Goal: Check status: Check status

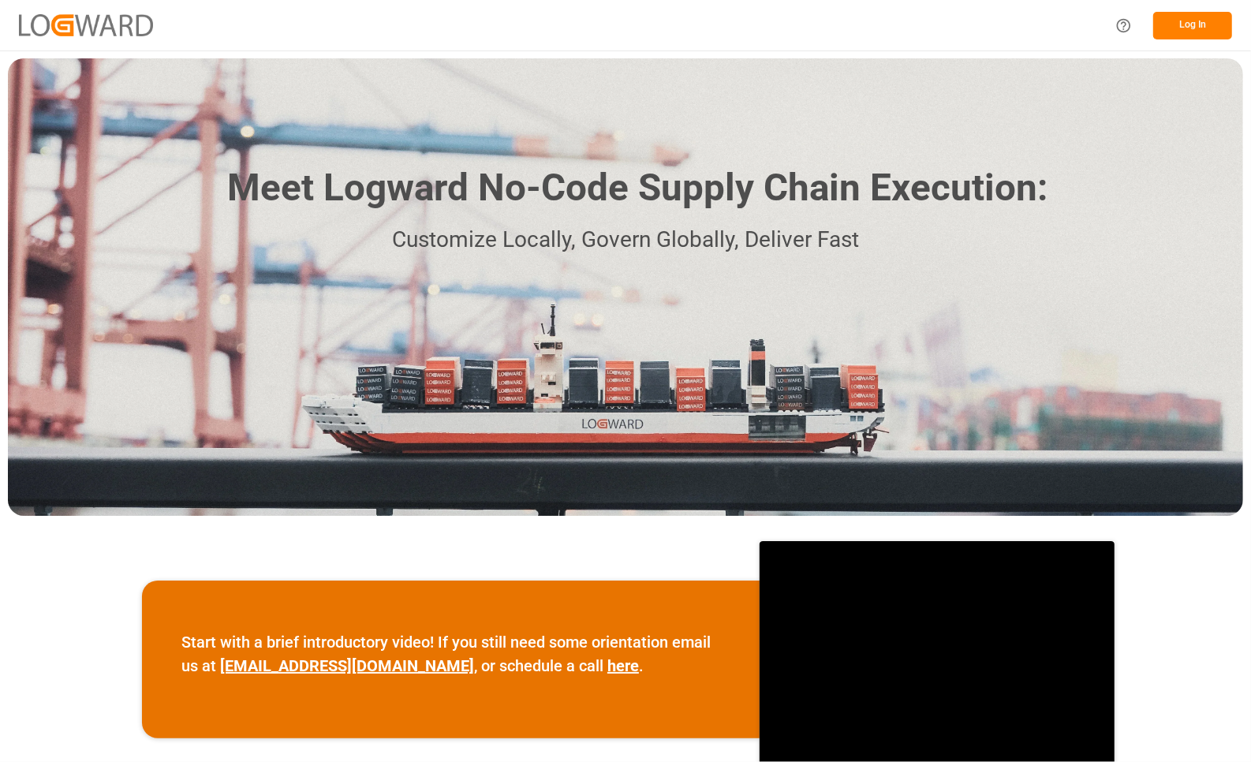
click at [1181, 28] on button "Log In" at bounding box center [1192, 26] width 79 height 28
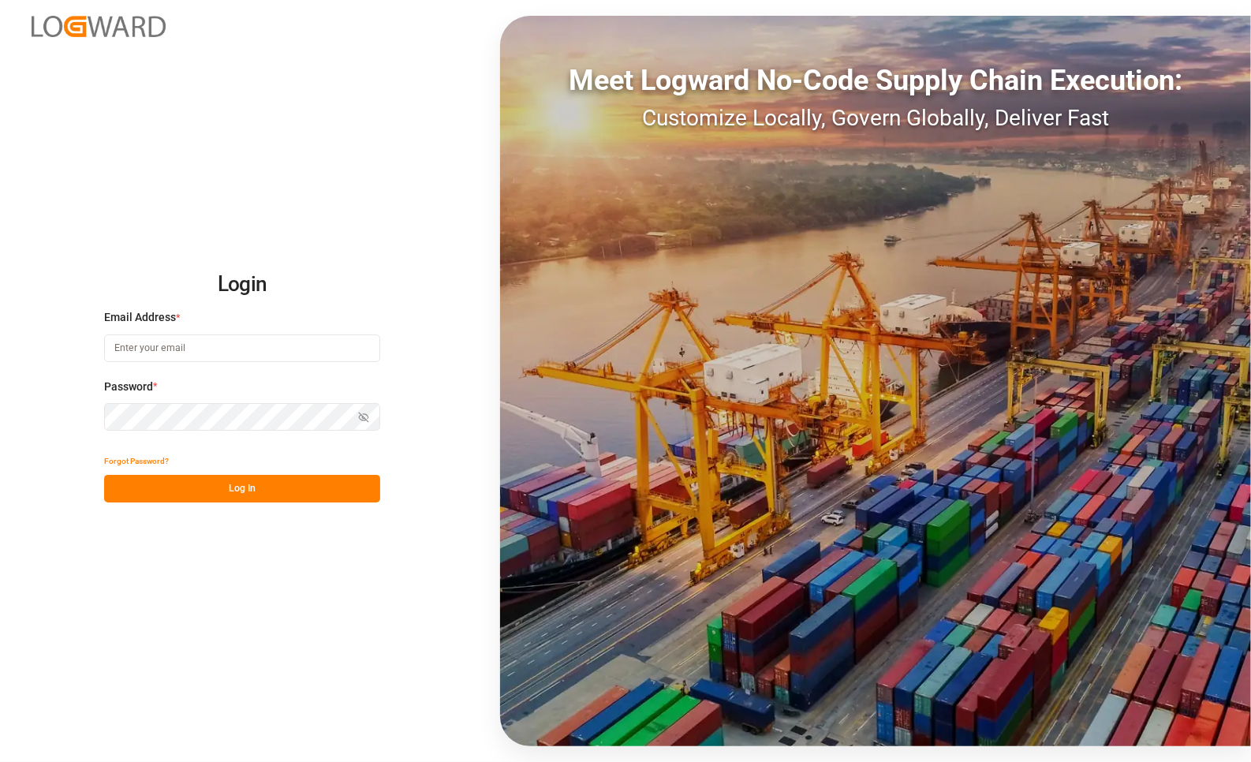
click at [274, 352] on input at bounding box center [242, 348] width 276 height 28
type input "[PERSON_NAME][EMAIL_ADDRESS][PERSON_NAME][DOMAIN_NAME]"
click at [257, 485] on button "Log In" at bounding box center [242, 489] width 276 height 28
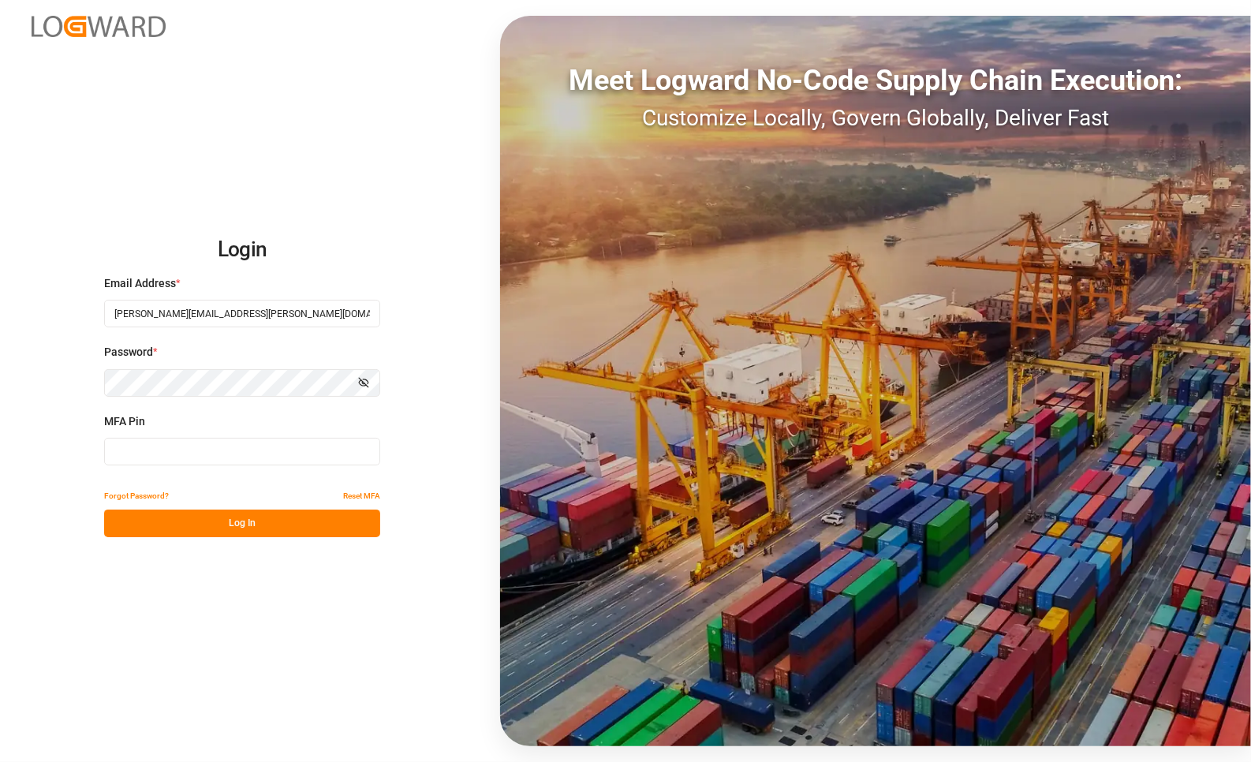
click at [238, 448] on input at bounding box center [242, 452] width 276 height 28
click at [222, 522] on button "Log In" at bounding box center [242, 523] width 276 height 28
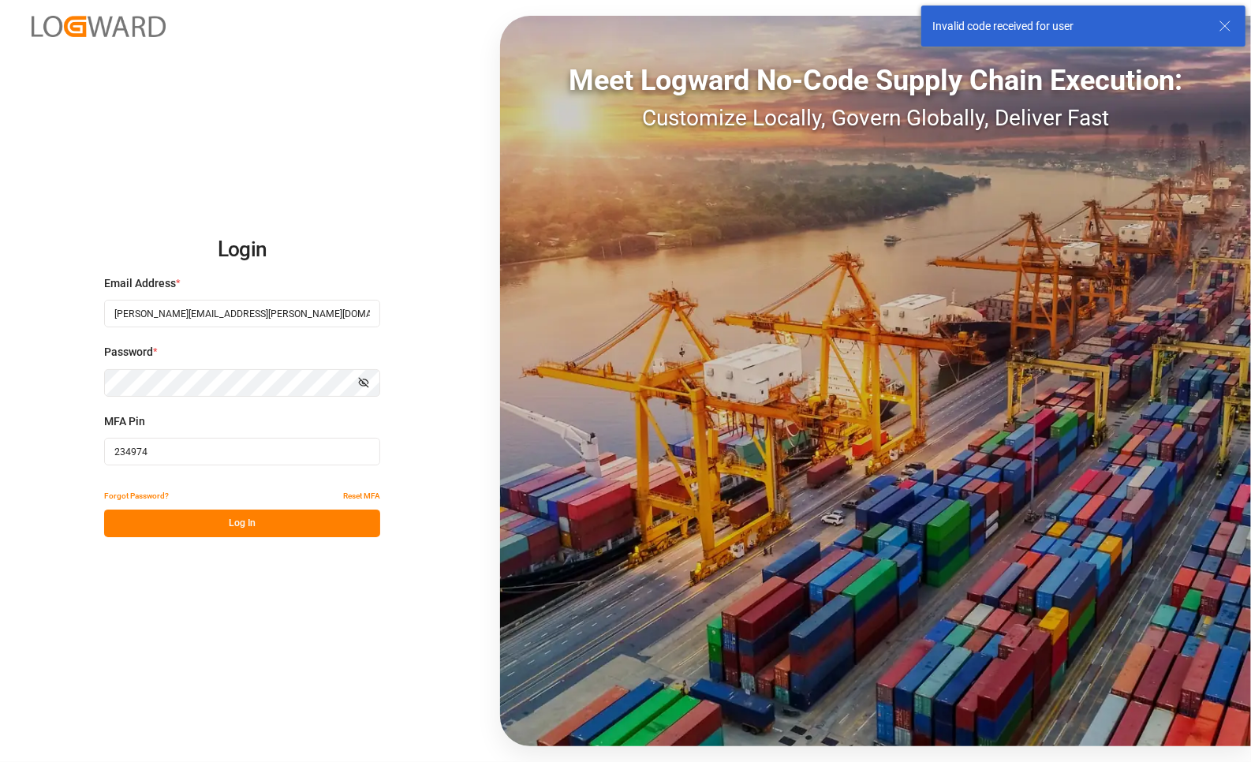
click at [170, 459] on input "234974" at bounding box center [242, 452] width 276 height 28
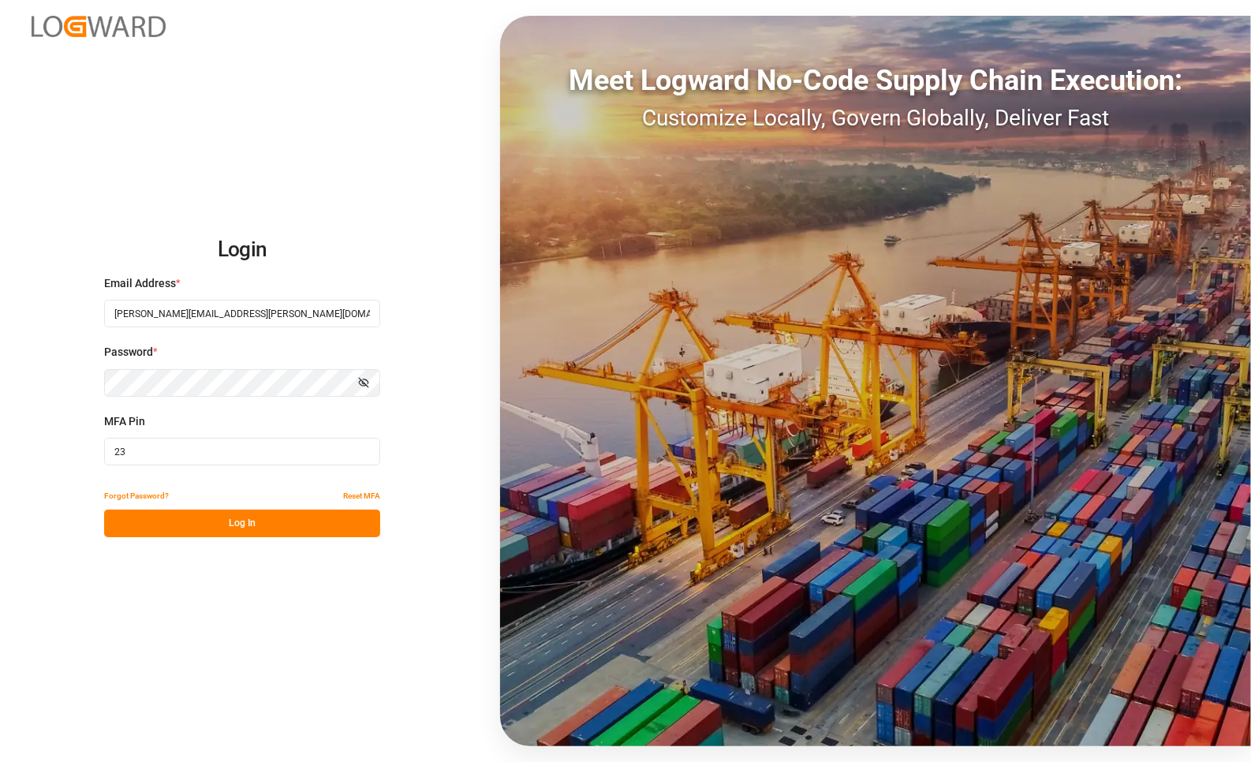
type input "2"
type input "854974"
click at [231, 526] on button "Log In" at bounding box center [242, 523] width 276 height 28
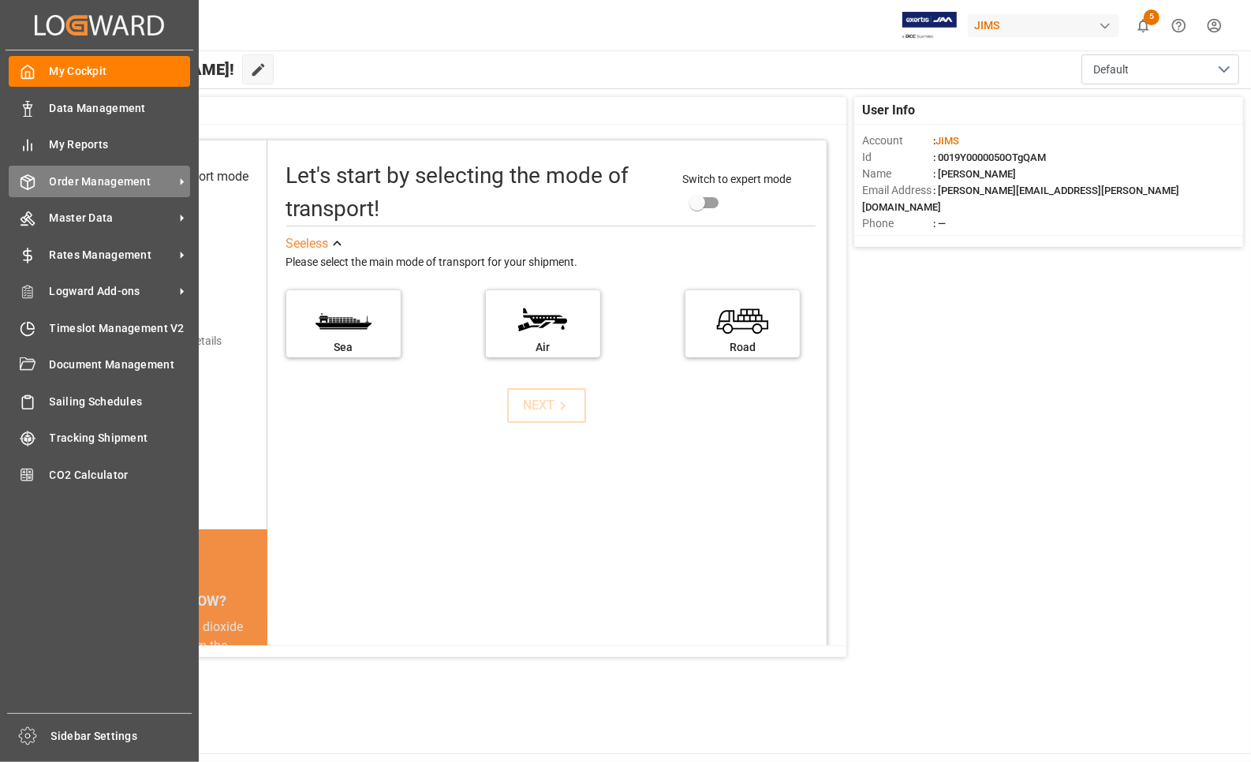
click at [89, 177] on span "Order Management" at bounding box center [112, 181] width 125 height 17
click at [52, 179] on span "Order Management" at bounding box center [112, 181] width 125 height 17
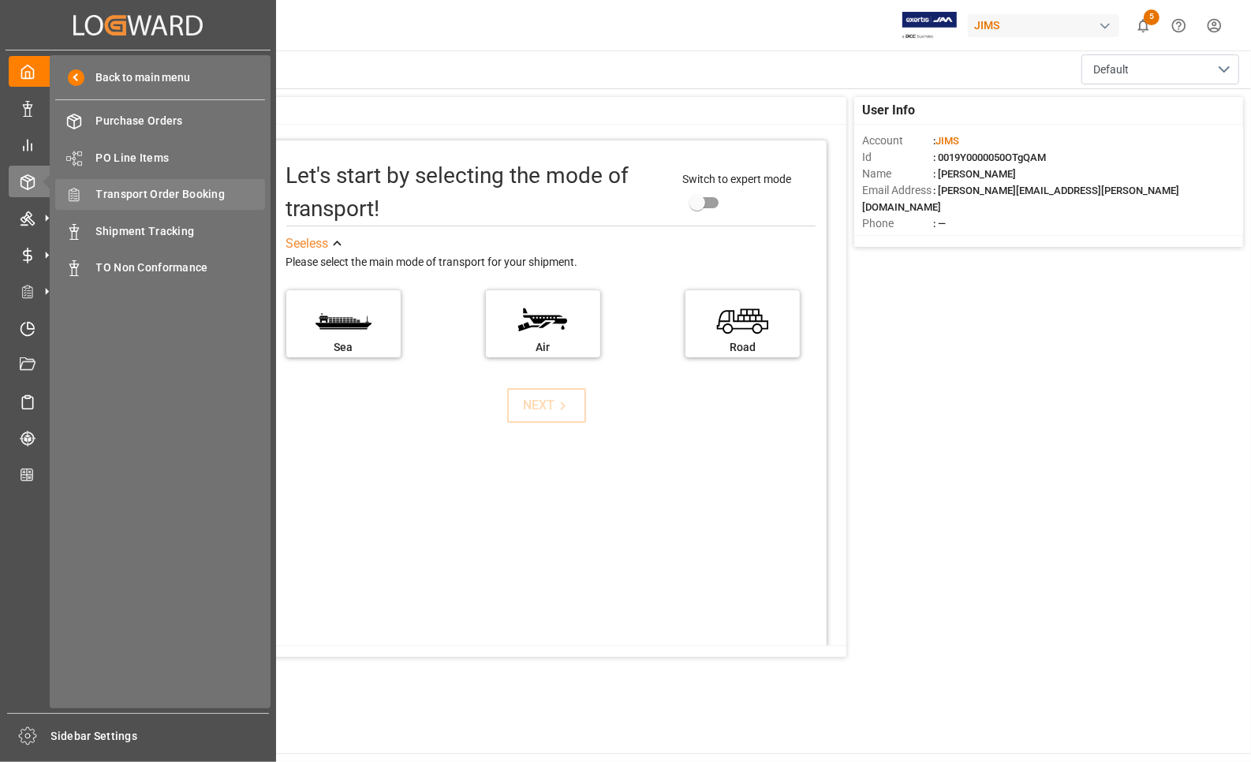
click at [139, 192] on span "Transport Order Booking" at bounding box center [181, 194] width 170 height 17
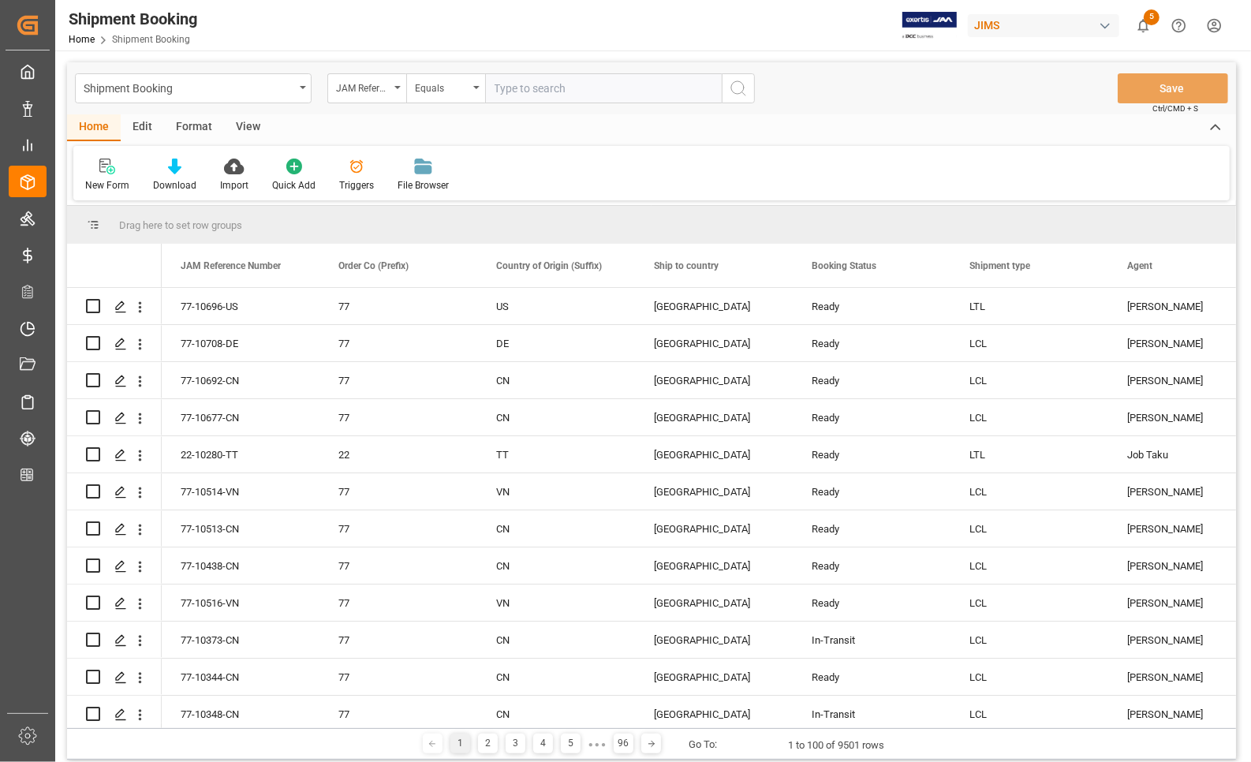
drag, startPoint x: 539, startPoint y: 95, endPoint x: 550, endPoint y: 76, distance: 22.6
click at [539, 93] on input "text" at bounding box center [603, 88] width 237 height 30
type input "77-9897-CN"
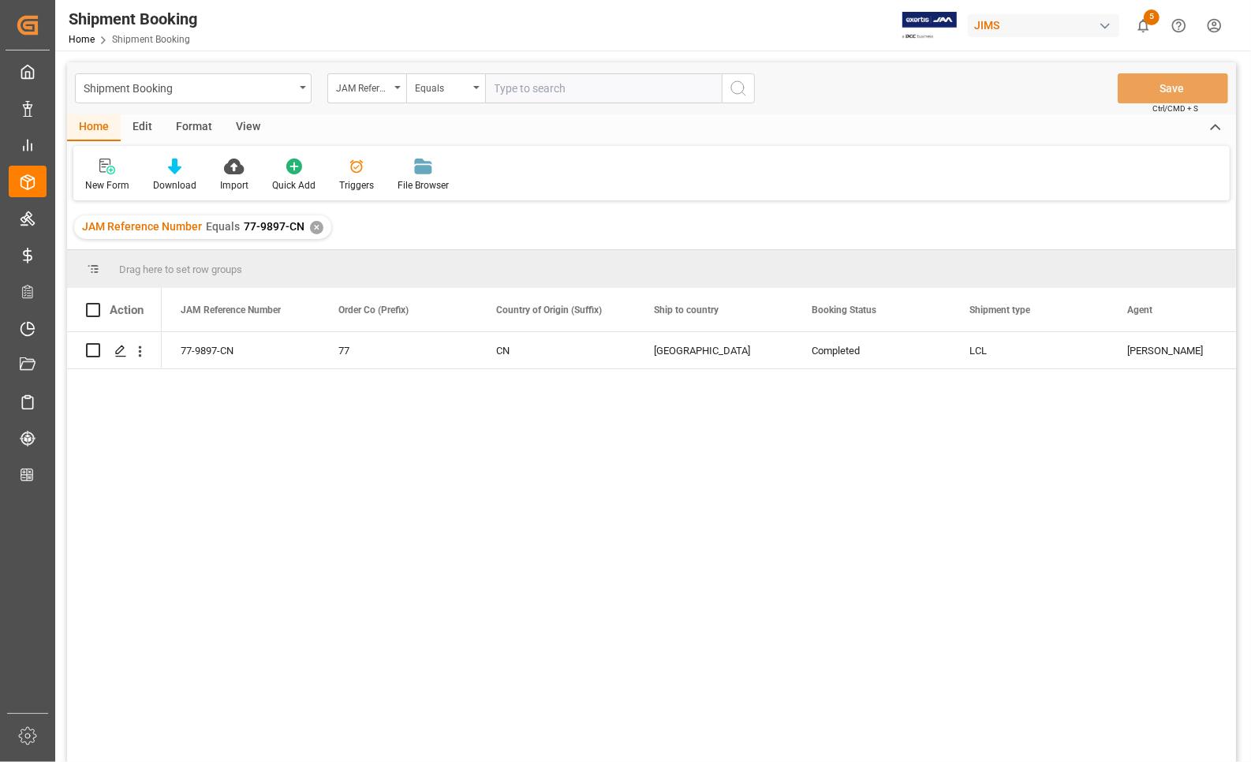
click at [1195, 636] on div "77-9897-CN 77 CN Canada Completed LCL [PERSON_NAME] LUMI LEGEND ENTERPRISES LTD." at bounding box center [699, 552] width 1074 height 440
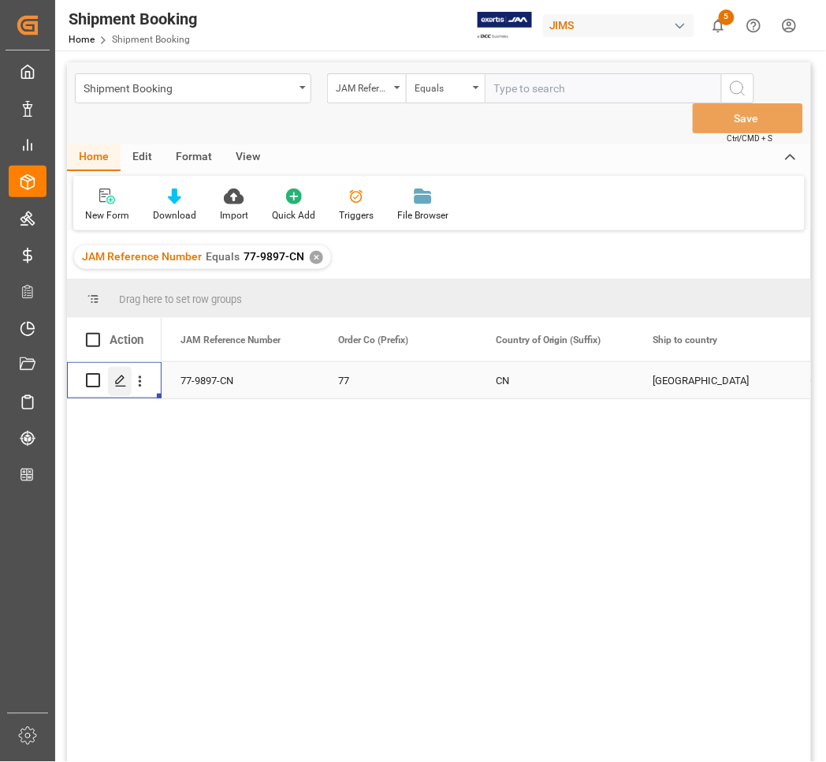
click at [119, 383] on icon "Press SPACE to select this row." at bounding box center [120, 381] width 13 height 13
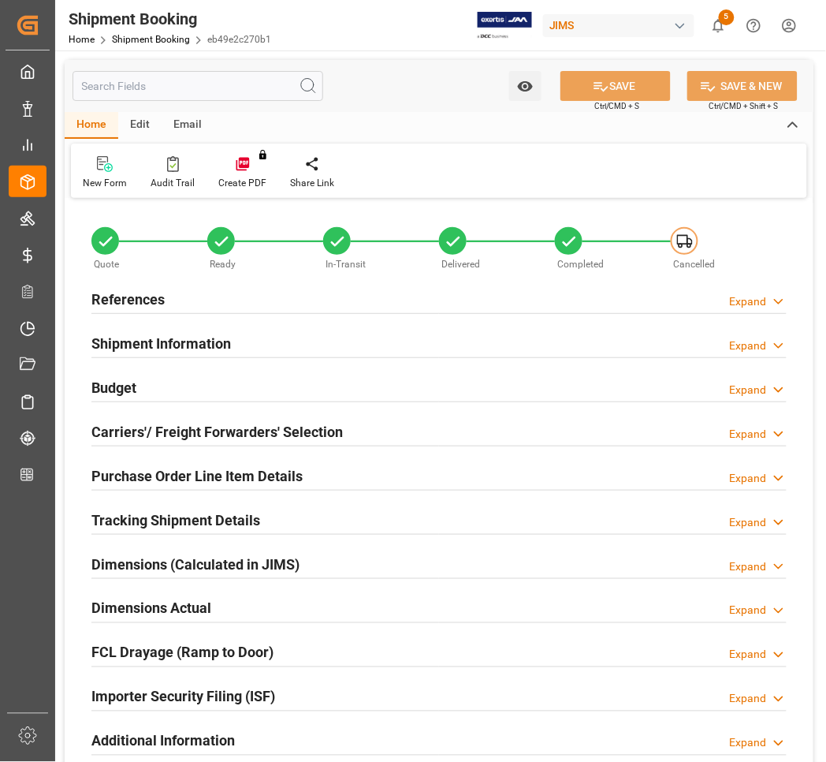
type input "0"
type input "[DATE]"
click at [130, 297] on h2 "References" at bounding box center [127, 299] width 73 height 21
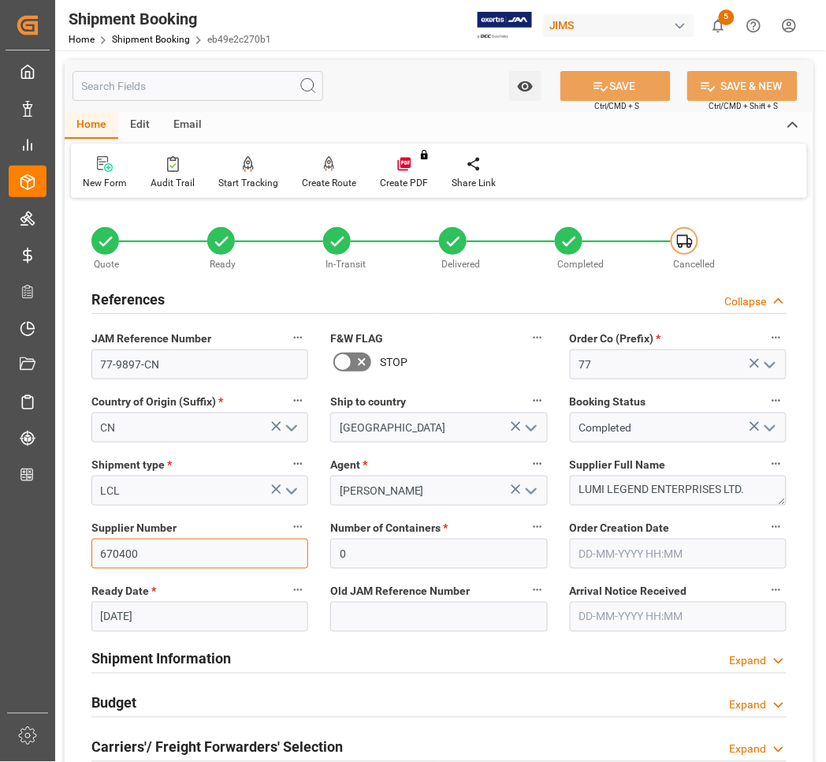
drag, startPoint x: 140, startPoint y: 552, endPoint x: 87, endPoint y: 554, distance: 53.6
click at [87, 554] on div "Supplier Number 670400" at bounding box center [199, 542] width 239 height 63
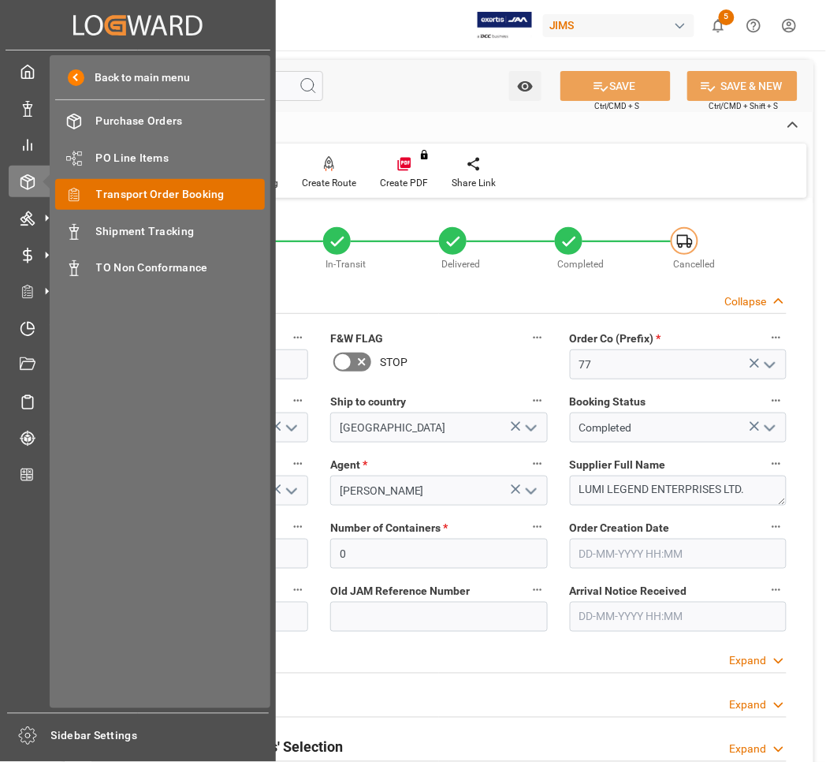
click at [113, 194] on span "Transport Order Booking" at bounding box center [181, 194] width 170 height 17
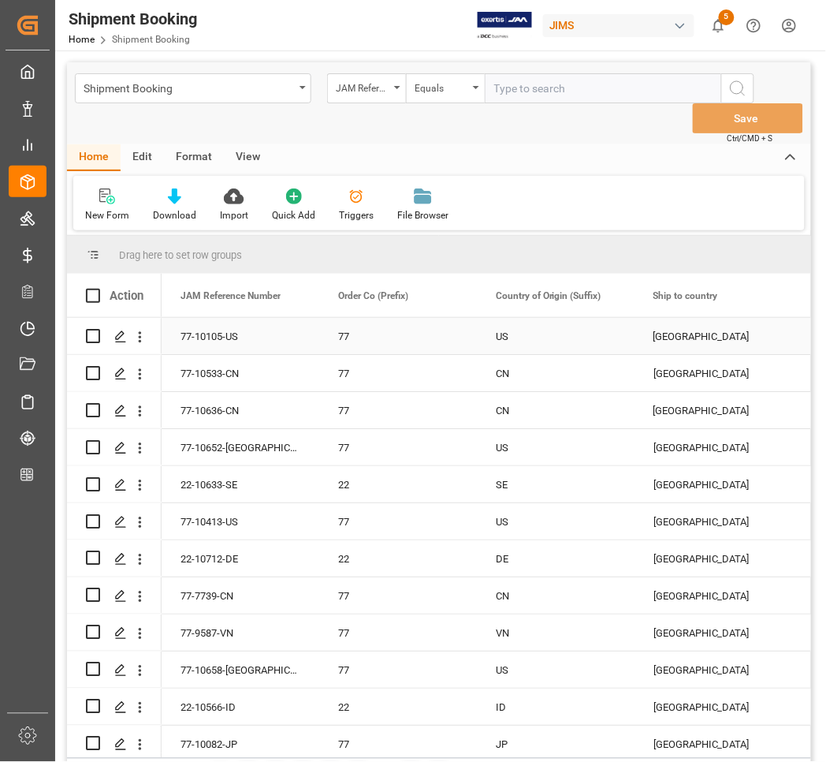
click at [292, 335] on div "77-10105-US" at bounding box center [241, 336] width 158 height 36
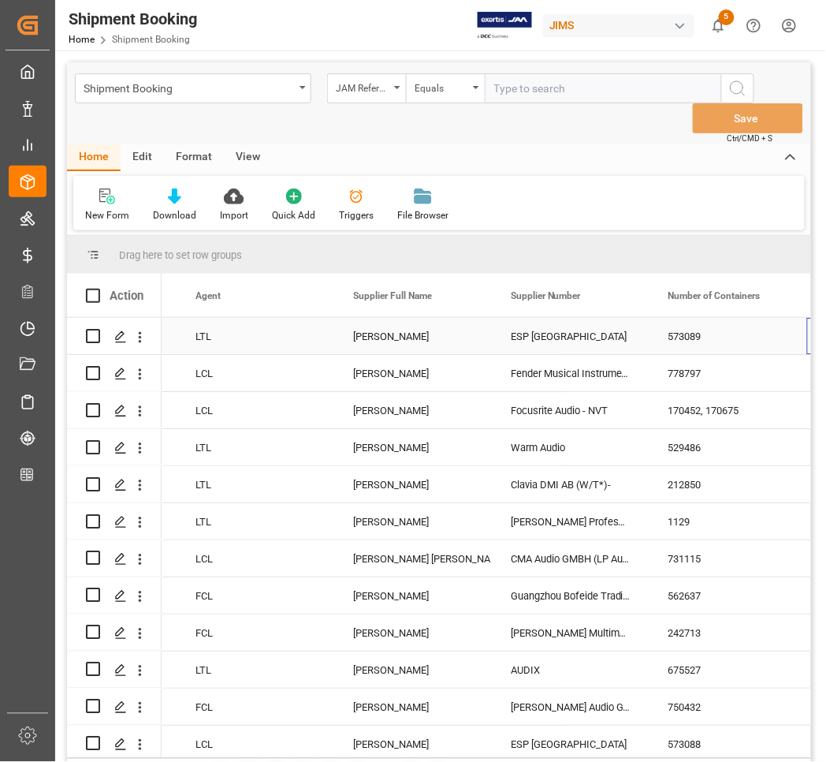
scroll to position [0, 931]
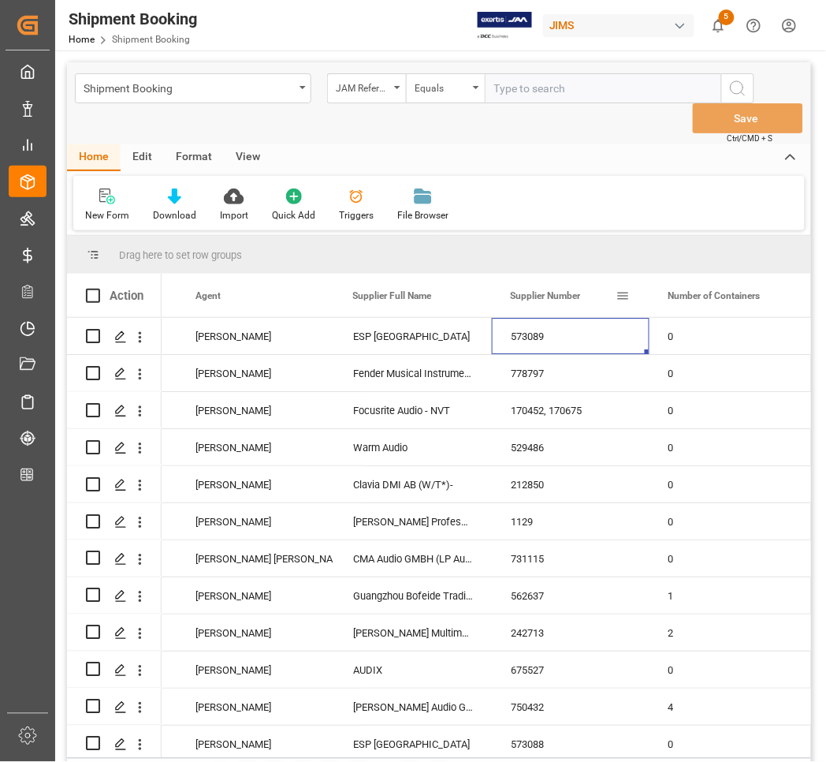
click at [621, 297] on span at bounding box center [624, 296] width 14 height 14
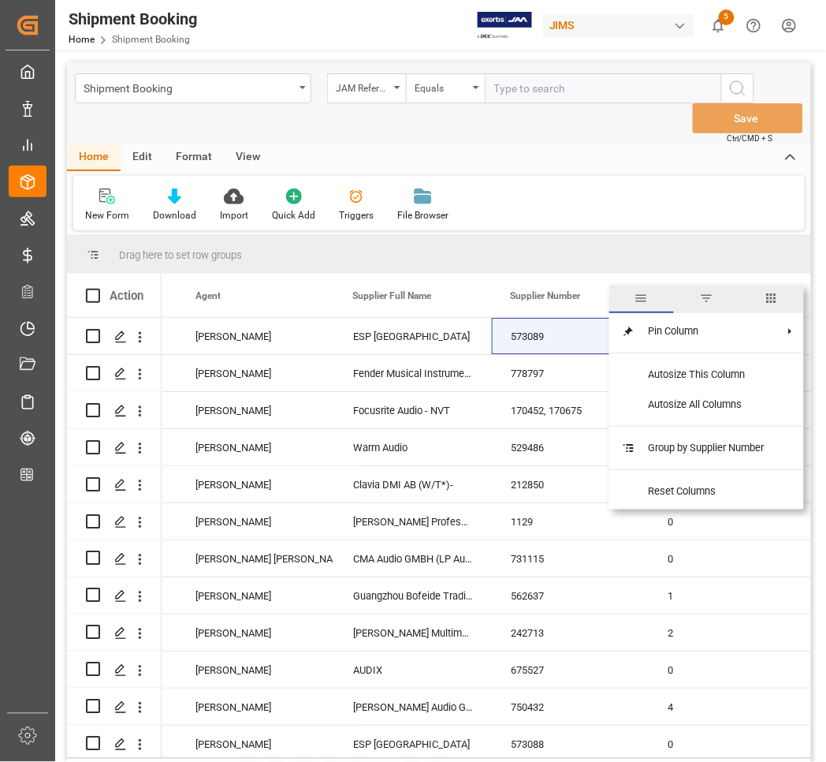
click at [711, 297] on span "filter" at bounding box center [706, 298] width 14 height 14
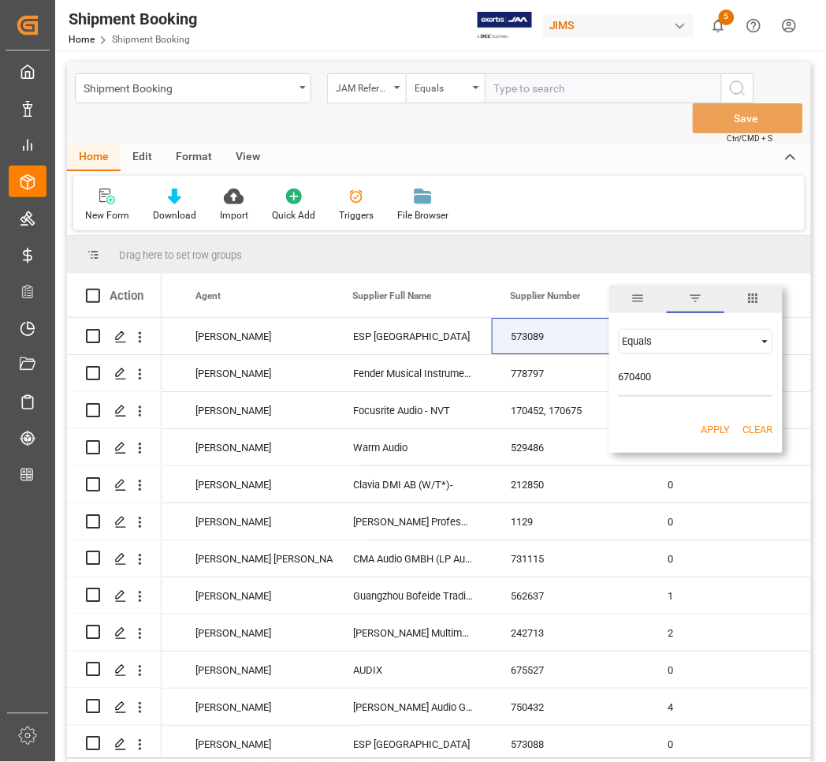
type input "670400"
click at [720, 430] on button "Apply" at bounding box center [716, 430] width 29 height 16
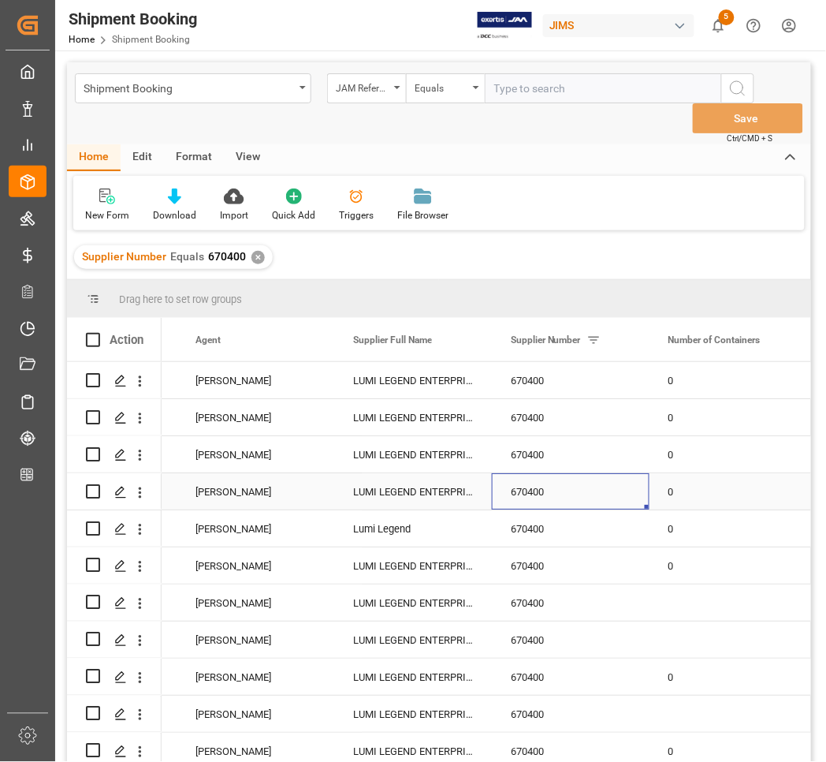
click at [582, 479] on div "670400" at bounding box center [571, 491] width 158 height 36
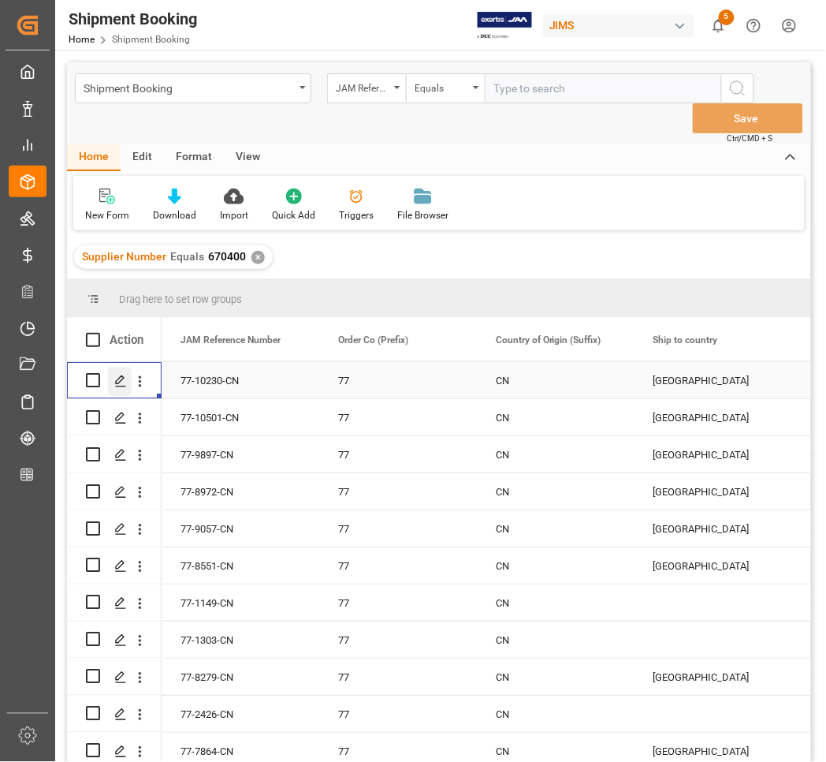
click at [119, 379] on polygon "Press SPACE to select this row." at bounding box center [120, 379] width 8 height 8
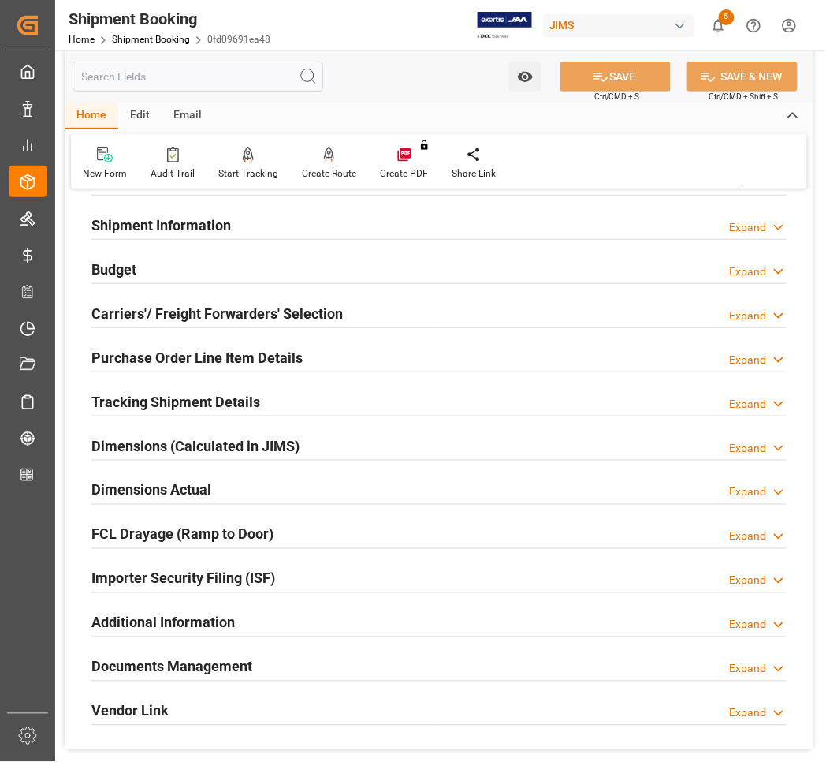
scroll to position [394, 0]
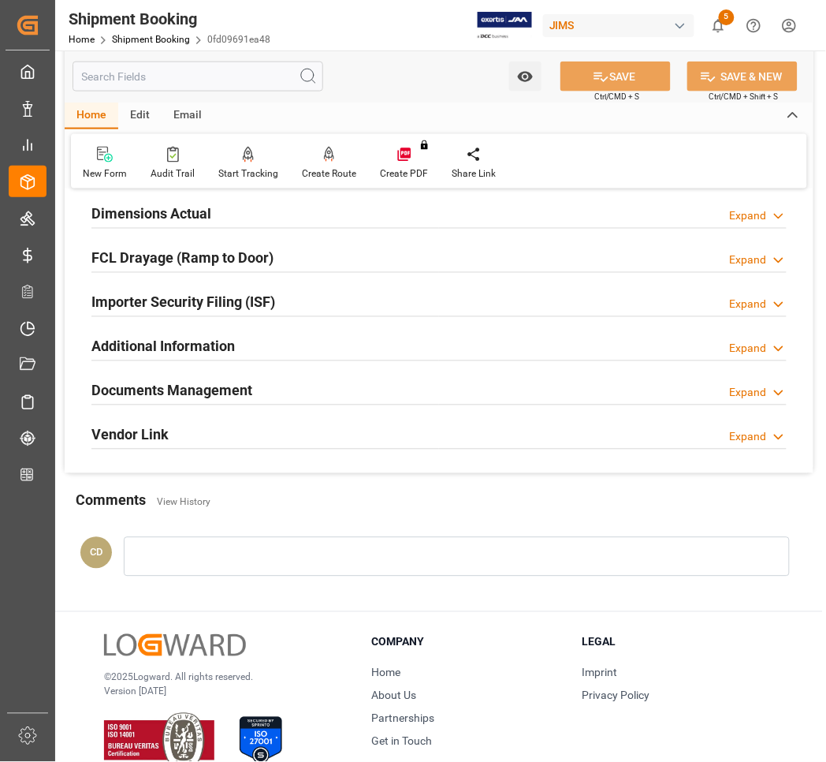
click at [114, 383] on h2 "Documents Management" at bounding box center [171, 390] width 161 height 21
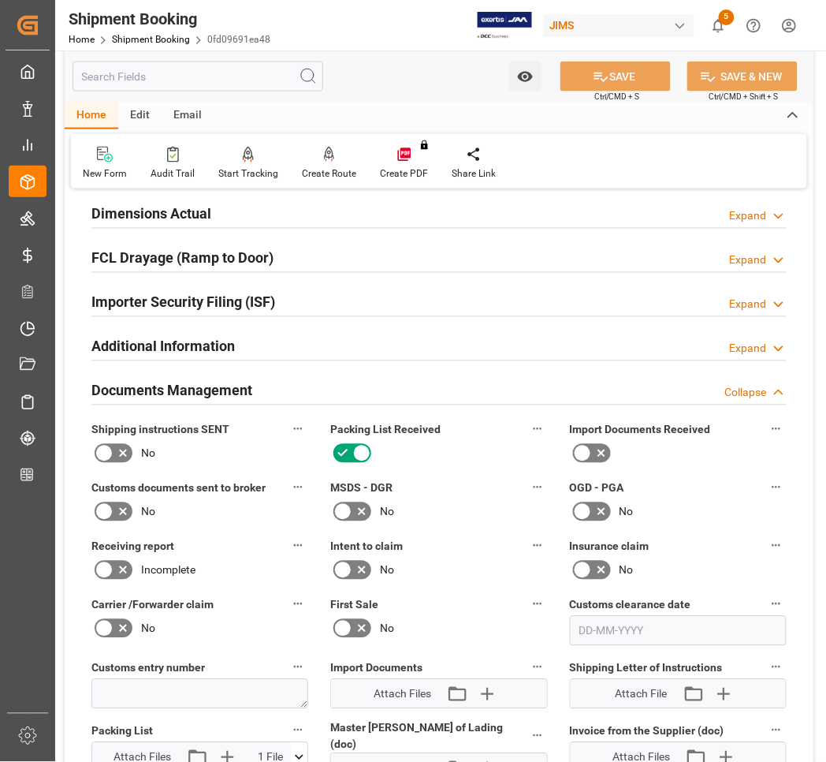
click at [365, 450] on icon at bounding box center [361, 453] width 19 height 19
click at [0, 0] on input "checkbox" at bounding box center [0, 0] width 0 height 0
click at [367, 452] on icon at bounding box center [361, 453] width 19 height 19
click at [0, 0] on input "checkbox" at bounding box center [0, 0] width 0 height 0
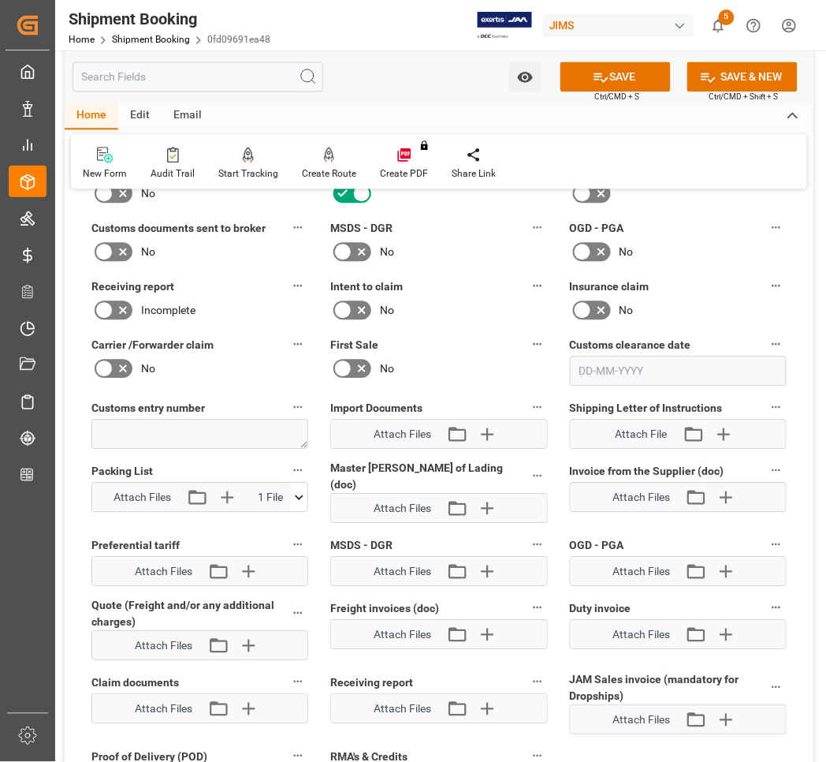
scroll to position [690, 0]
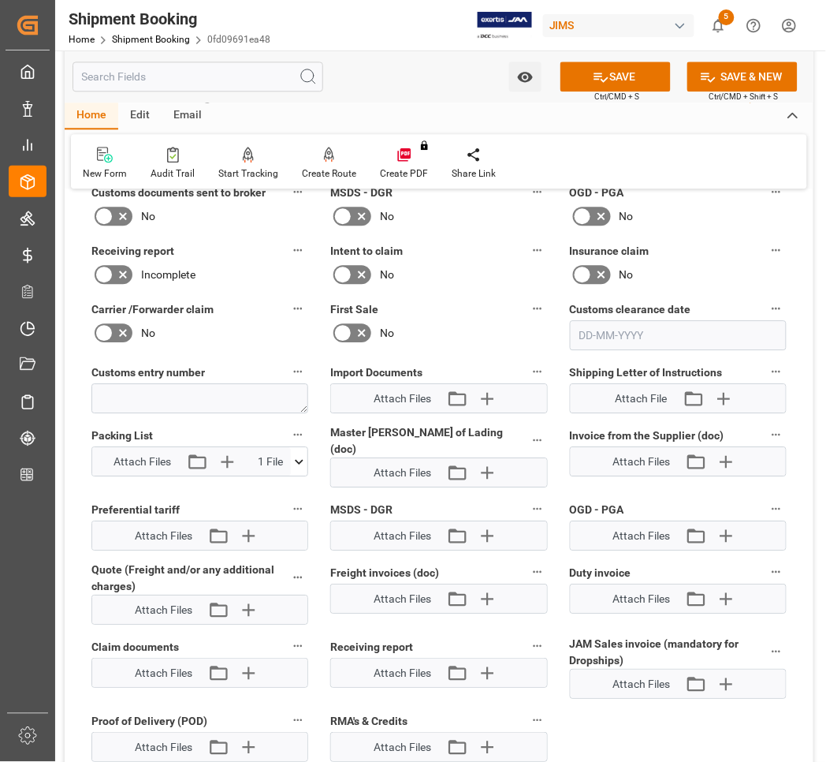
click at [294, 460] on icon at bounding box center [299, 461] width 17 height 17
click at [253, 498] on icon at bounding box center [257, 499] width 17 height 17
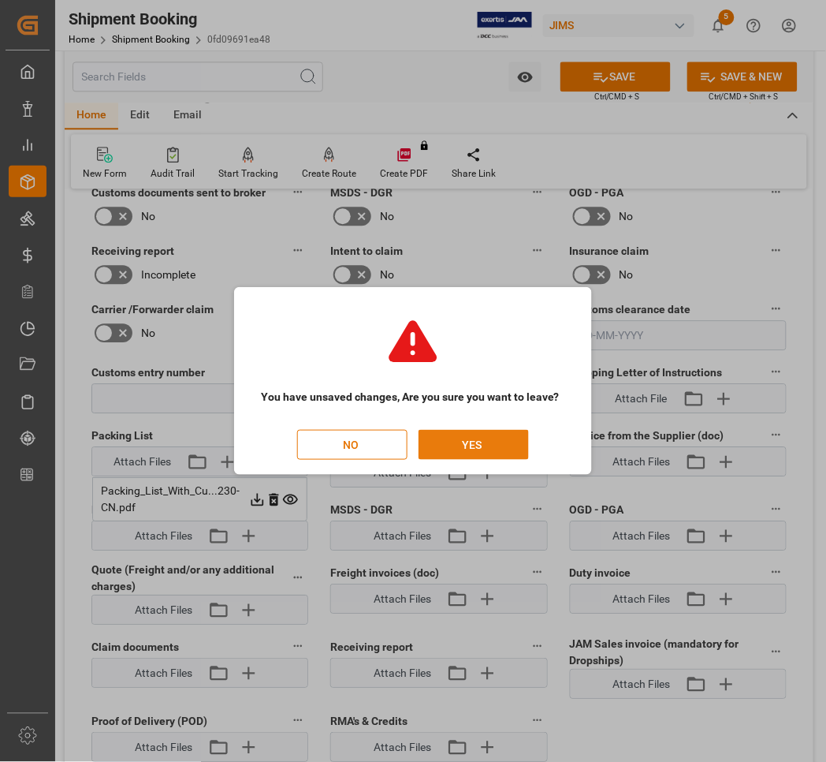
click at [463, 442] on button "YES" at bounding box center [474, 445] width 110 height 30
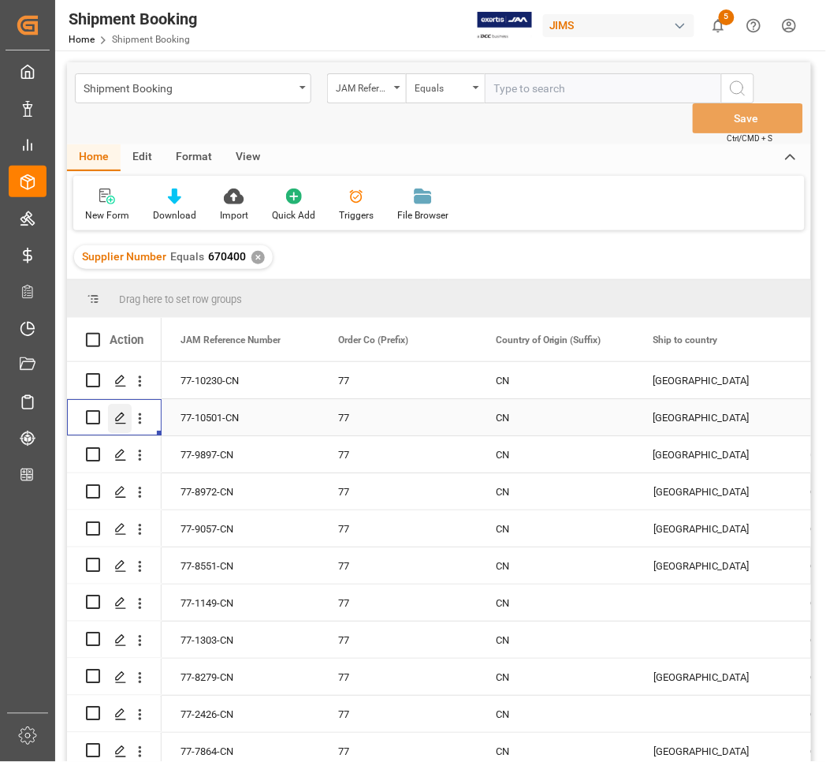
click at [118, 420] on polygon "Press SPACE to select this row." at bounding box center [120, 416] width 8 height 8
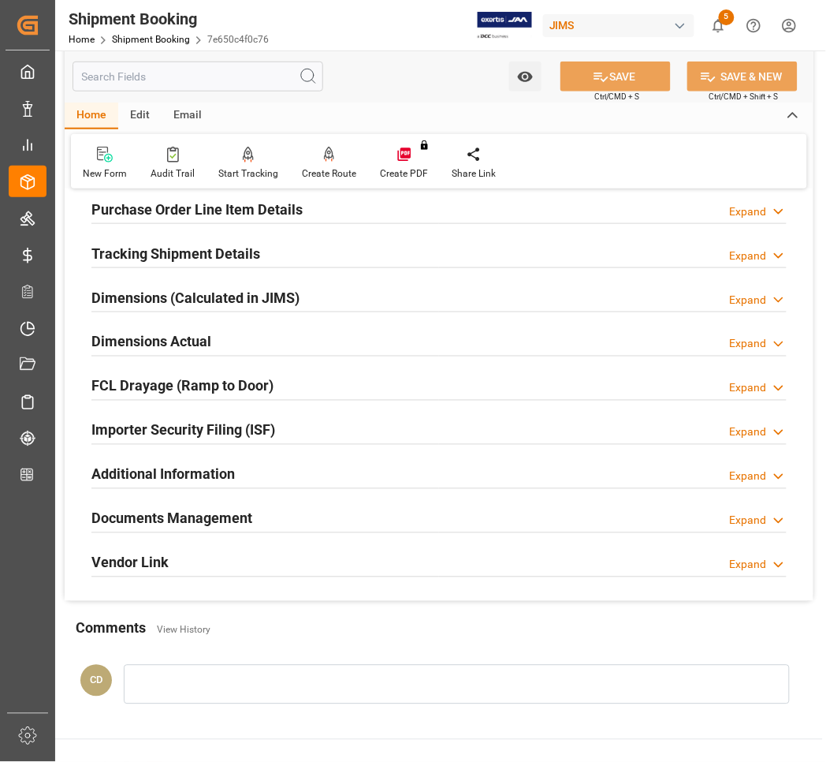
scroll to position [296, 0]
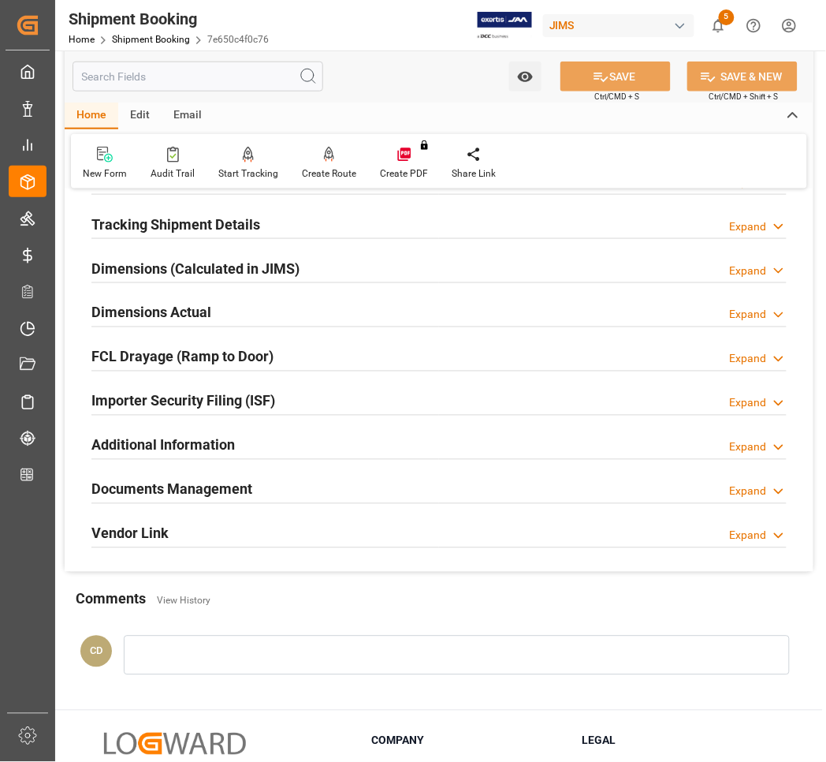
click at [123, 485] on h2 "Documents Management" at bounding box center [171, 489] width 161 height 21
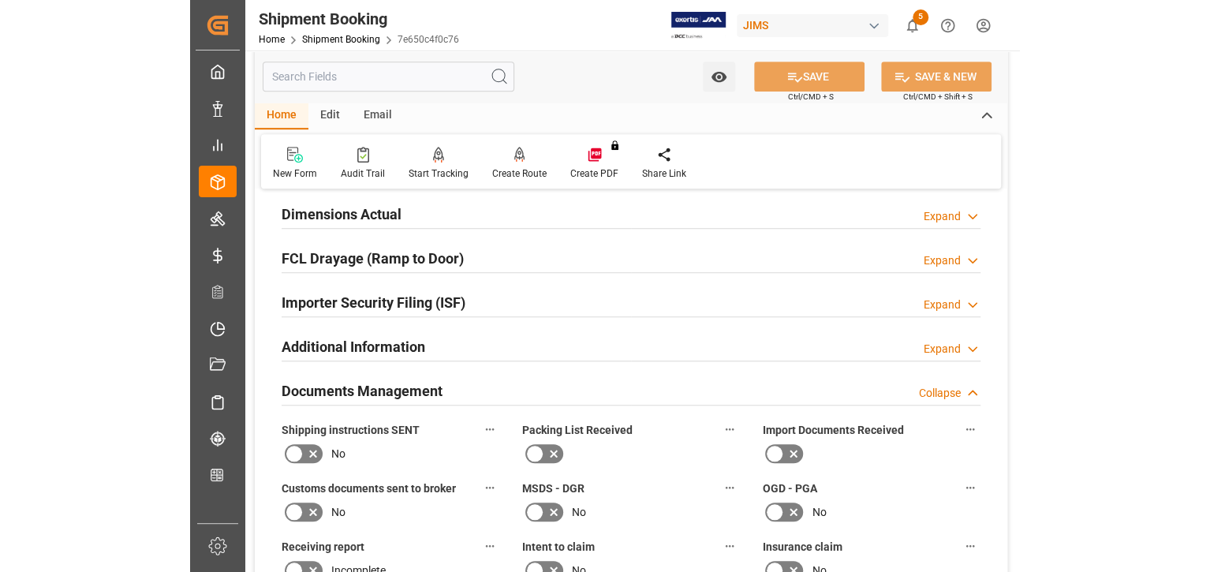
scroll to position [393, 0]
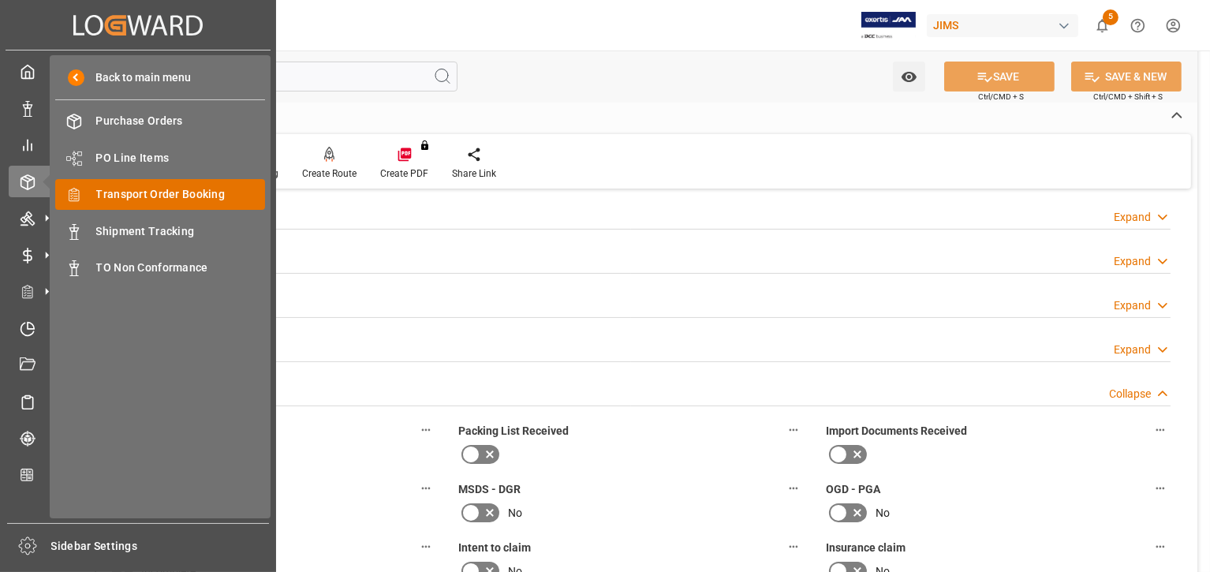
click at [150, 193] on span "Transport Order Booking" at bounding box center [181, 194] width 170 height 17
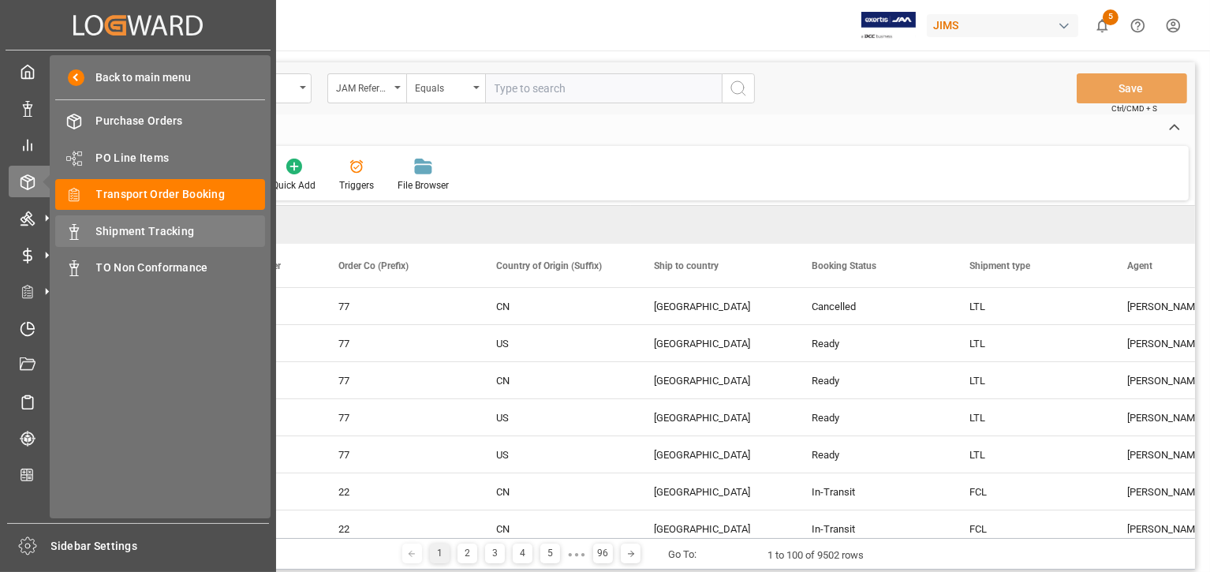
click at [143, 230] on span "Shipment Tracking" at bounding box center [181, 231] width 170 height 17
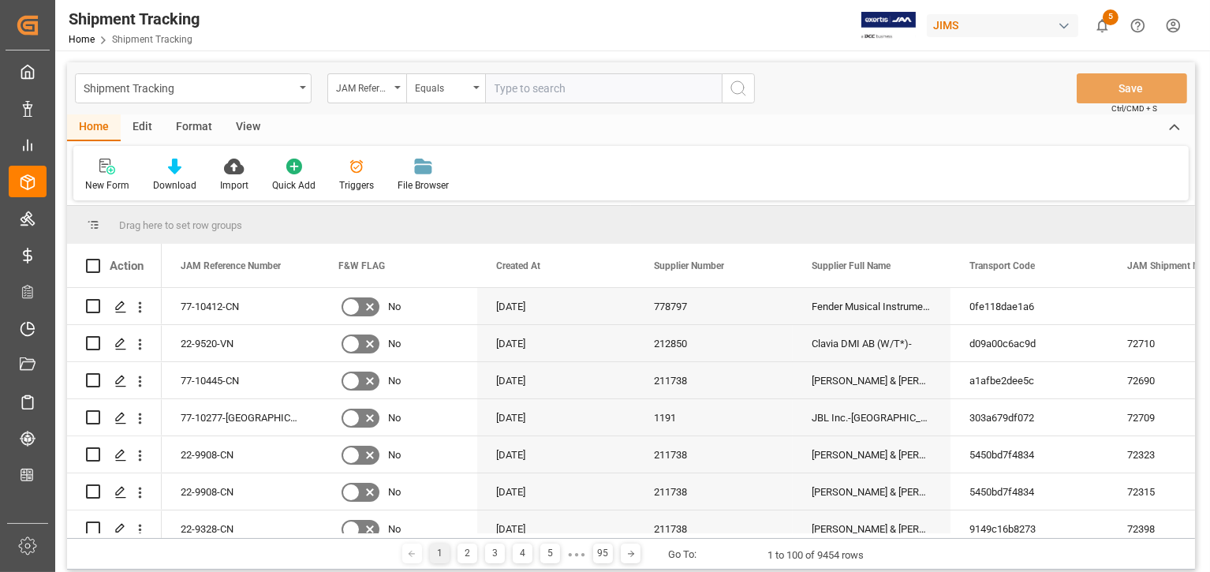
click at [522, 91] on input "text" at bounding box center [603, 88] width 237 height 30
paste input "77-10687-[GEOGRAPHIC_DATA]"
type input "77-10687-[GEOGRAPHIC_DATA]"
click at [739, 87] on icon "search button" at bounding box center [738, 88] width 19 height 19
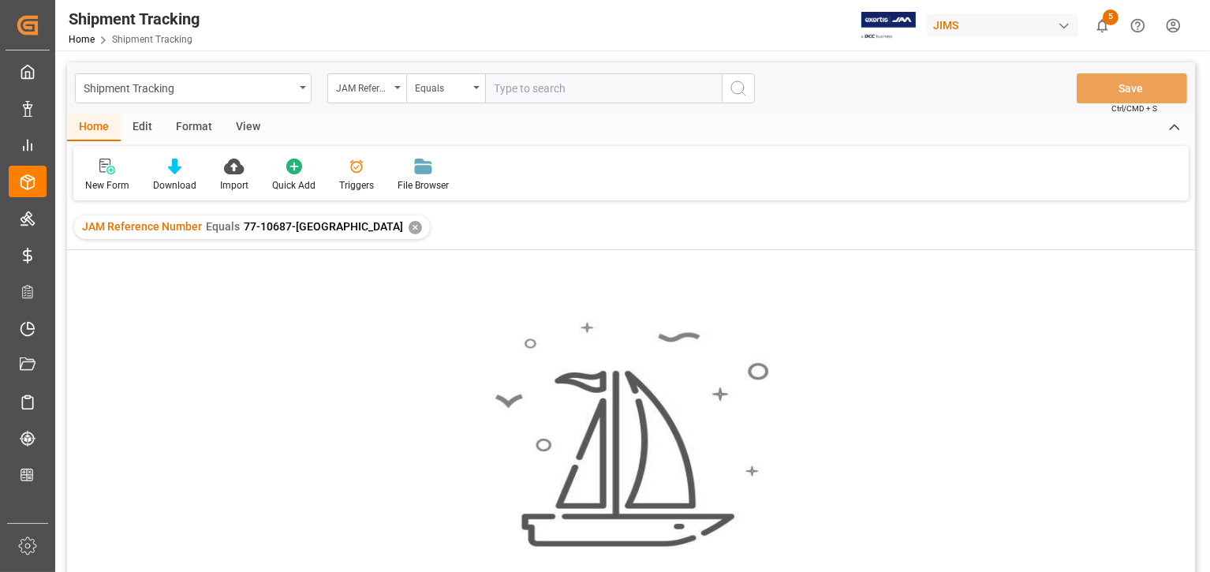
click at [742, 88] on icon "search button" at bounding box center [738, 88] width 19 height 19
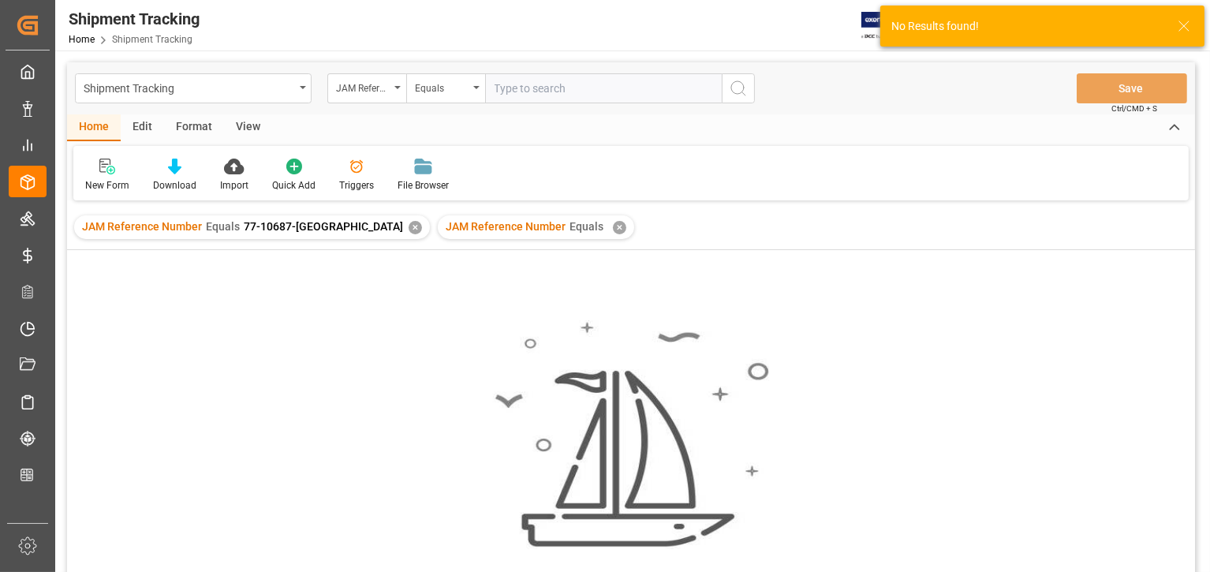
click at [613, 223] on div "✕" at bounding box center [619, 227] width 13 height 13
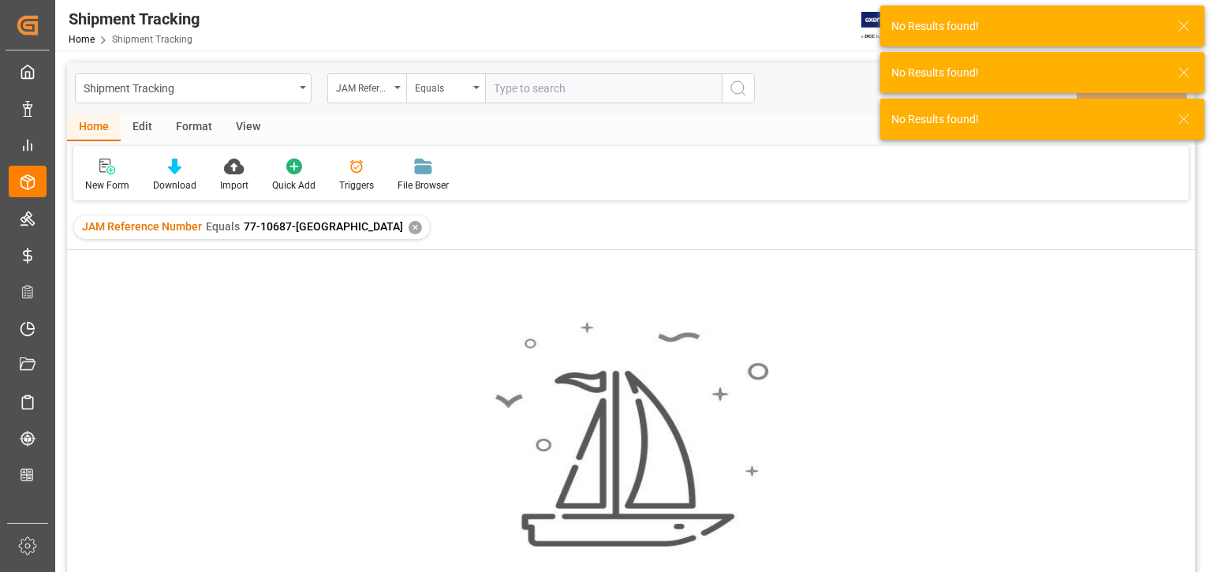
click at [505, 91] on input "text" at bounding box center [603, 88] width 237 height 30
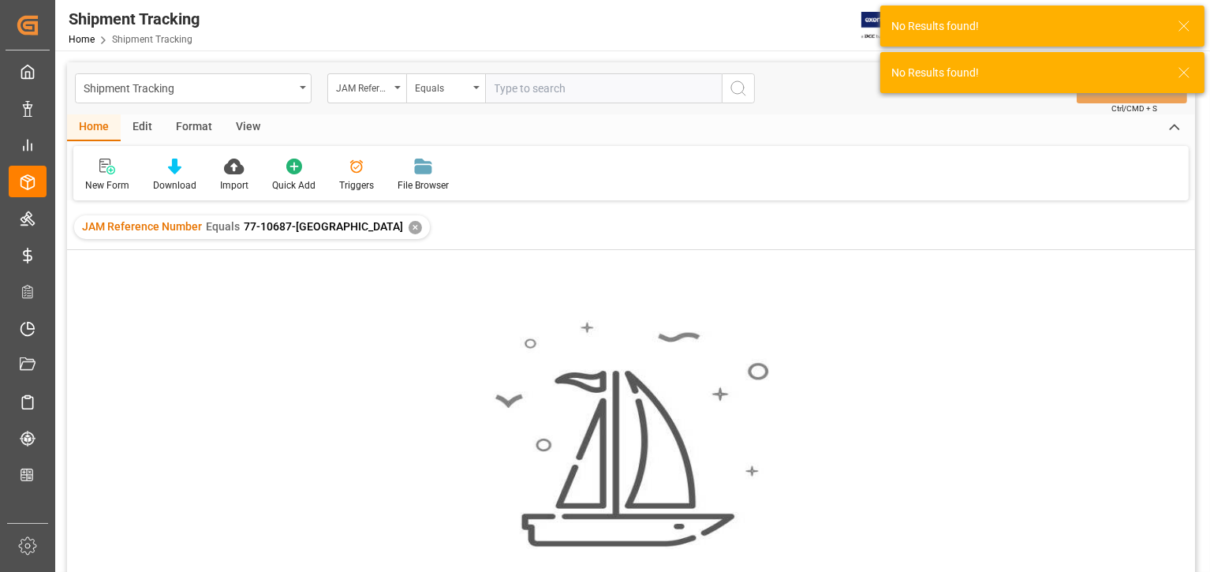
paste input "77-10687-[GEOGRAPHIC_DATA]"
type input "77-10687-[GEOGRAPHIC_DATA]"
click at [408, 226] on div "✕" at bounding box center [414, 227] width 13 height 13
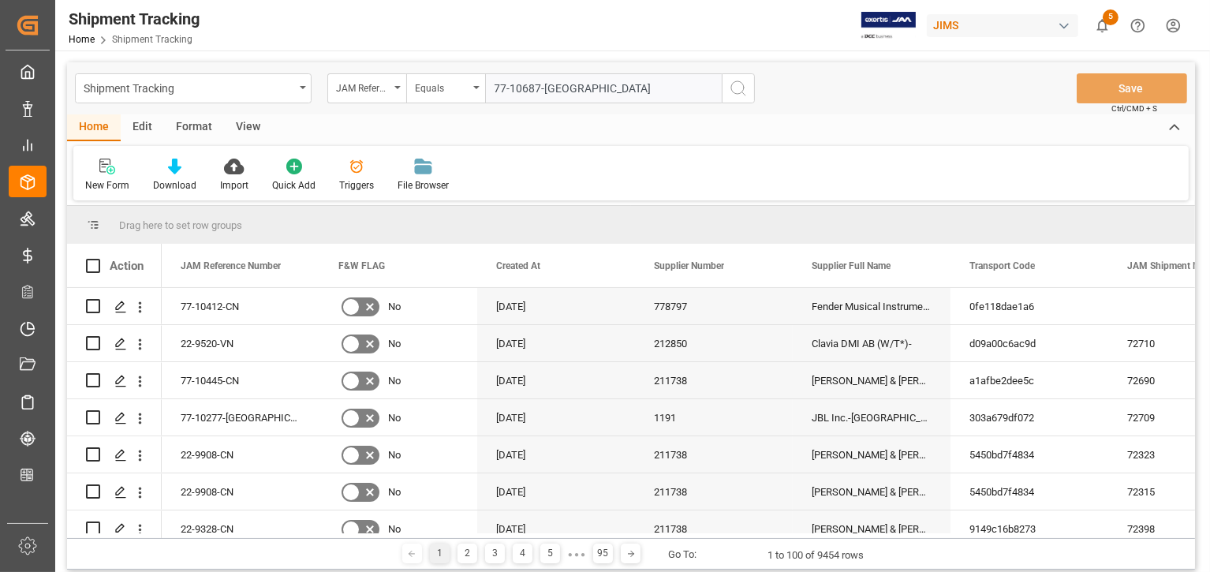
click at [734, 88] on icon "search button" at bounding box center [738, 88] width 19 height 19
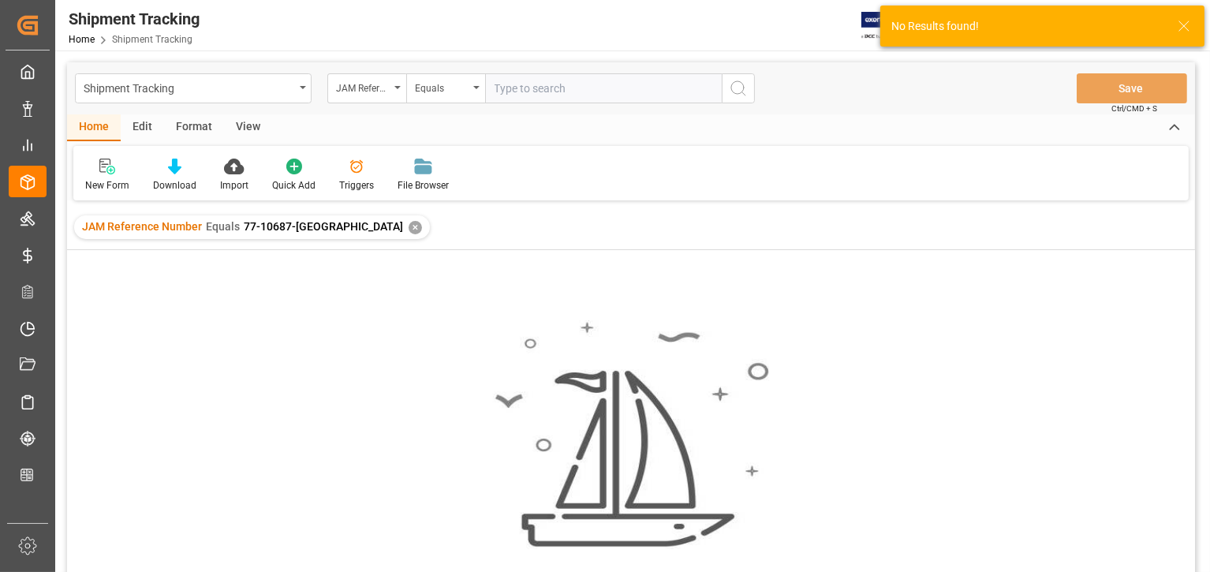
click at [312, 230] on div "JAM Reference Number Equals 77-10687-CA ✕" at bounding box center [252, 227] width 356 height 24
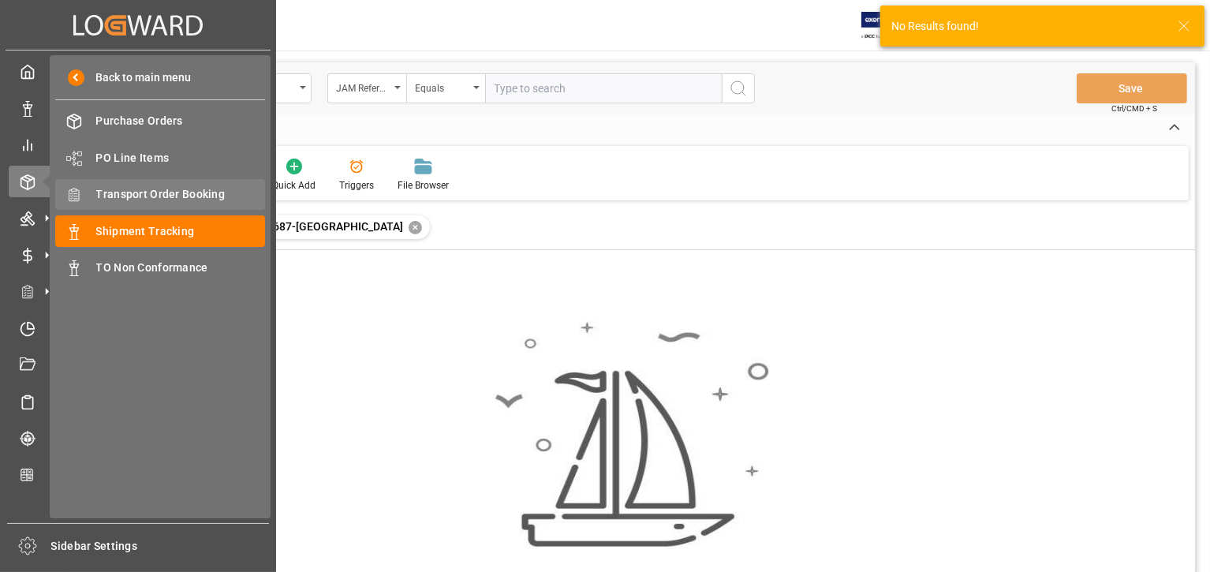
click at [126, 189] on span "Transport Order Booking" at bounding box center [181, 194] width 170 height 17
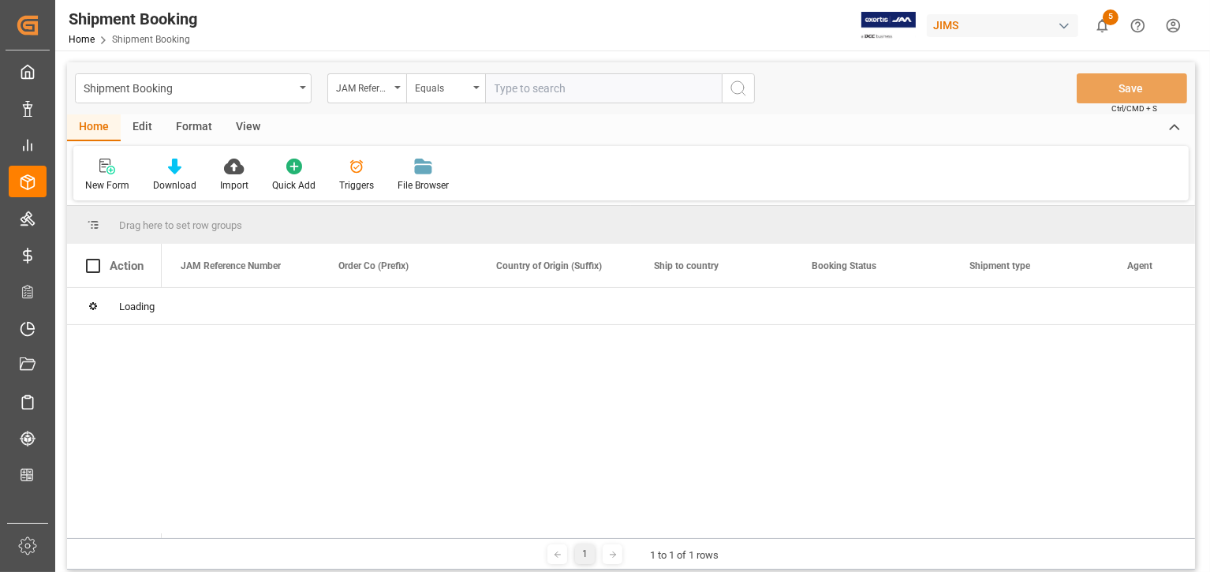
click at [534, 87] on input "text" at bounding box center [603, 88] width 237 height 30
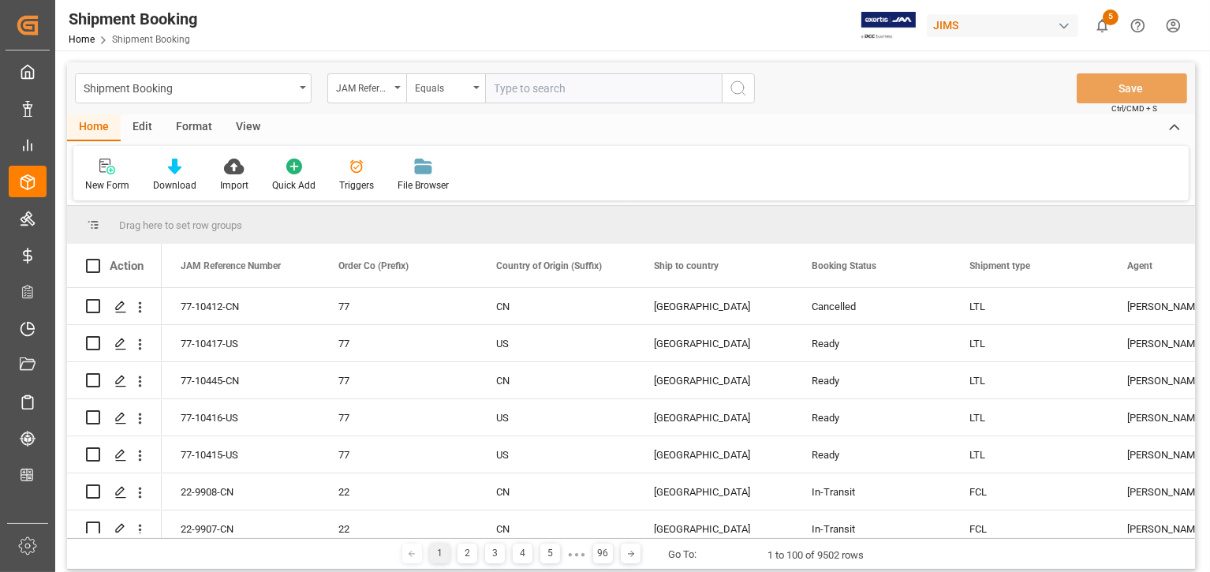
paste input "77-10687-[GEOGRAPHIC_DATA]"
type input "77-10687-[GEOGRAPHIC_DATA]"
click at [733, 89] on icon "search button" at bounding box center [738, 88] width 19 height 19
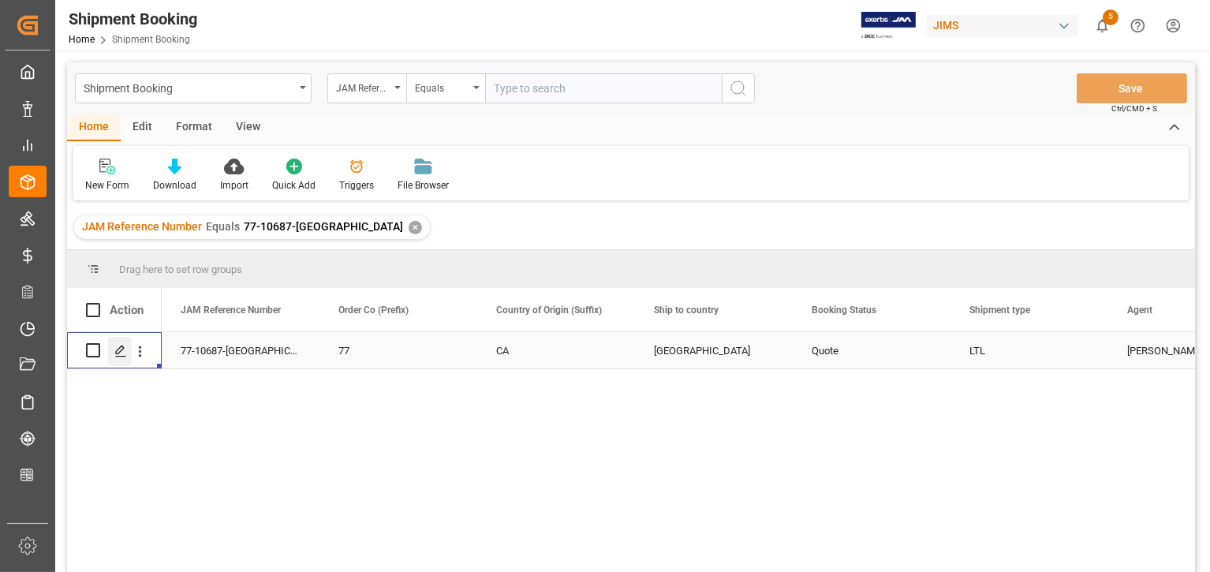
click at [114, 348] on icon "Press SPACE to select this row." at bounding box center [120, 351] width 13 height 13
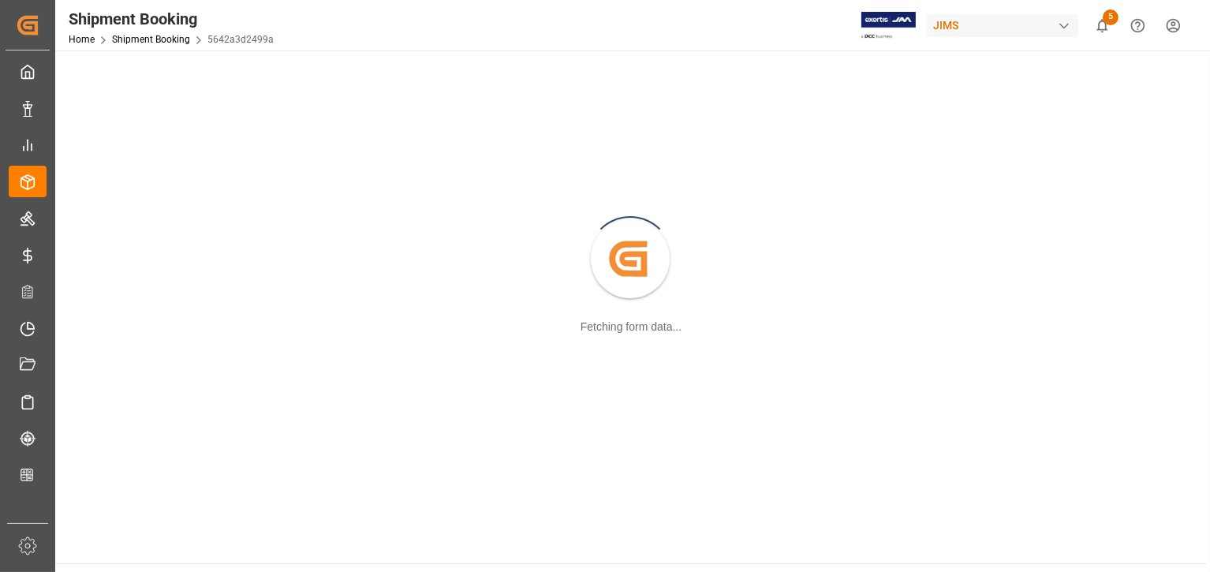
click at [114, 348] on div "Created by potrace 1.15, written by [PERSON_NAME] [DATE]-[DATE] Fetching form d…" at bounding box center [631, 260] width 1132 height 401
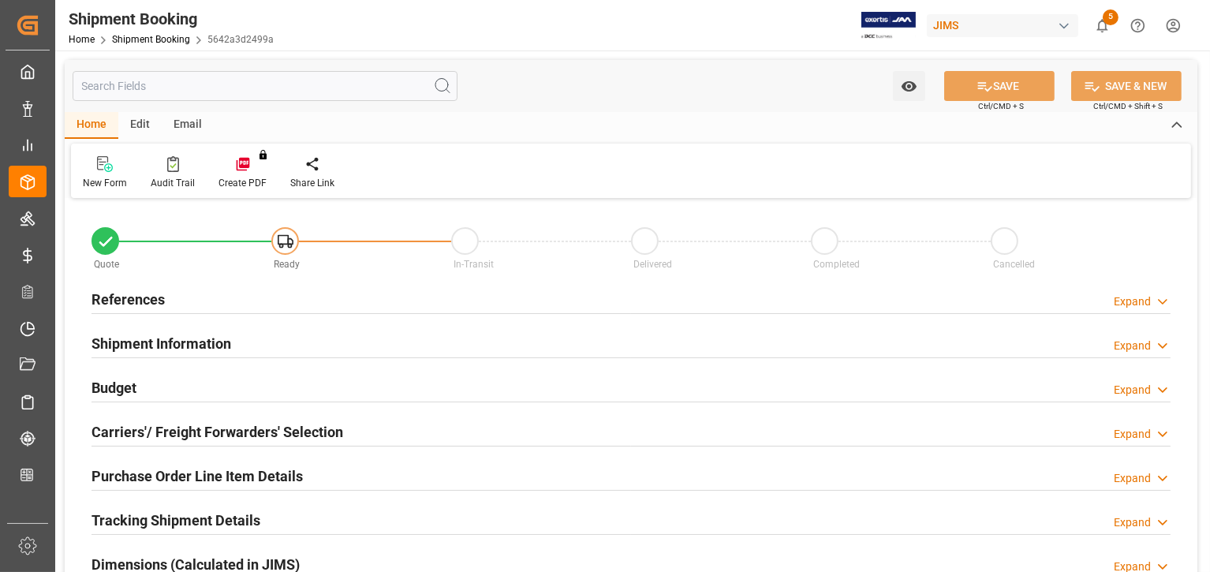
type input "0"
type input "[DATE]"
click at [127, 298] on h2 "References" at bounding box center [127, 299] width 73 height 21
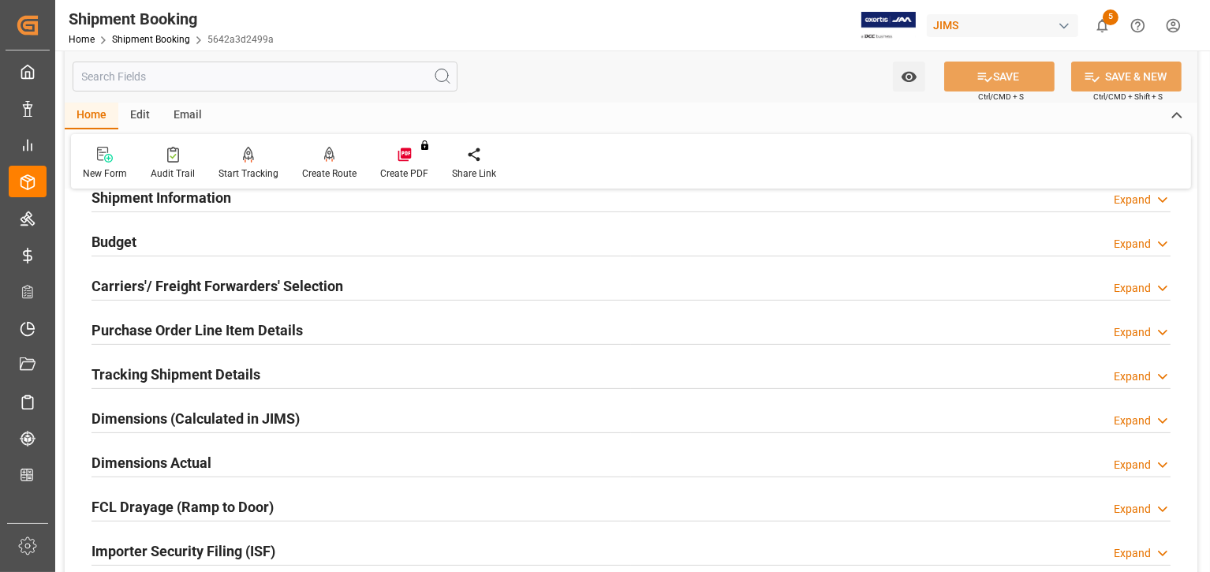
scroll to position [493, 0]
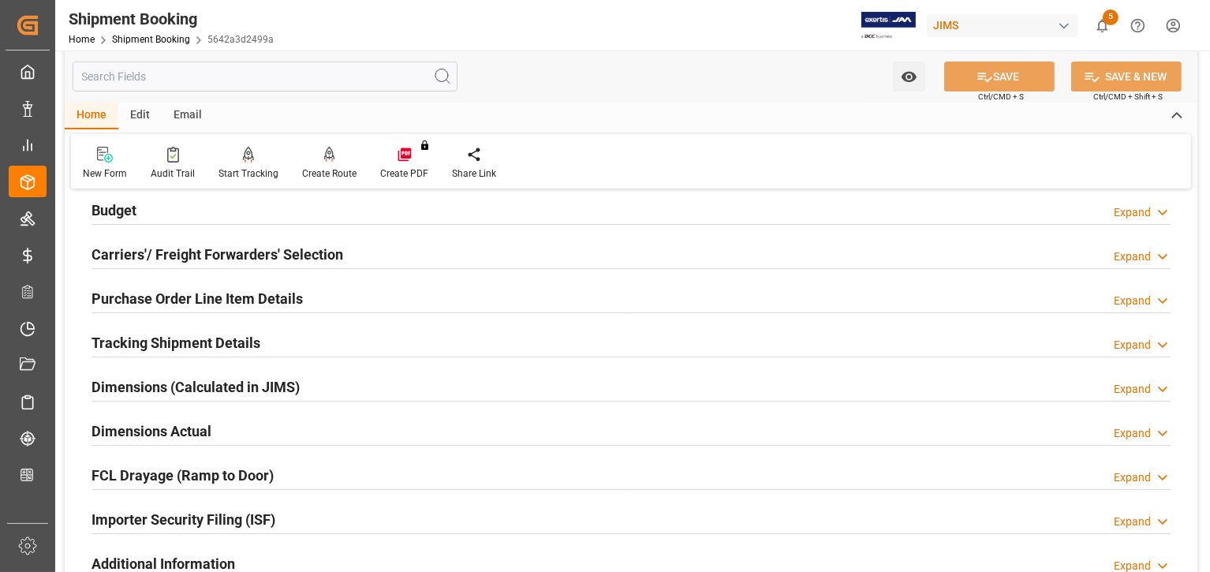
click at [134, 250] on h2 "Carriers'/ Freight Forwarders' Selection" at bounding box center [217, 254] width 252 height 21
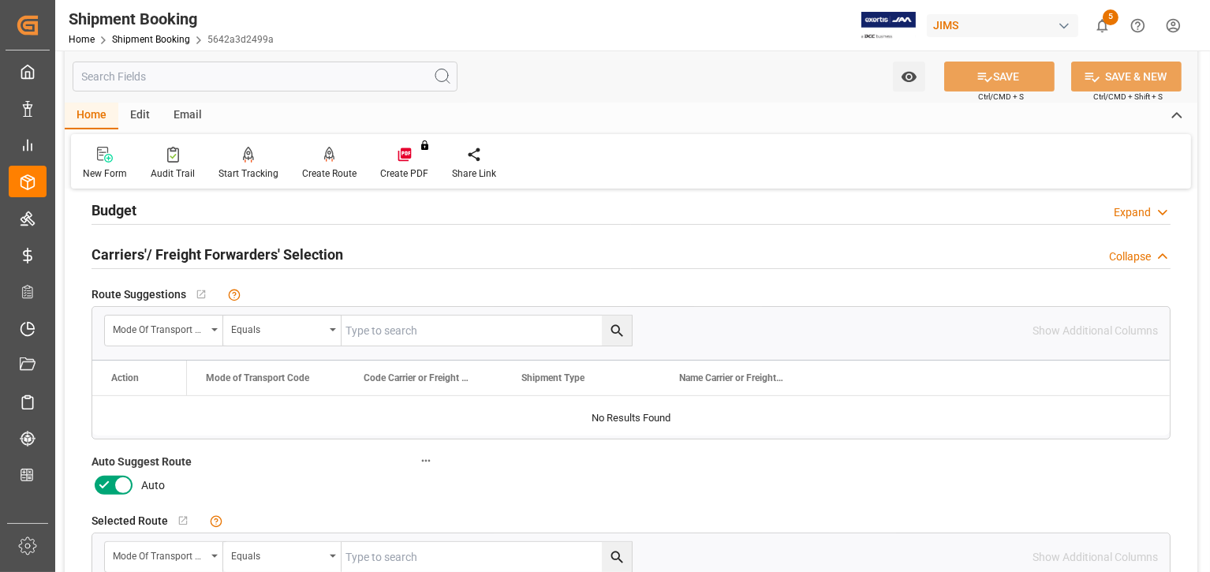
click at [125, 484] on icon at bounding box center [123, 485] width 19 height 19
click at [0, 0] on input "checkbox" at bounding box center [0, 0] width 0 height 0
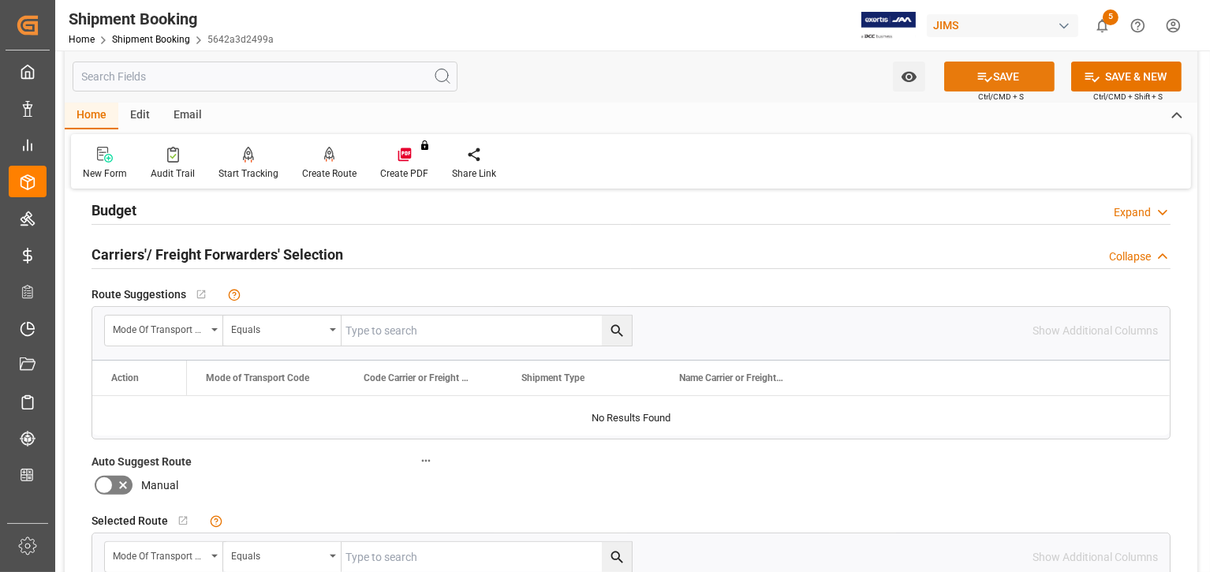
click at [1008, 76] on button "SAVE" at bounding box center [999, 77] width 110 height 30
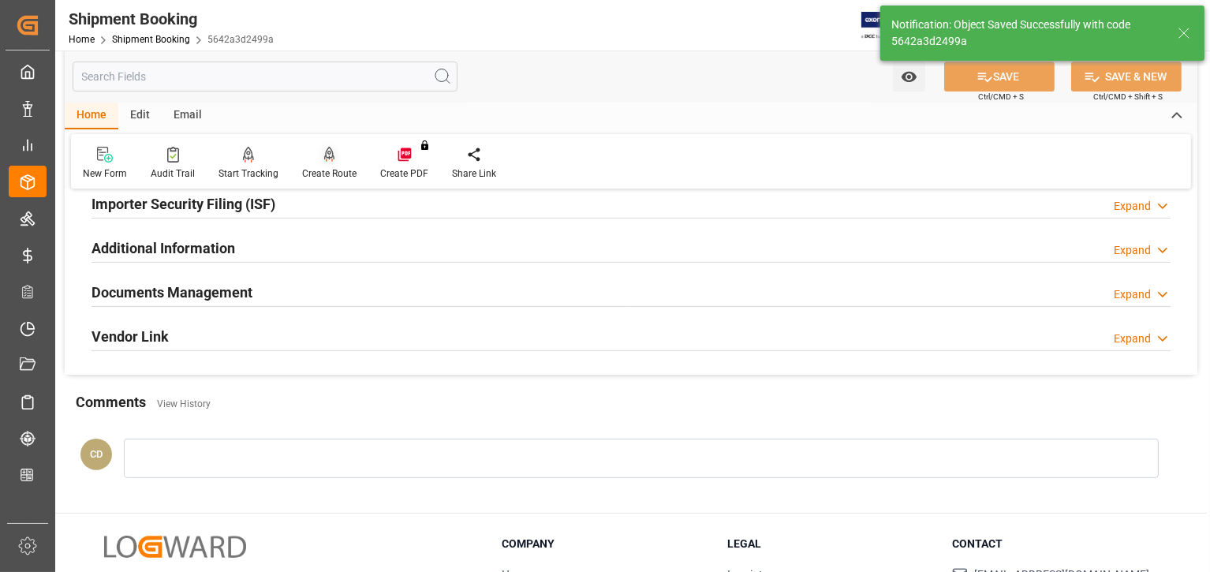
scroll to position [177, 0]
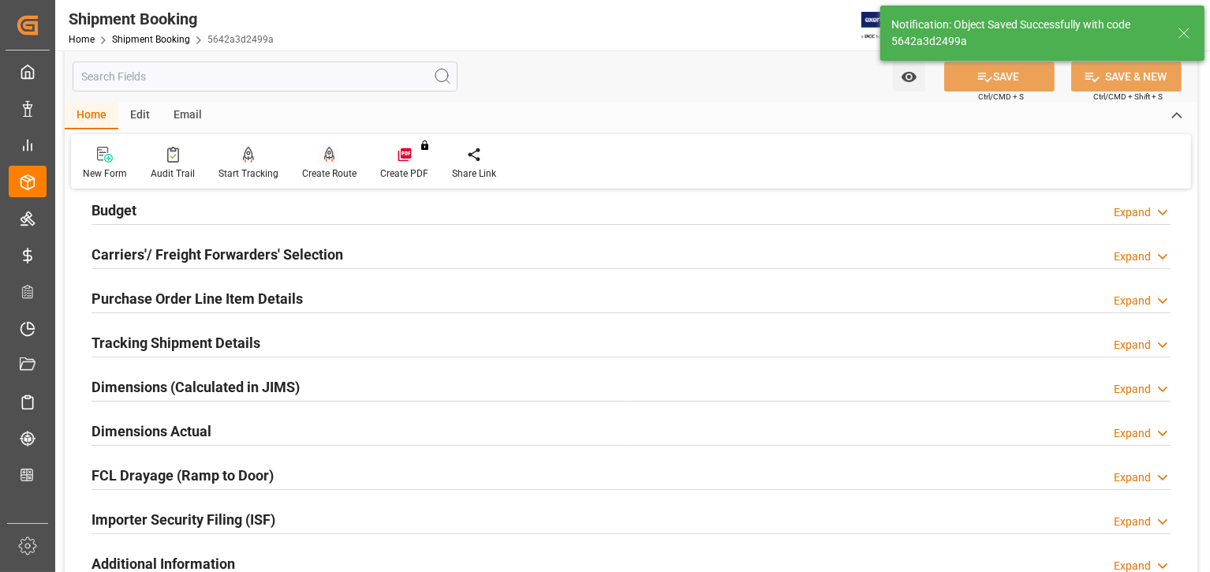
click at [326, 168] on div "Create Route" at bounding box center [329, 173] width 54 height 14
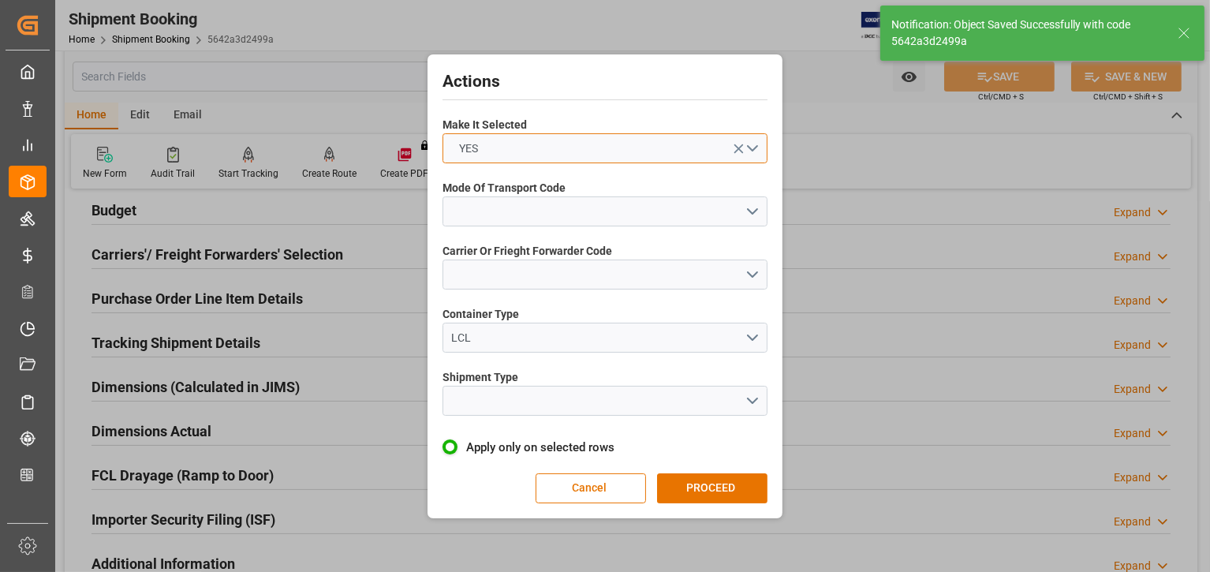
click at [498, 151] on button "YES" at bounding box center [604, 148] width 325 height 30
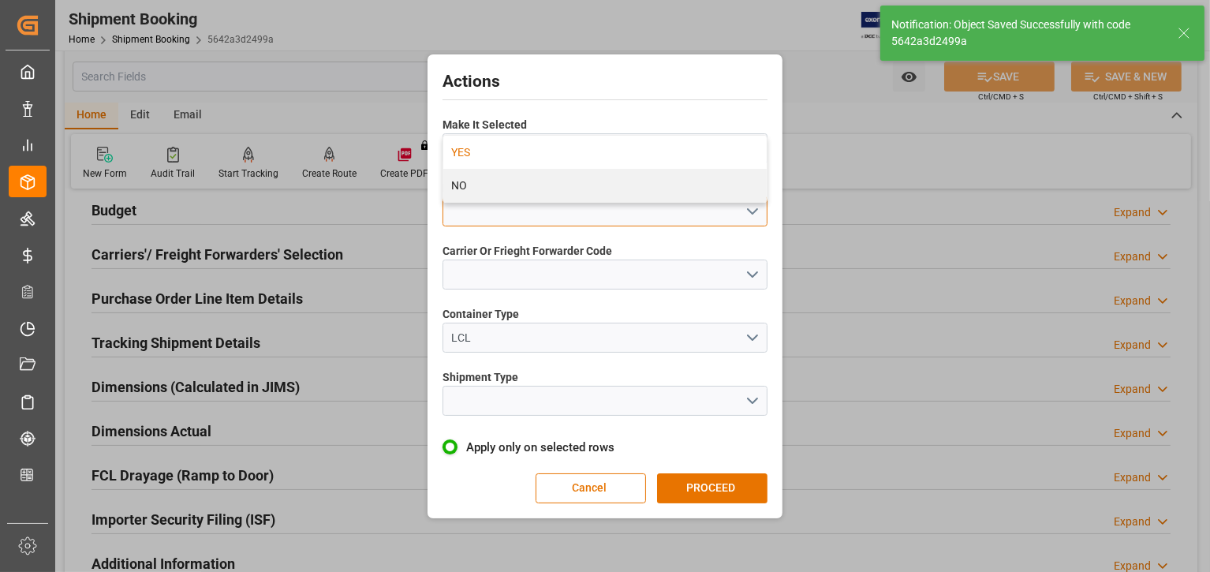
click at [476, 220] on button "open menu" at bounding box center [604, 211] width 325 height 30
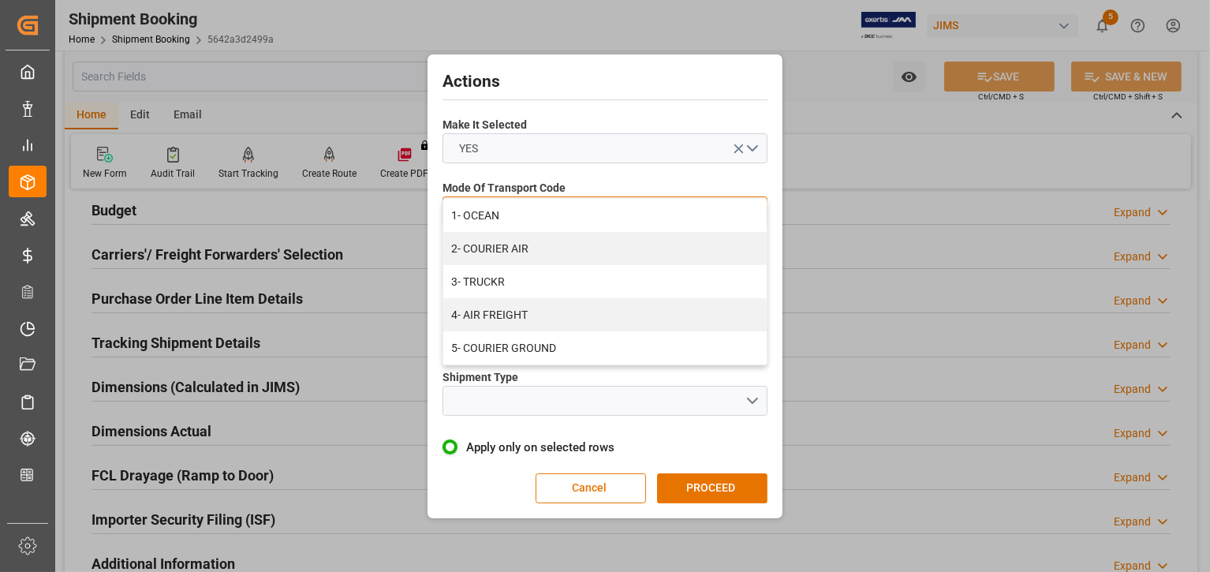
click at [487, 274] on div "3- TRUCKR" at bounding box center [604, 281] width 323 height 33
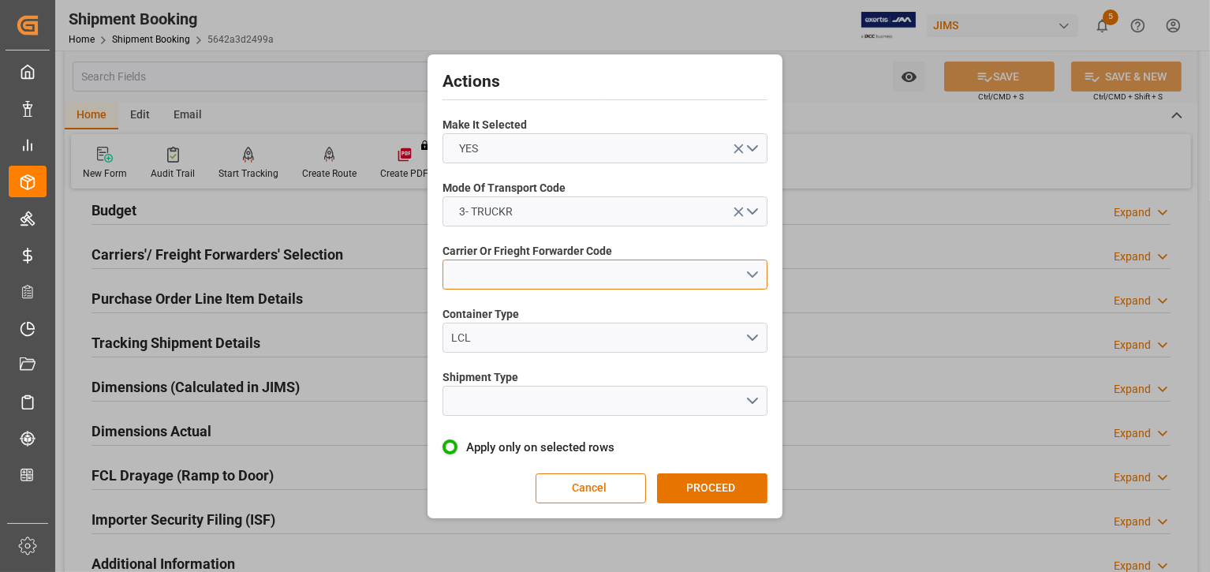
click at [485, 271] on button "open menu" at bounding box center [604, 274] width 325 height 30
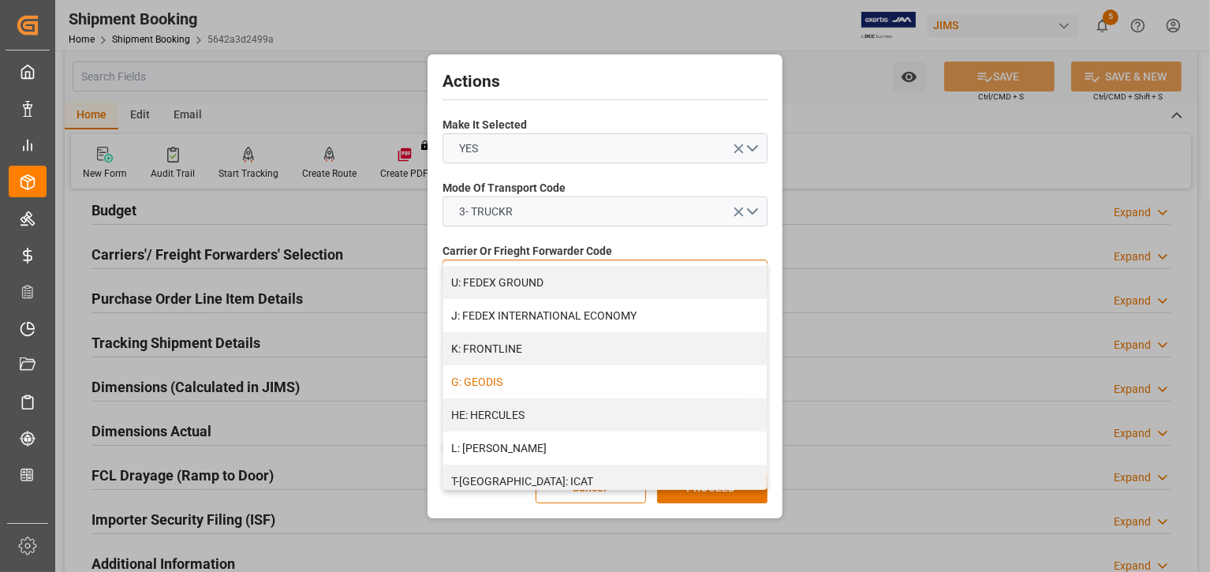
scroll to position [915, 0]
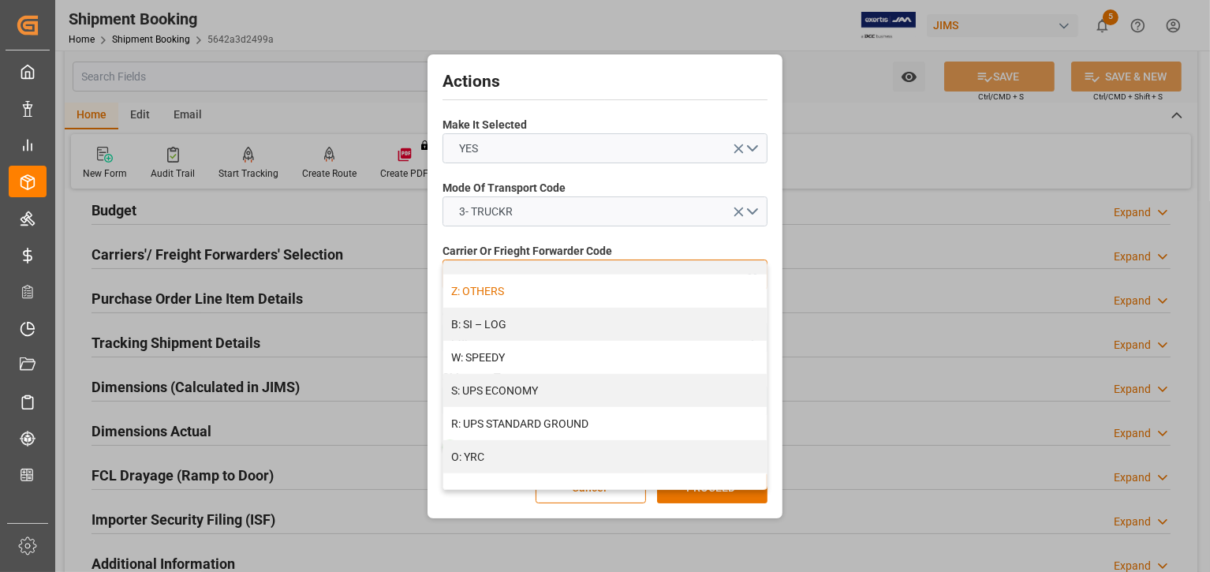
click at [468, 293] on div "Z: OTHERS" at bounding box center [604, 290] width 323 height 33
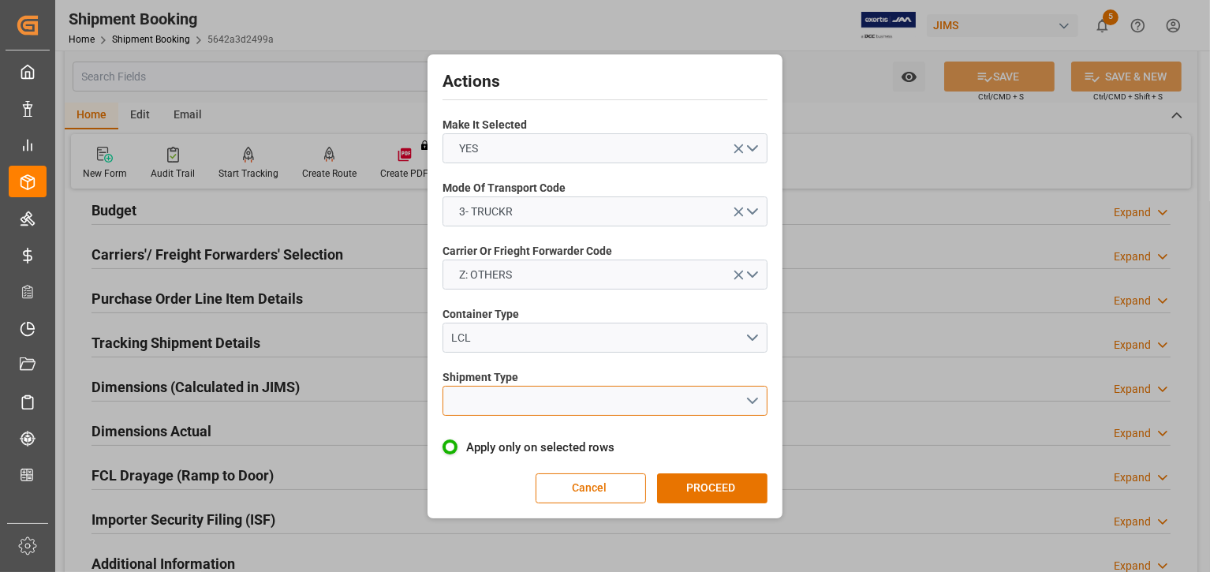
click at [509, 398] on button "open menu" at bounding box center [604, 401] width 325 height 30
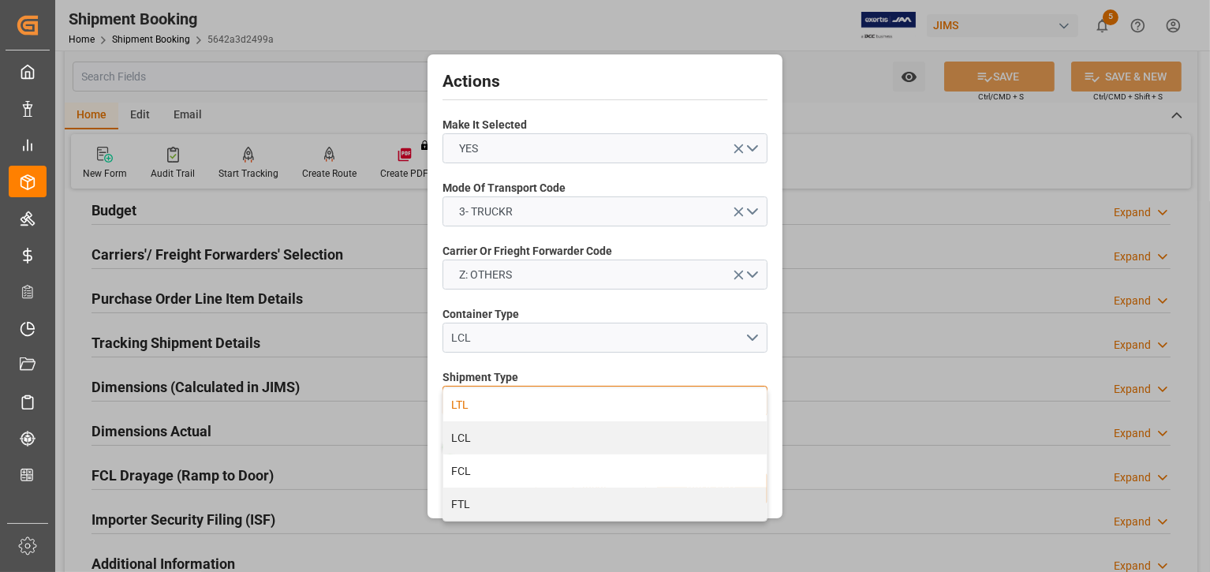
click at [501, 407] on div "LTL" at bounding box center [604, 404] width 323 height 33
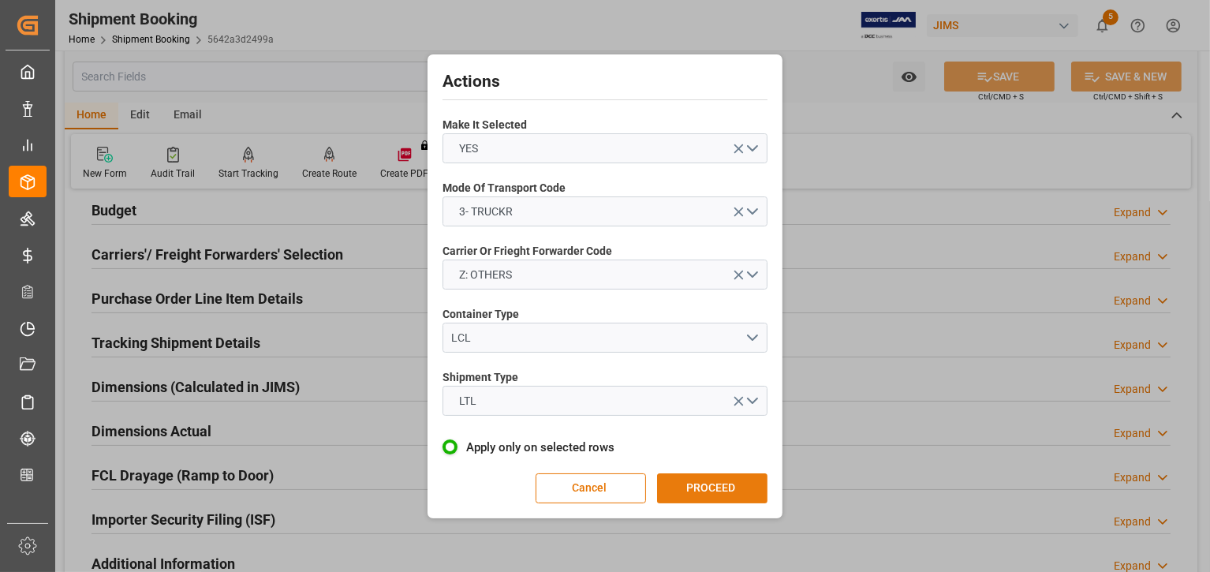
click at [708, 491] on button "PROCEED" at bounding box center [712, 488] width 110 height 30
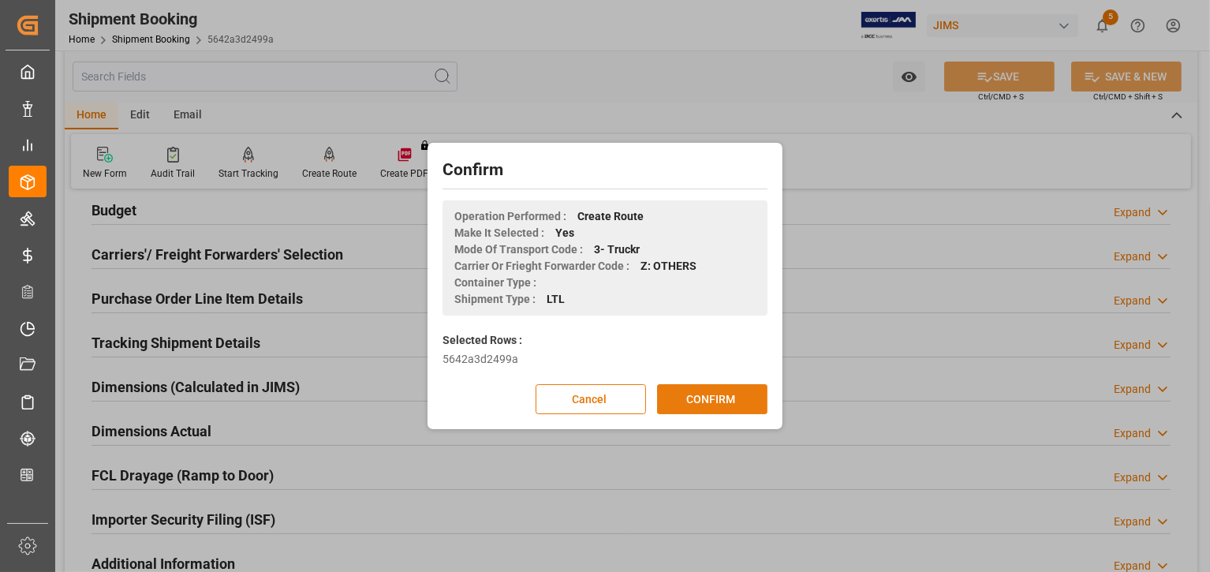
click at [687, 400] on button "CONFIRM" at bounding box center [712, 399] width 110 height 30
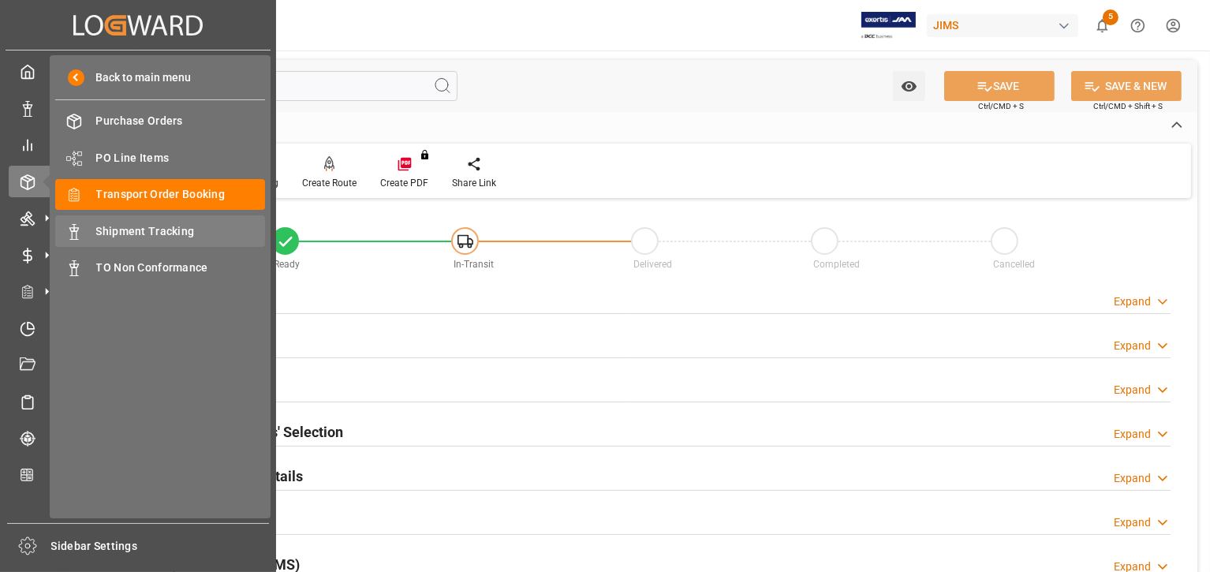
click at [112, 229] on span "Shipment Tracking" at bounding box center [181, 231] width 170 height 17
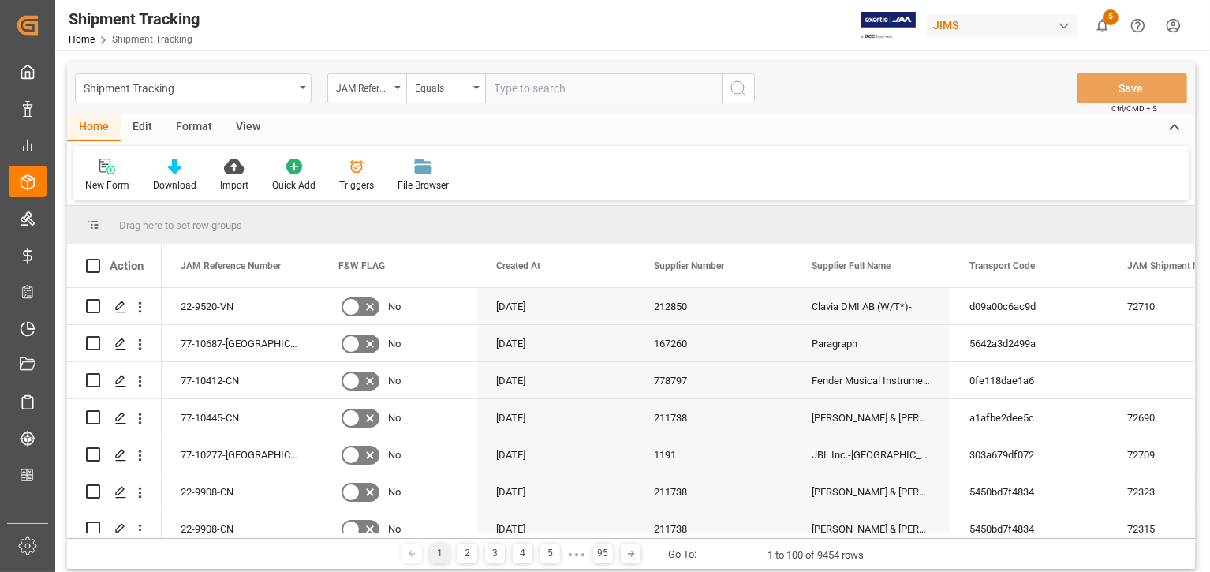
click at [550, 88] on input "text" at bounding box center [603, 88] width 237 height 30
click at [494, 96] on input "77-10687-[GEOGRAPHIC_DATA]" at bounding box center [603, 88] width 237 height 30
type input "77-10687-[GEOGRAPHIC_DATA]"
click at [739, 88] on icon "search button" at bounding box center [738, 88] width 19 height 19
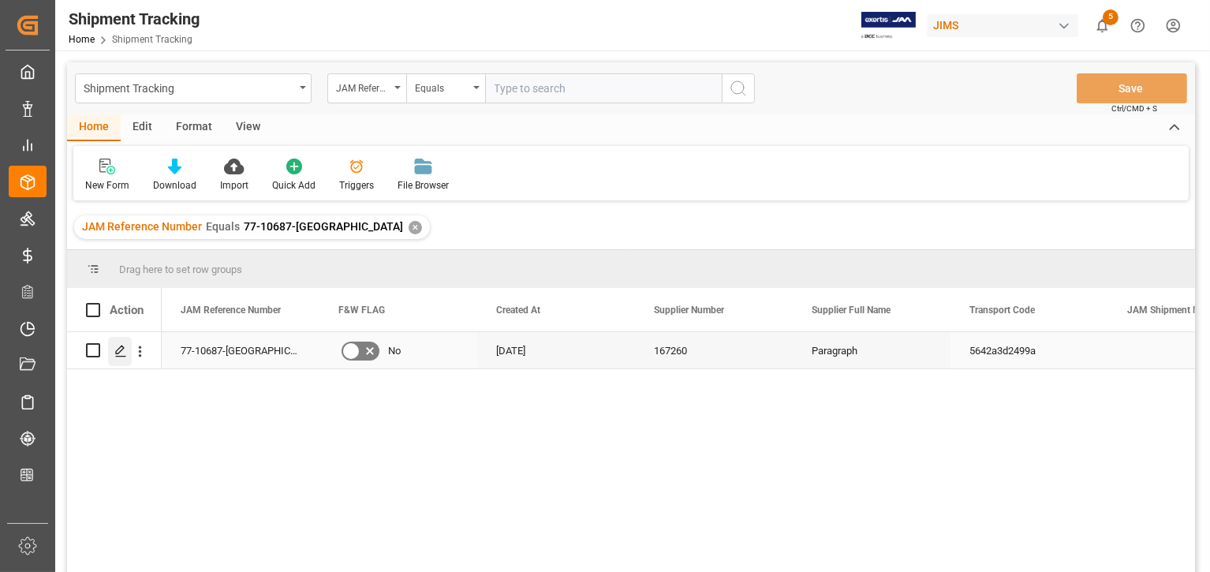
click at [117, 348] on icon "Press SPACE to select this row." at bounding box center [120, 351] width 13 height 13
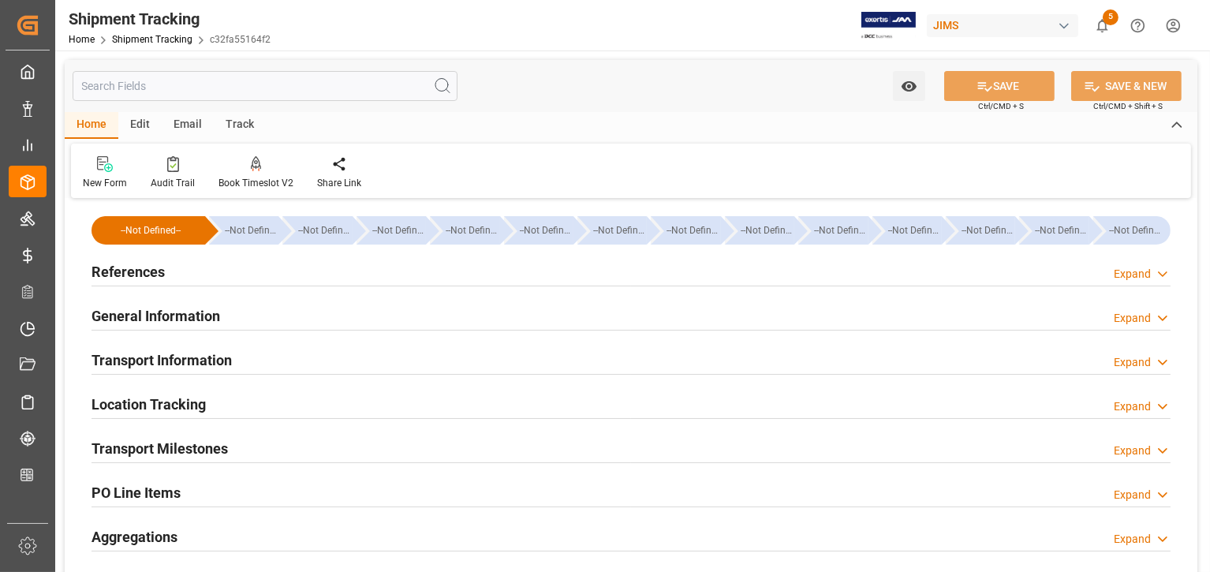
click at [149, 267] on h2 "References" at bounding box center [127, 271] width 73 height 21
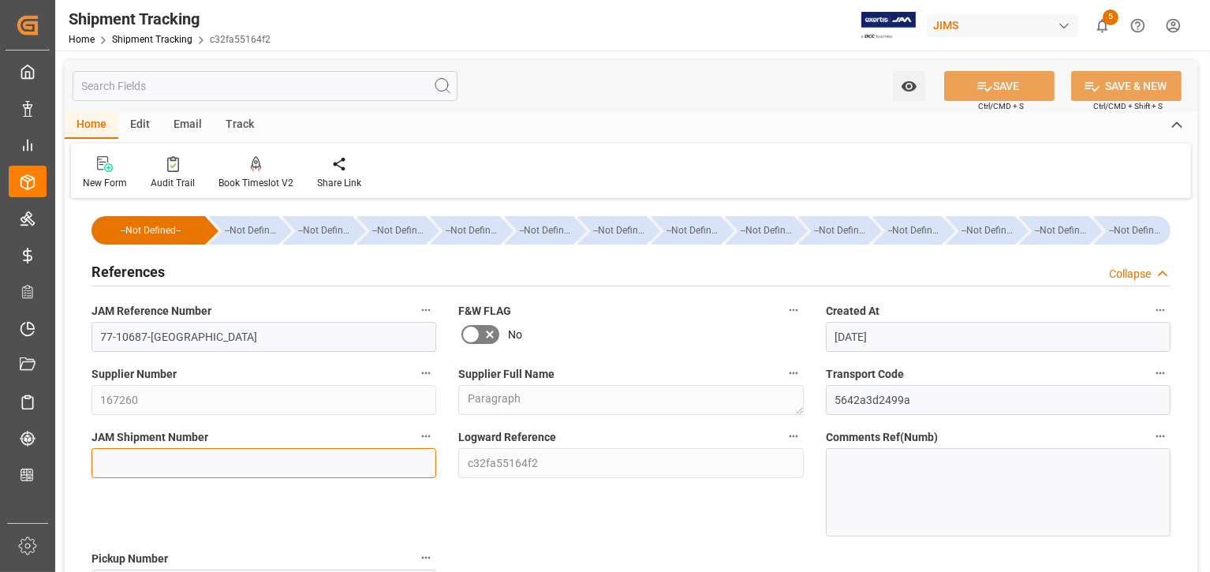
click at [194, 459] on input at bounding box center [263, 463] width 345 height 30
type input "72711"
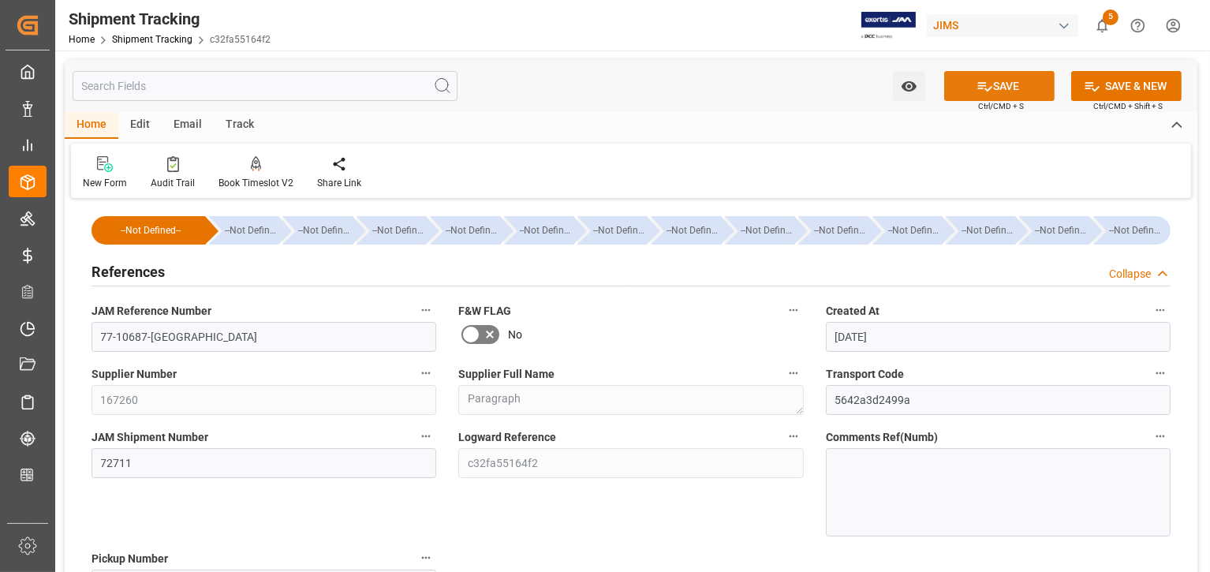
click at [990, 84] on button "SAVE" at bounding box center [999, 86] width 110 height 30
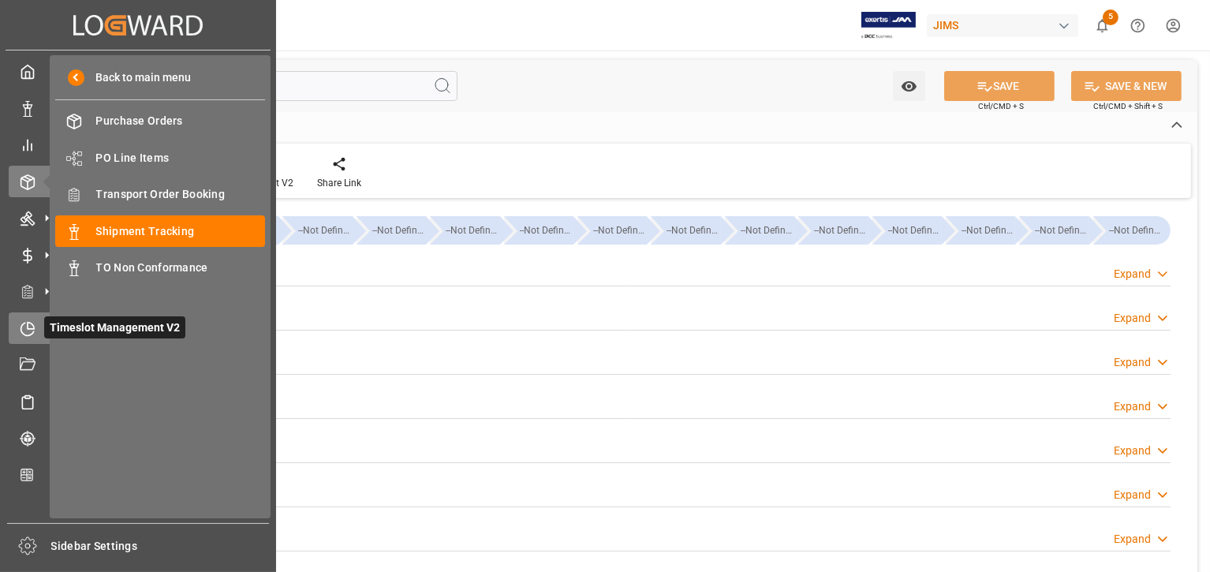
click at [29, 332] on icon at bounding box center [28, 329] width 16 height 16
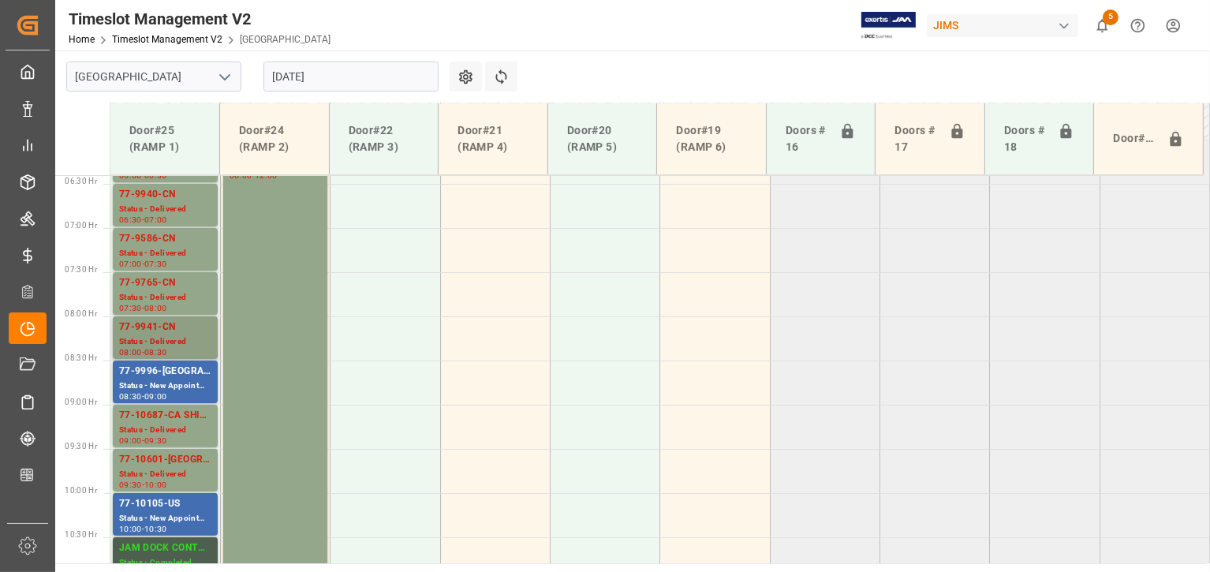
scroll to position [594, 0]
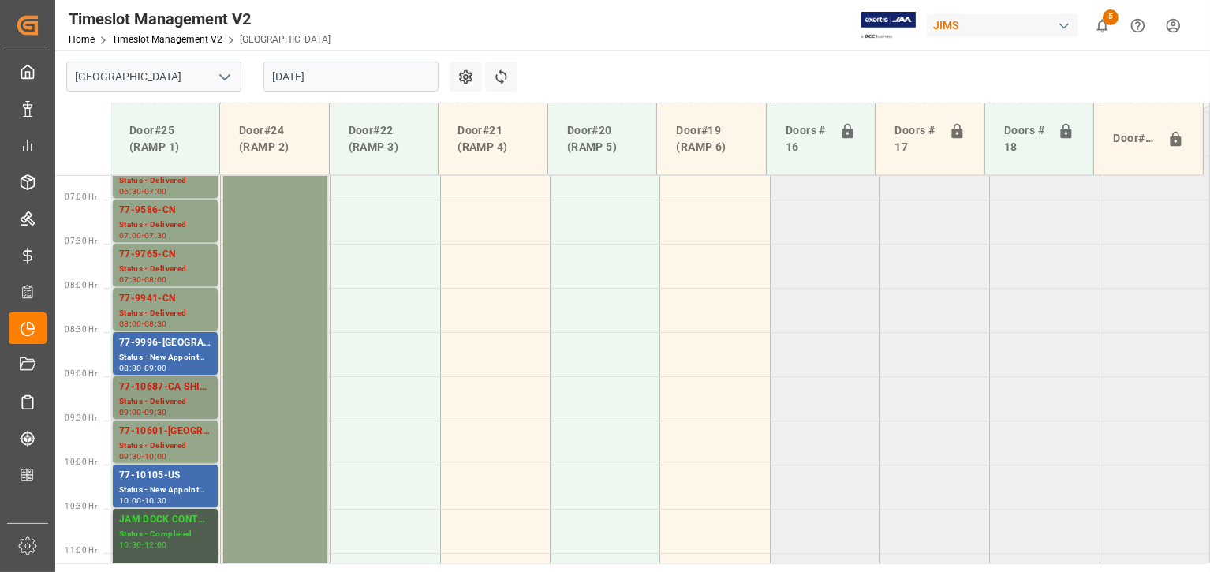
click at [160, 386] on div "77-10687-CA SHIPM#/M" at bounding box center [165, 387] width 92 height 16
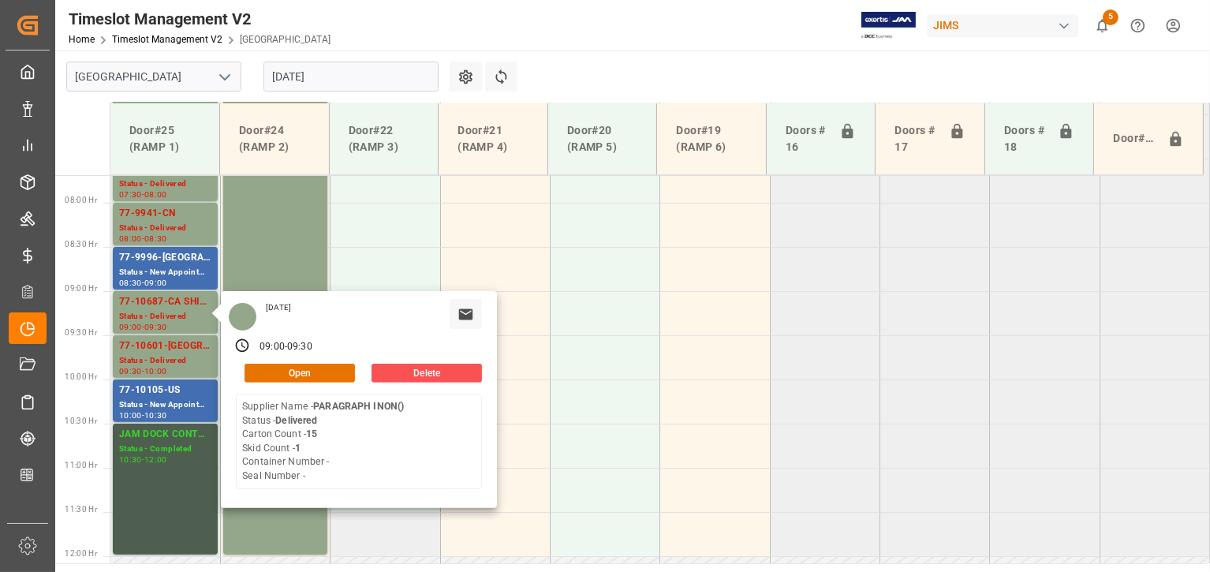
scroll to position [791, 0]
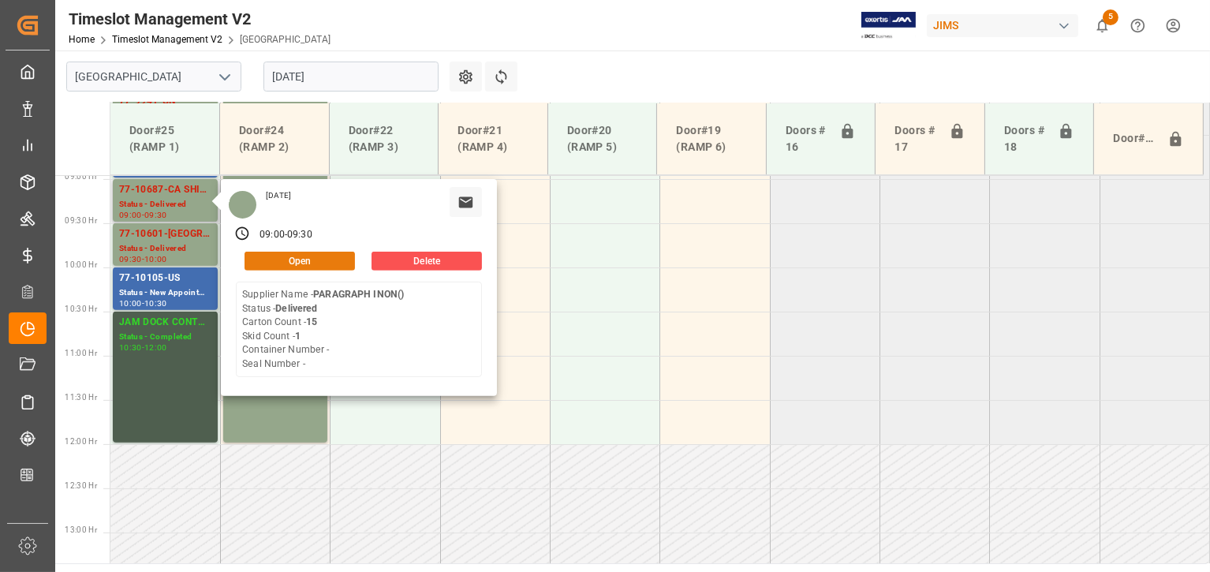
click at [315, 257] on button "Open" at bounding box center [299, 261] width 110 height 19
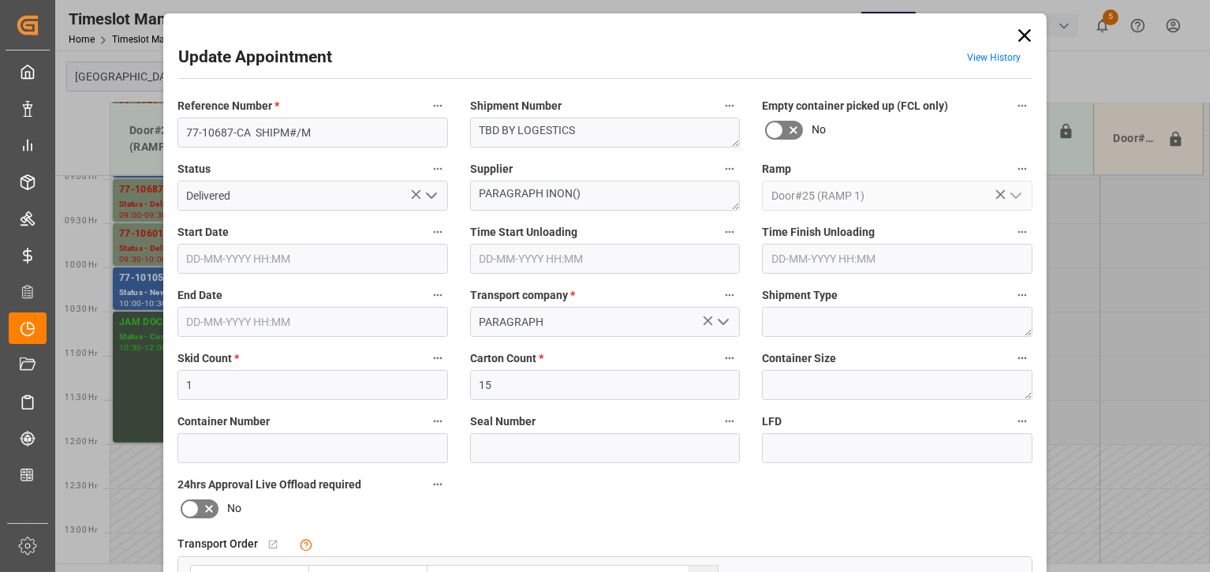
type input "1"
type input "15"
type input "25-08-2025 09:00"
type input "25-08-2025 10:30"
type input "25-08-2025 09:30"
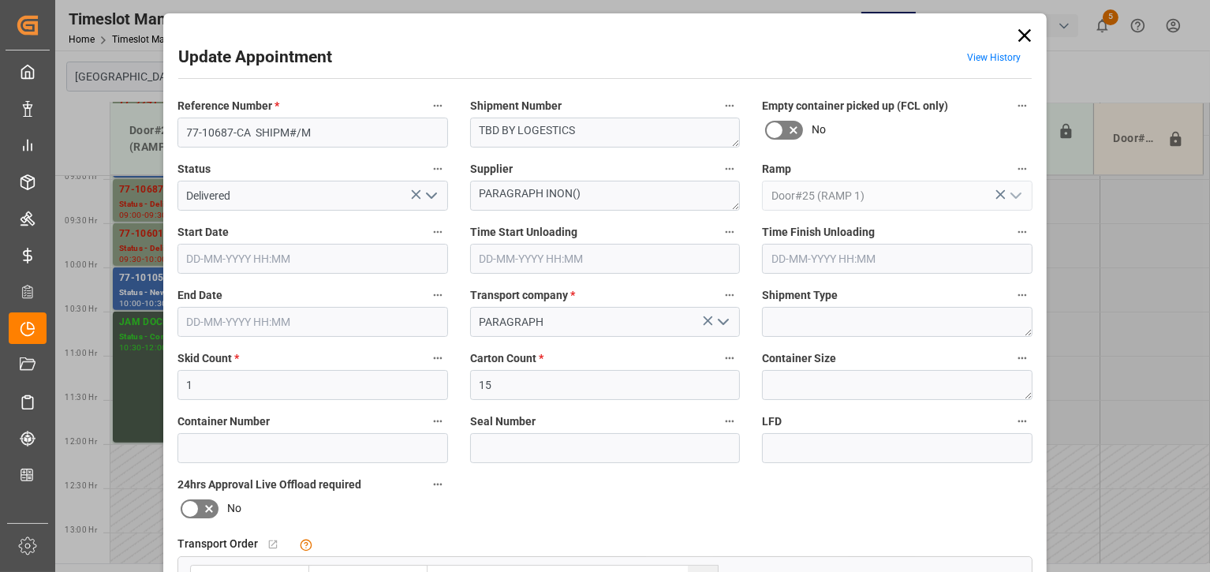
type input "21-08-2025 15:59"
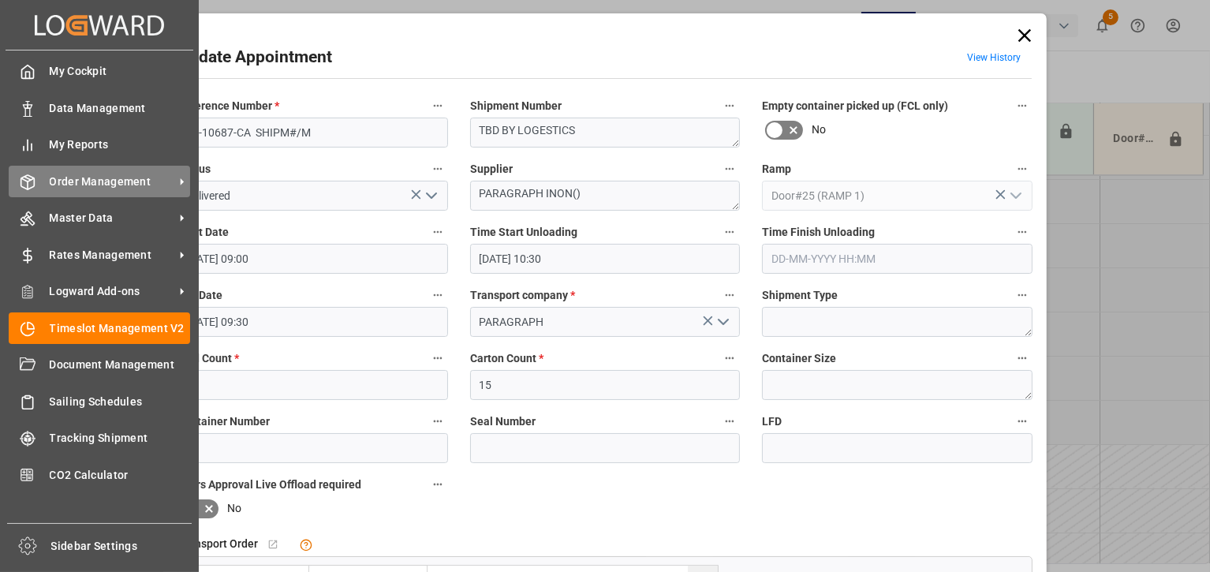
click at [74, 177] on span "Order Management" at bounding box center [112, 181] width 125 height 17
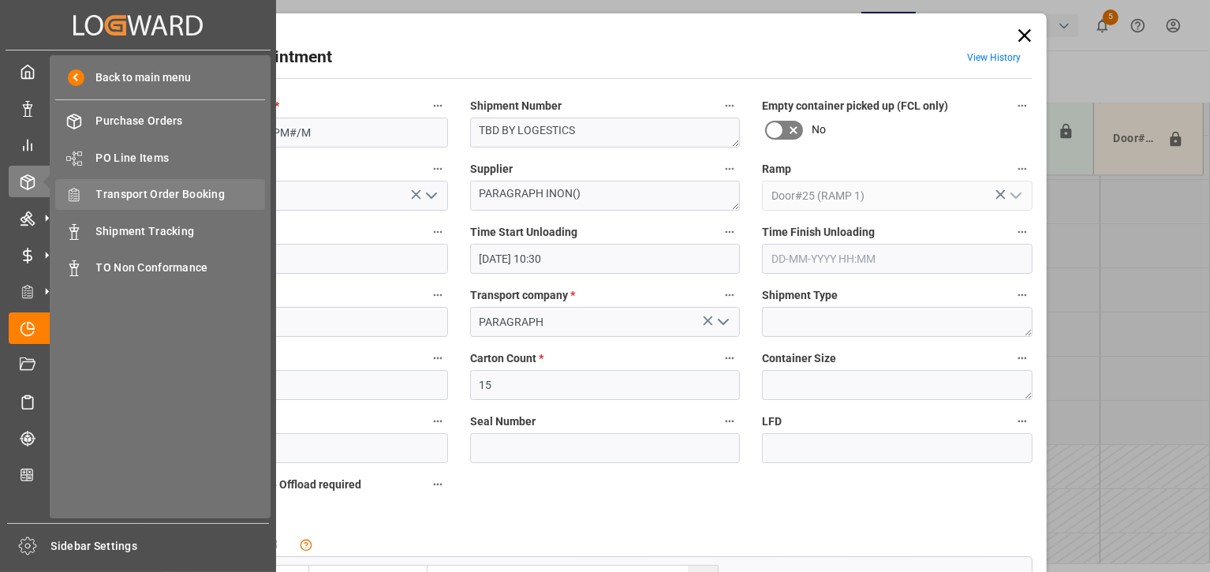
click at [124, 196] on span "Transport Order Booking" at bounding box center [181, 194] width 170 height 17
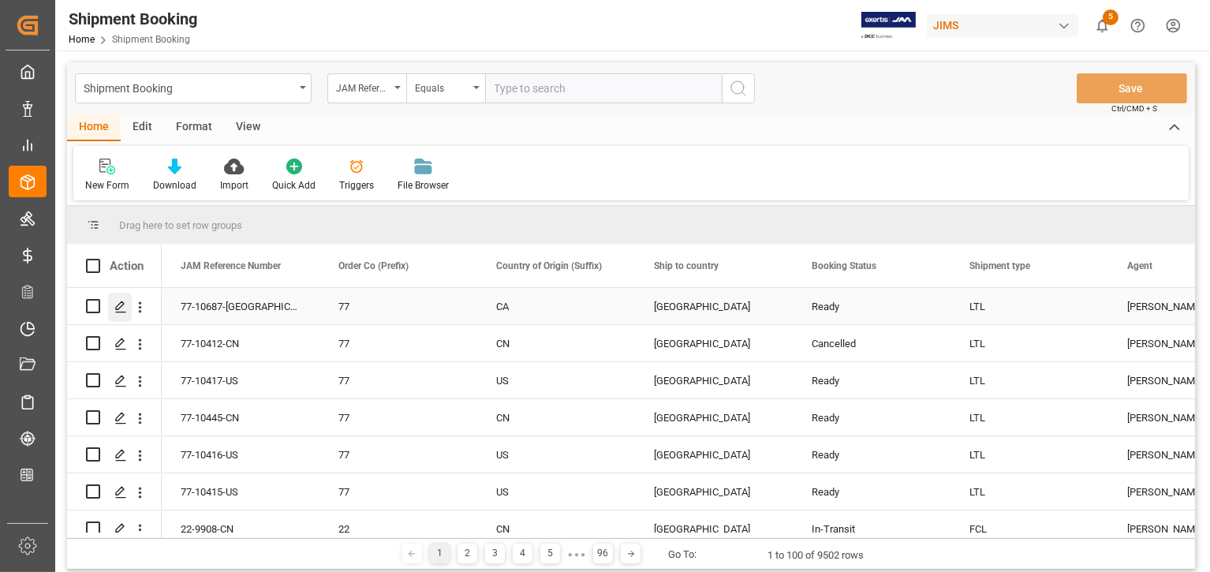
click at [125, 303] on icon "Press SPACE to select this row." at bounding box center [120, 306] width 13 height 13
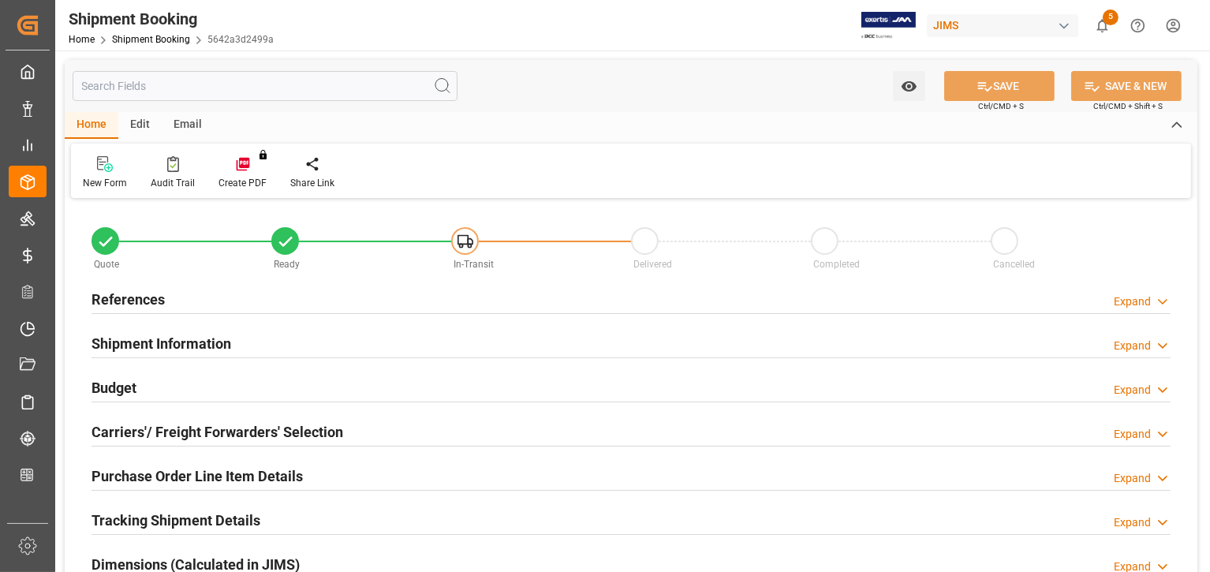
type input "0"
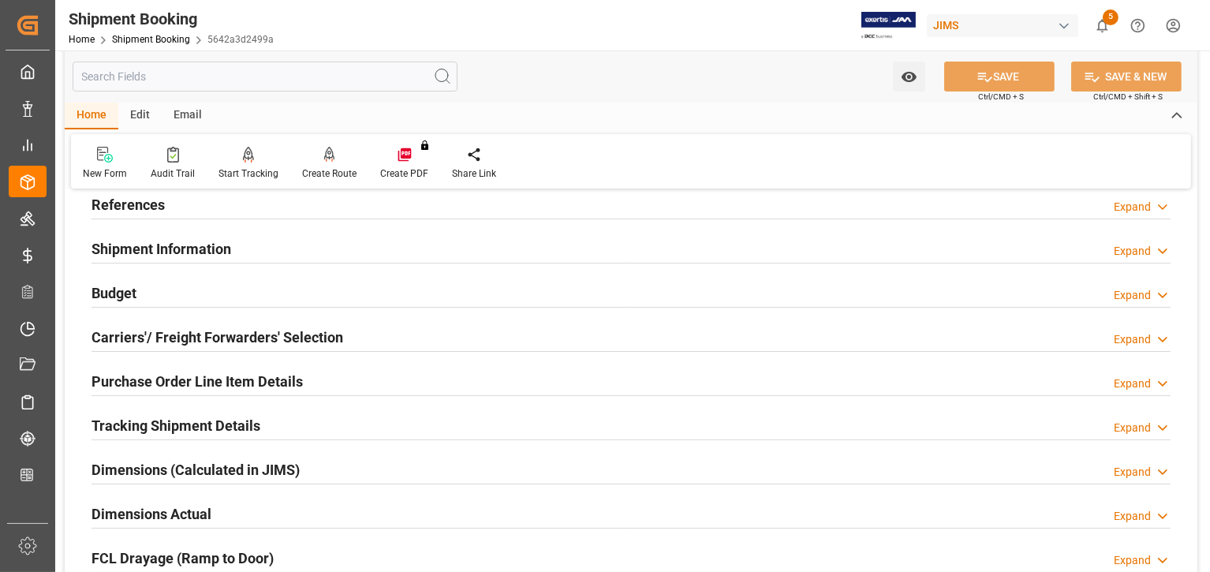
scroll to position [98, 0]
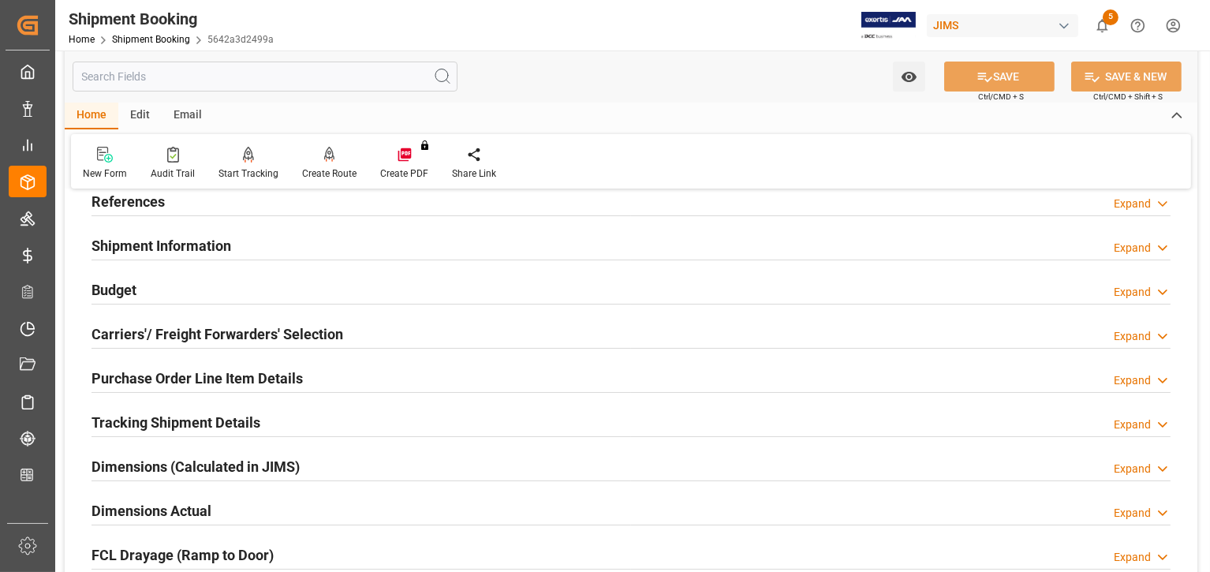
click at [126, 290] on h2 "Budget" at bounding box center [113, 289] width 45 height 21
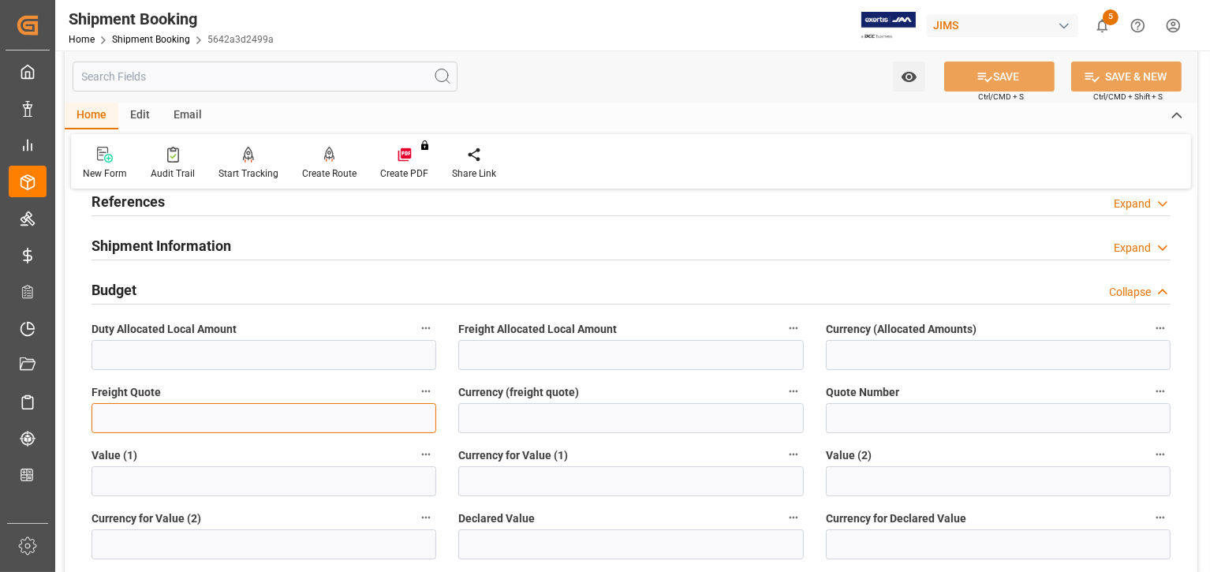
click at [119, 415] on input "text" at bounding box center [263, 418] width 345 height 30
type input "0"
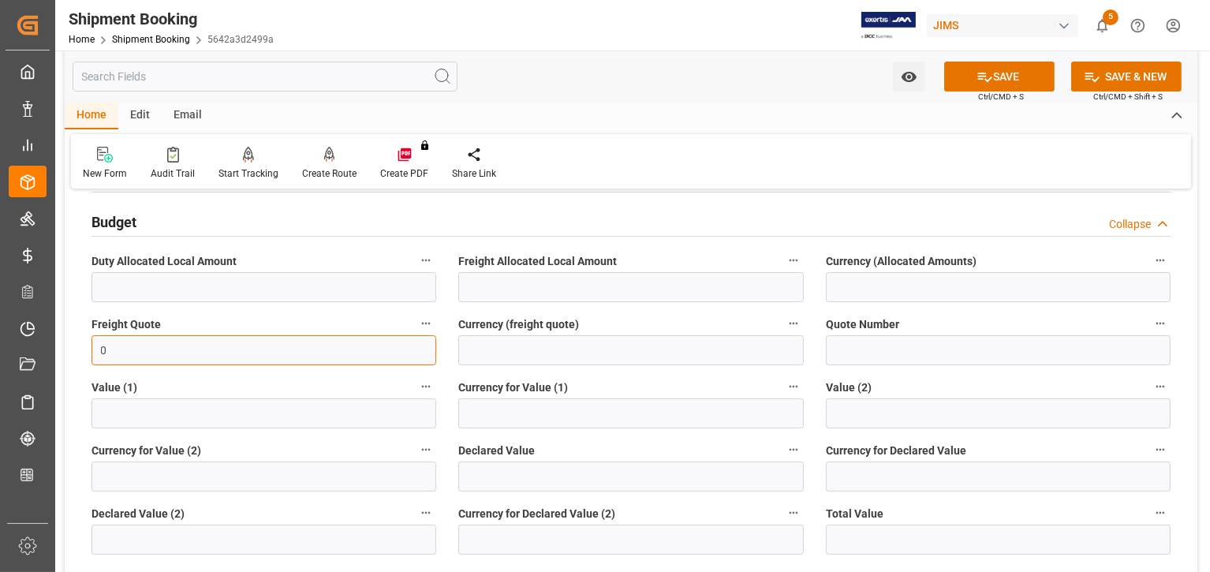
scroll to position [196, 0]
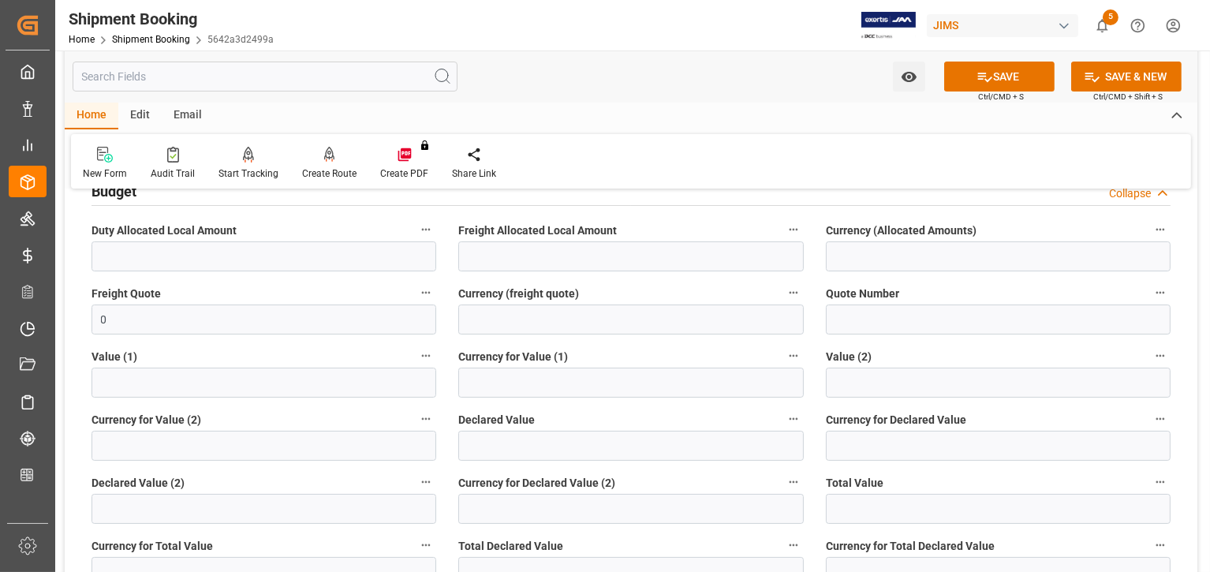
click at [114, 195] on h2 "Budget" at bounding box center [113, 191] width 45 height 21
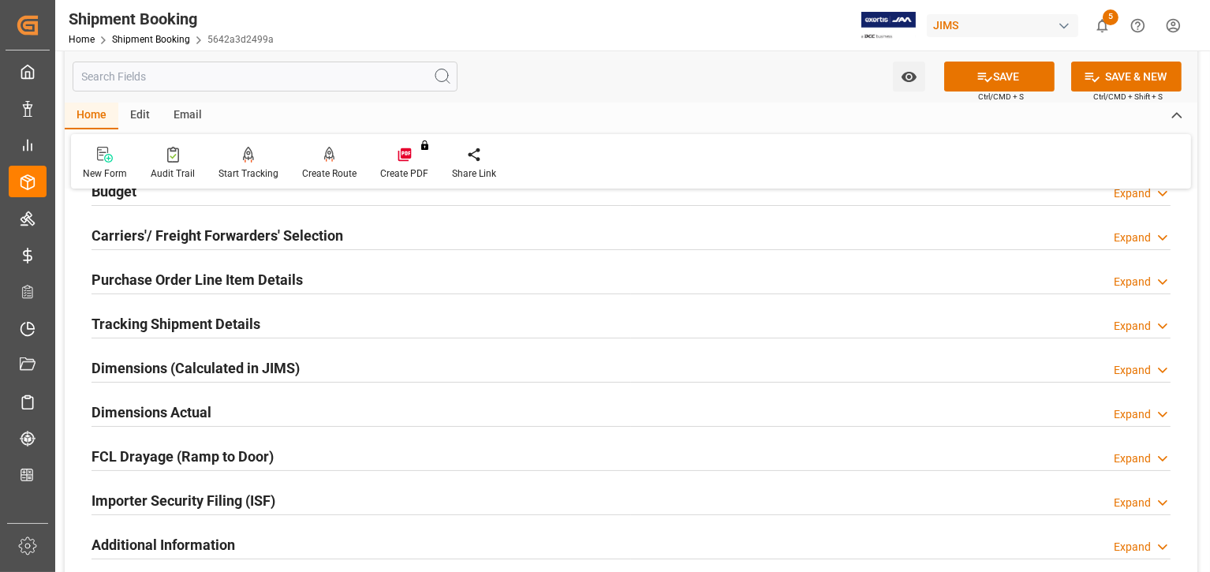
click at [131, 405] on h2 "Dimensions Actual" at bounding box center [151, 411] width 120 height 21
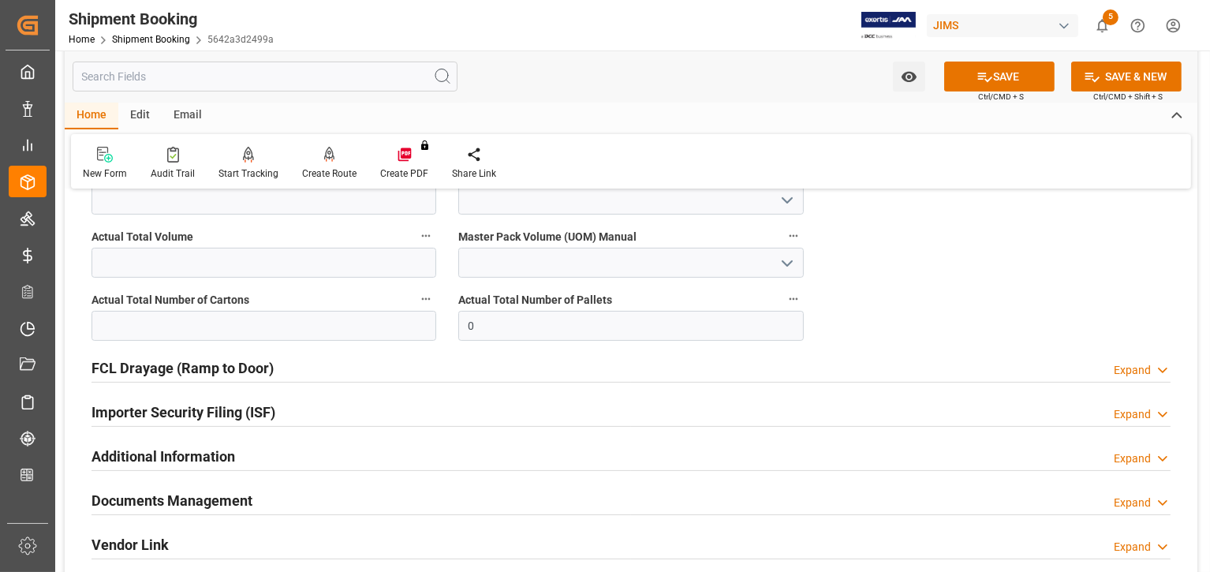
scroll to position [493, 0]
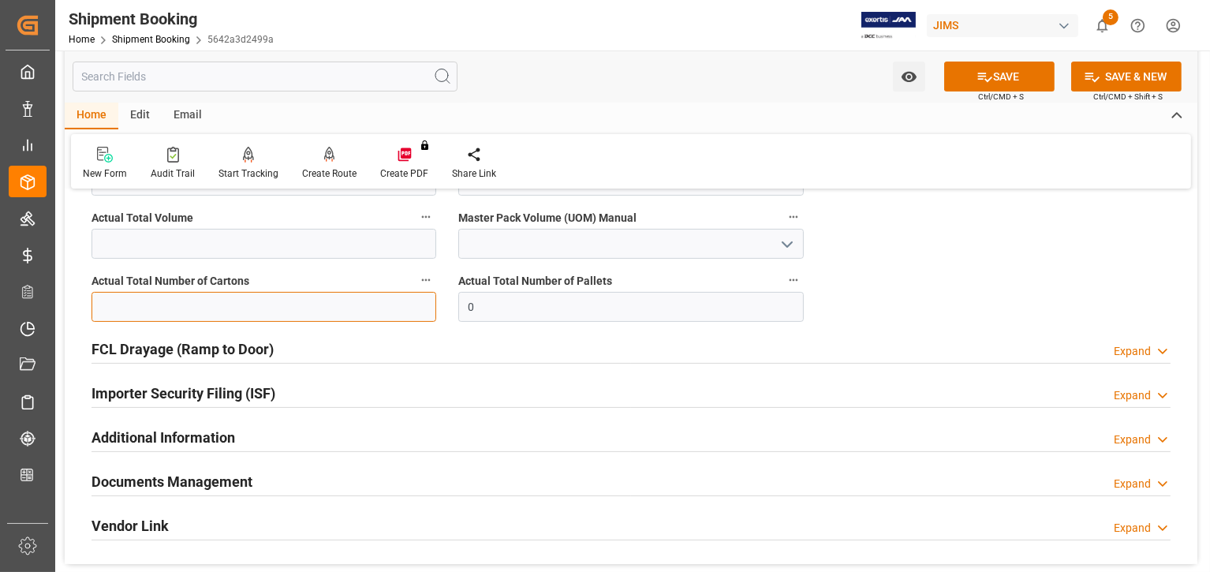
click at [147, 300] on input "text" at bounding box center [263, 307] width 345 height 30
type input "15"
click at [614, 305] on input "0" at bounding box center [630, 307] width 345 height 30
drag, startPoint x: 488, startPoint y: 306, endPoint x: 385, endPoint y: 306, distance: 103.3
click at [385, 306] on div "Quote Ready In-Transit Delivered Completed Cancelled References Expand JAM Refe…" at bounding box center [631, 137] width 1132 height 854
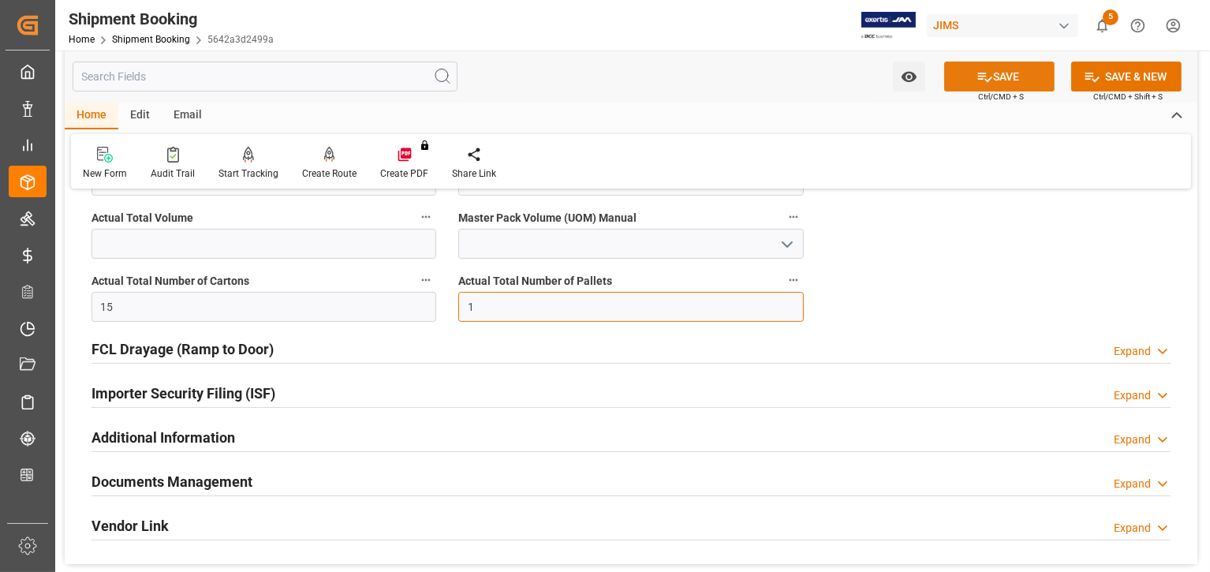
type input "1"
click at [1020, 70] on button "SAVE" at bounding box center [999, 77] width 110 height 30
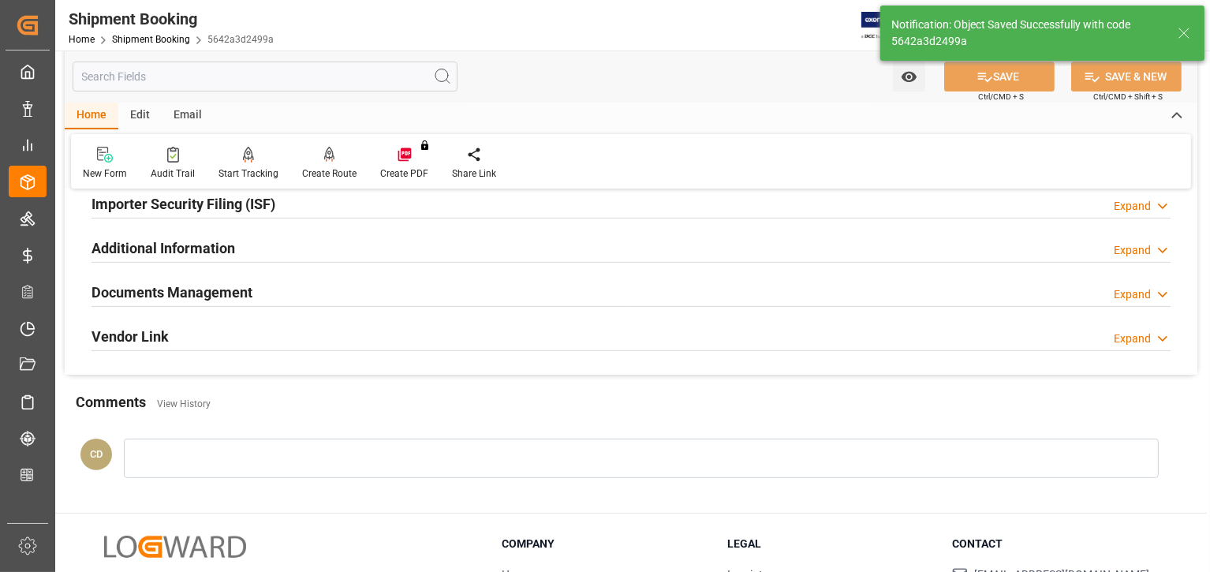
click at [162, 287] on h2 "Documents Management" at bounding box center [171, 292] width 161 height 21
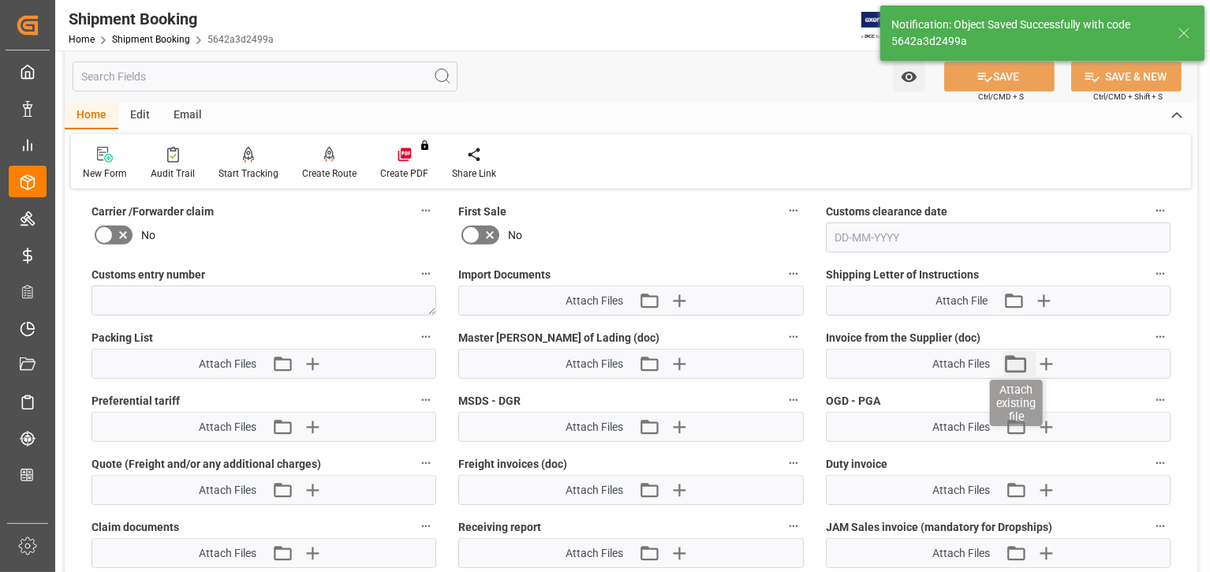
scroll to position [689, 0]
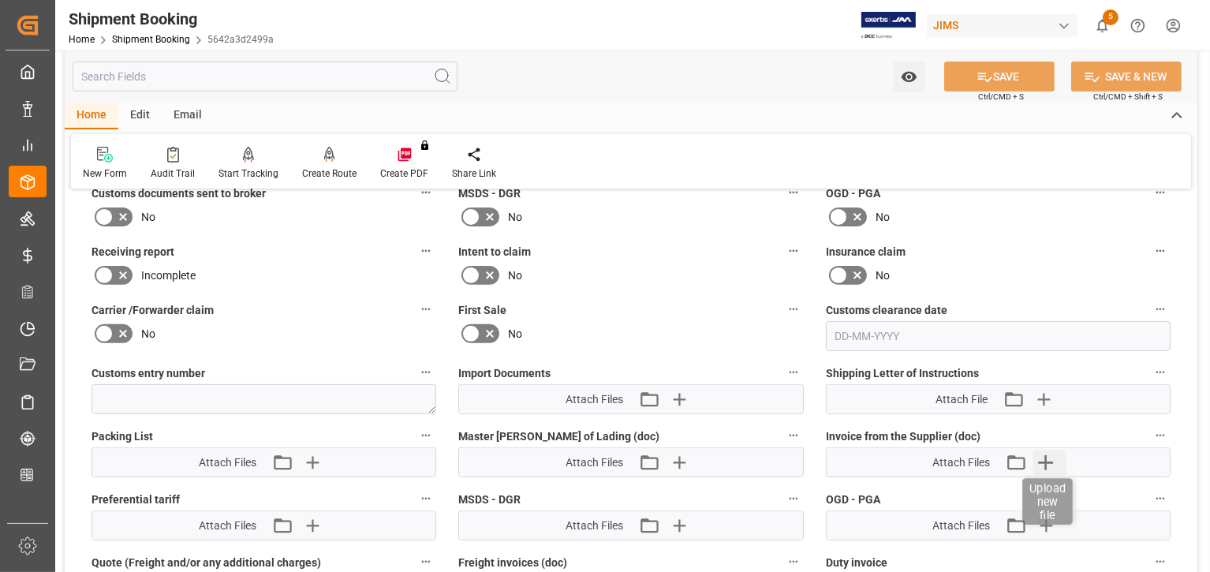
click at [1046, 453] on icon "button" at bounding box center [1045, 461] width 25 height 25
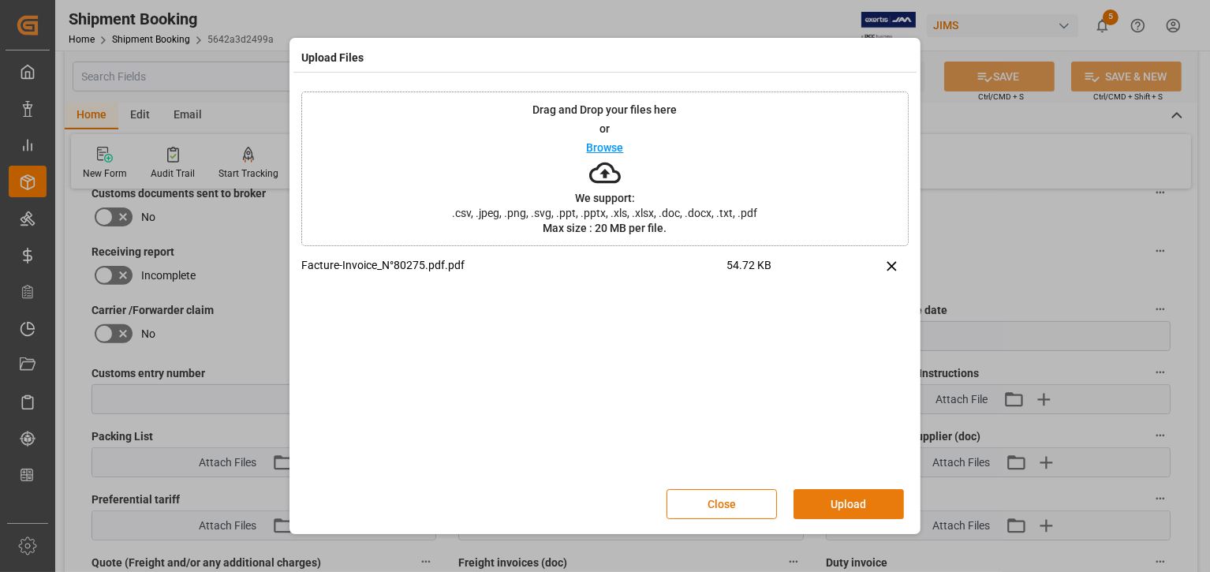
click at [844, 503] on button "Upload" at bounding box center [848, 504] width 110 height 30
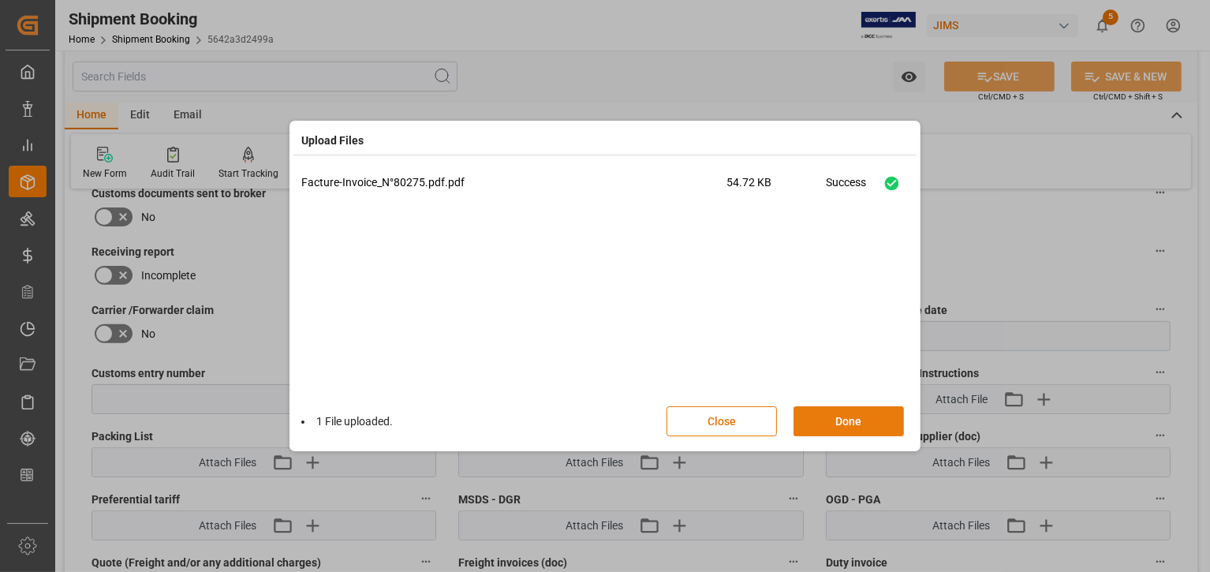
click at [856, 420] on button "Done" at bounding box center [848, 421] width 110 height 30
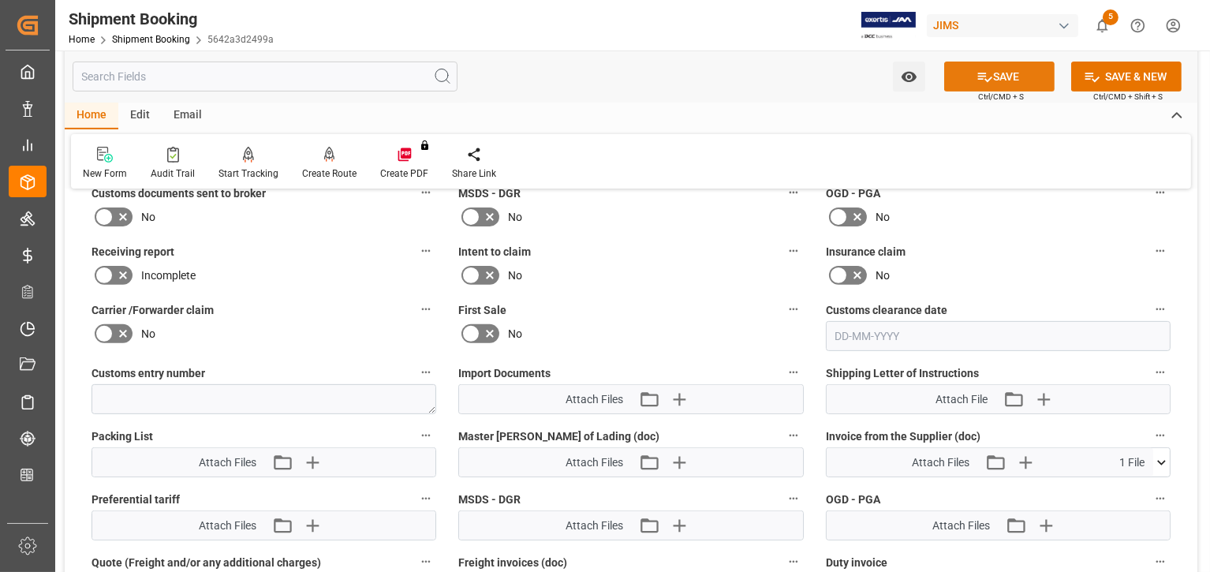
click at [976, 72] on icon at bounding box center [984, 77] width 17 height 17
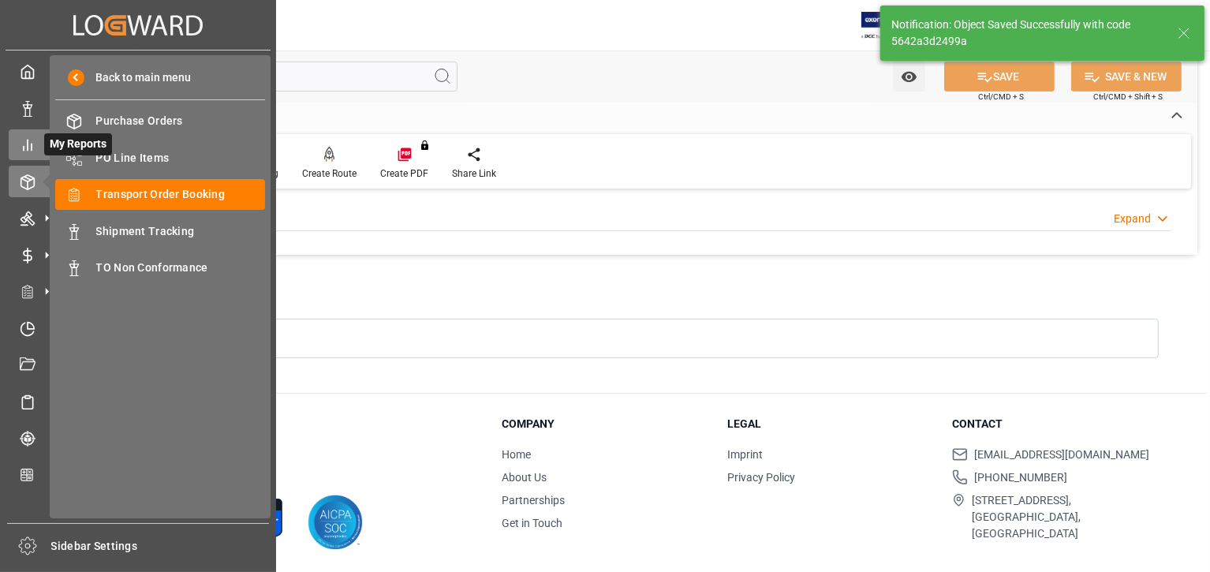
scroll to position [610, 0]
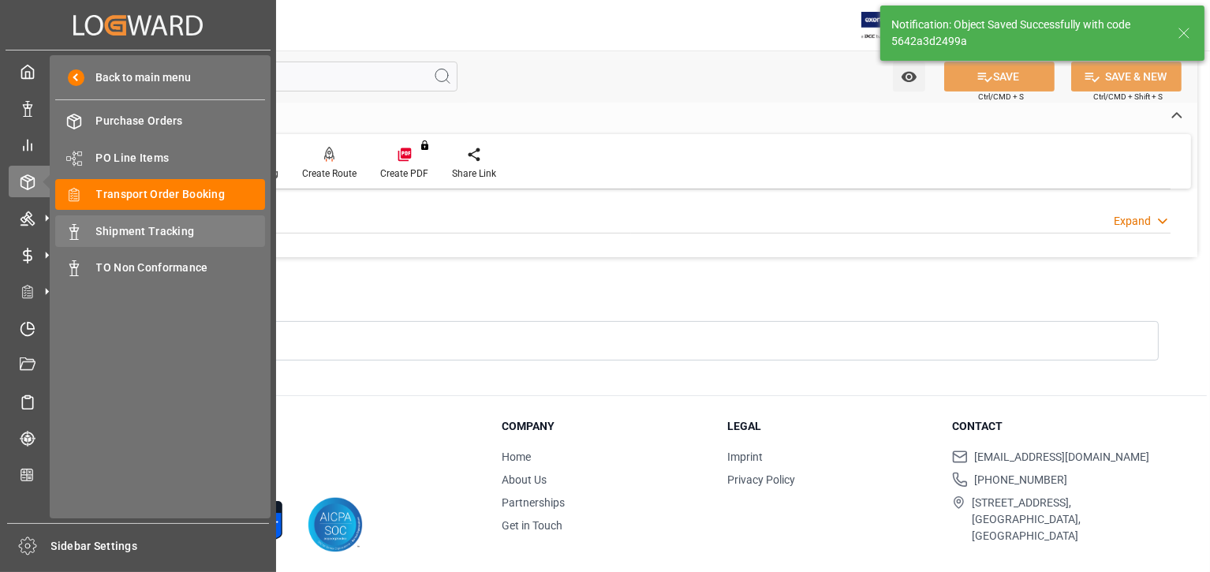
click at [140, 226] on span "Shipment Tracking" at bounding box center [181, 231] width 170 height 17
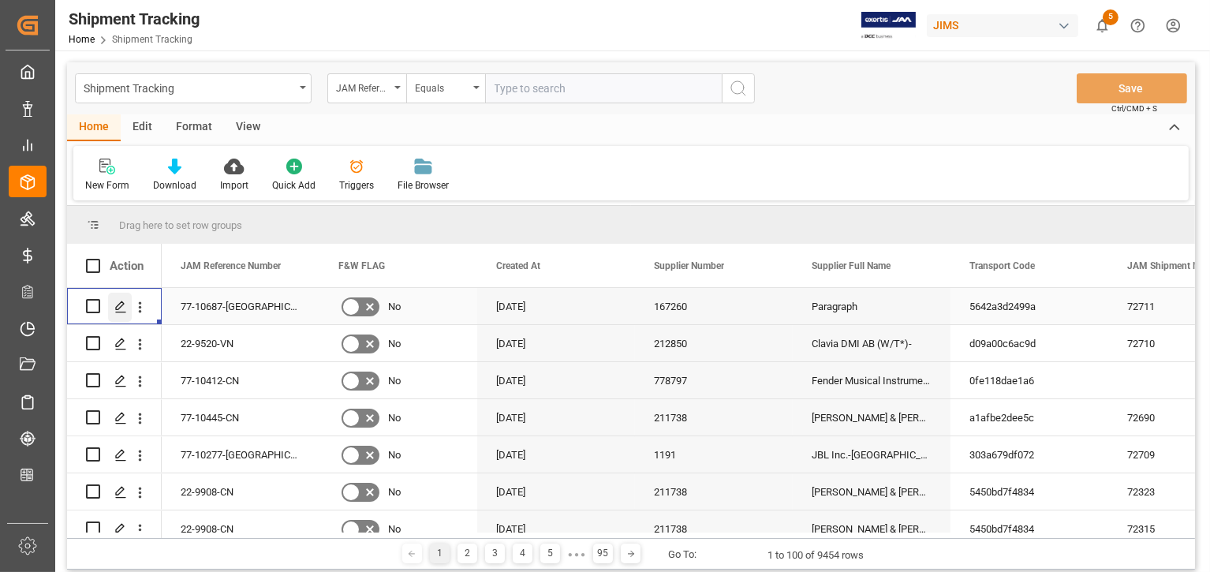
click at [118, 301] on icon "Press SPACE to select this row." at bounding box center [120, 306] width 13 height 13
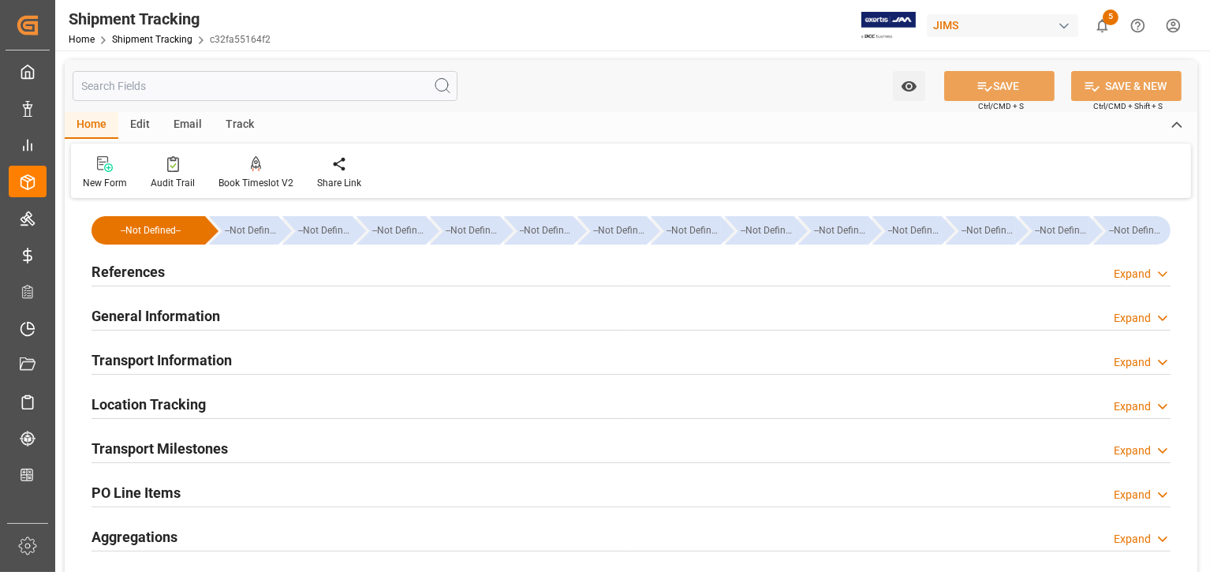
click at [166, 447] on h2 "Transport Milestones" at bounding box center [159, 448] width 136 height 21
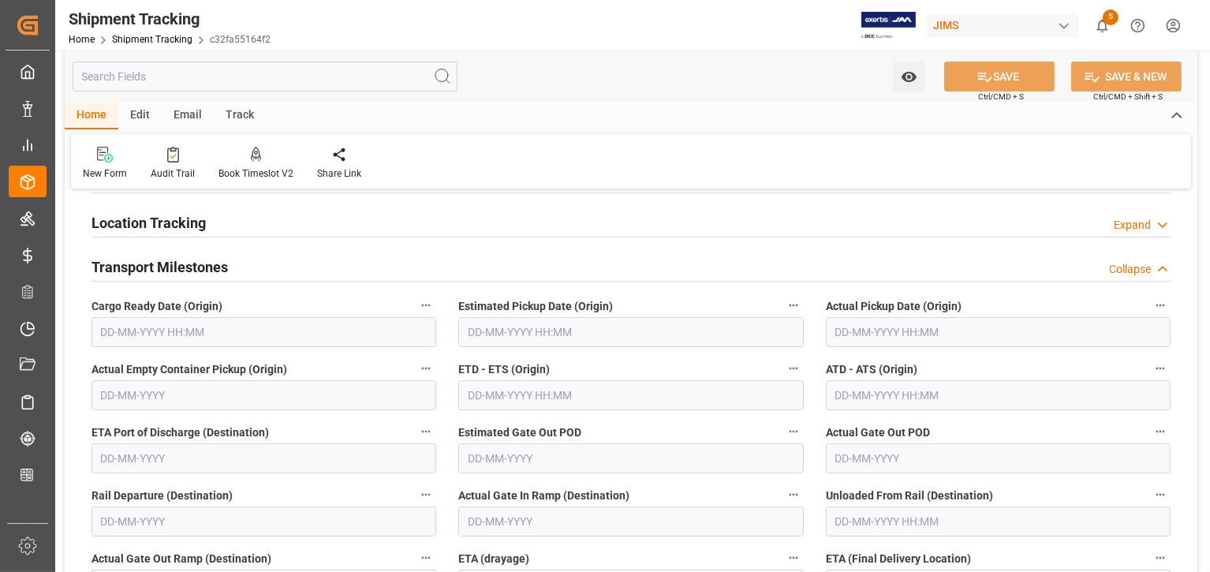
scroll to position [196, 0]
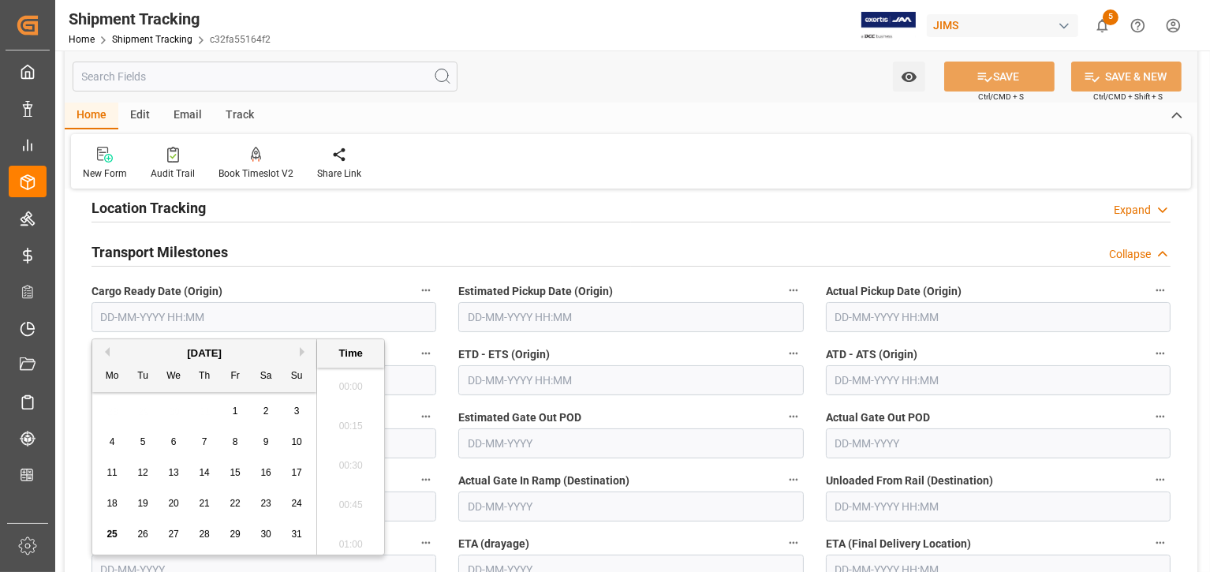
click at [248, 309] on input "text" at bounding box center [263, 317] width 345 height 30
drag, startPoint x: 109, startPoint y: 532, endPoint x: 151, endPoint y: 518, distance: 44.9
click at [108, 532] on span "25" at bounding box center [111, 533] width 10 height 11
type input "25-08-2025 00:00"
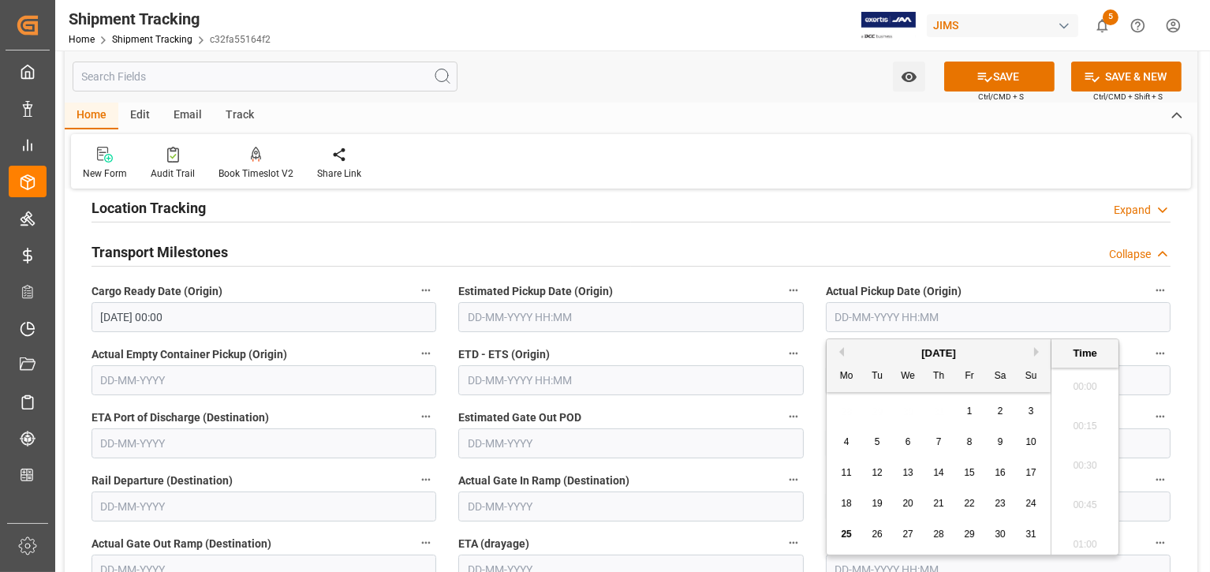
click at [919, 317] on input "text" at bounding box center [998, 317] width 345 height 30
click at [845, 535] on span "25" at bounding box center [846, 533] width 10 height 11
type input "25-08-2025 00:00"
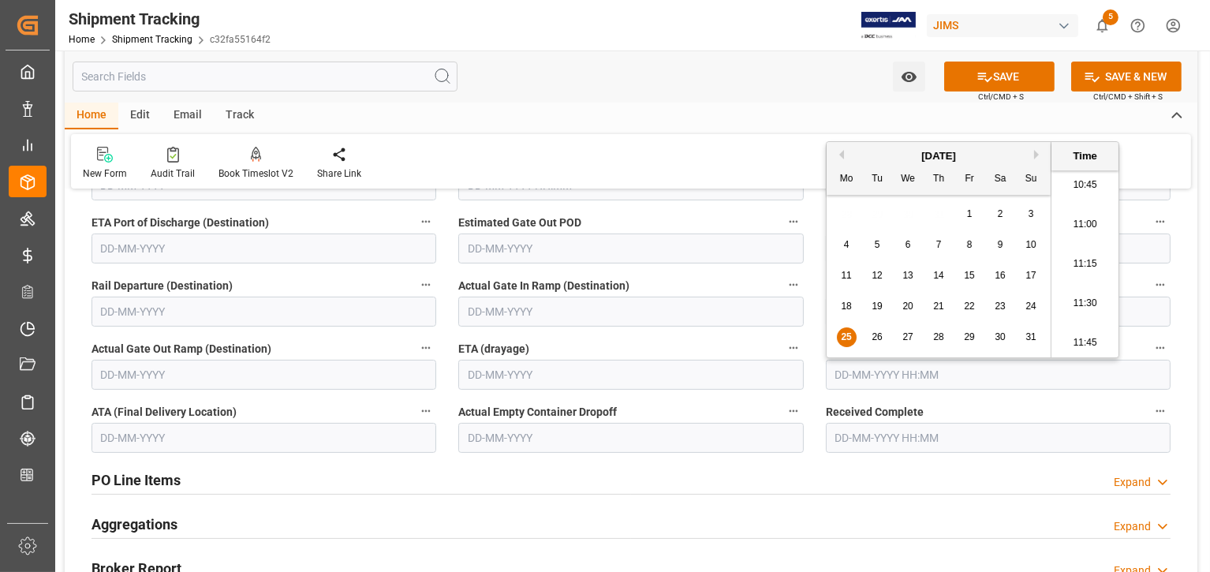
scroll to position [393, 0]
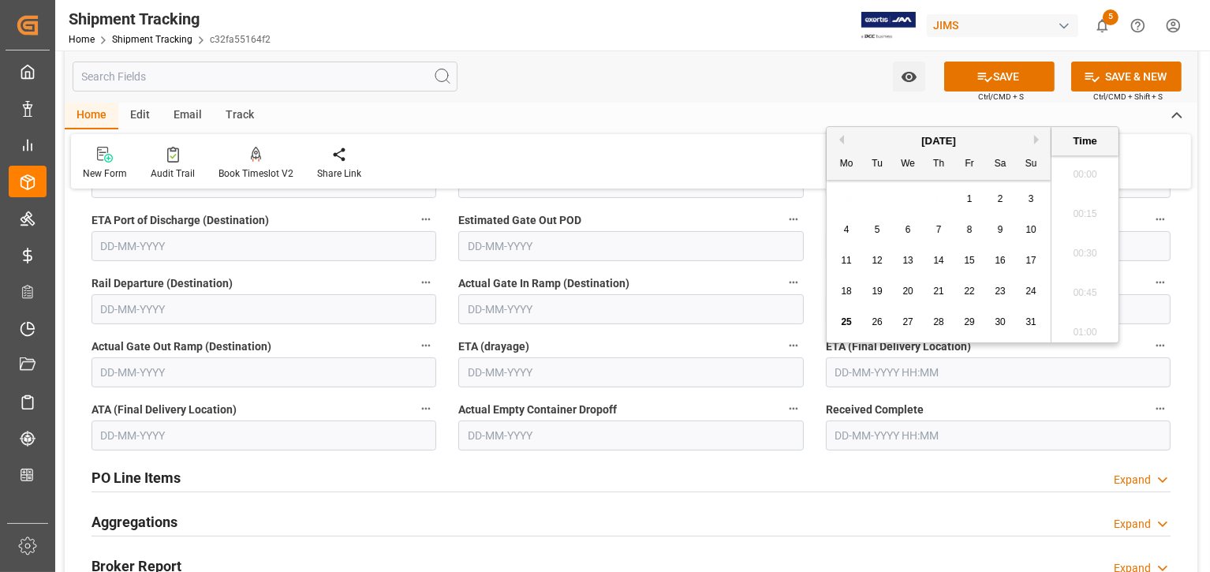
click at [960, 377] on input "text" at bounding box center [998, 372] width 345 height 30
click at [779, 359] on input "text" at bounding box center [630, 372] width 345 height 30
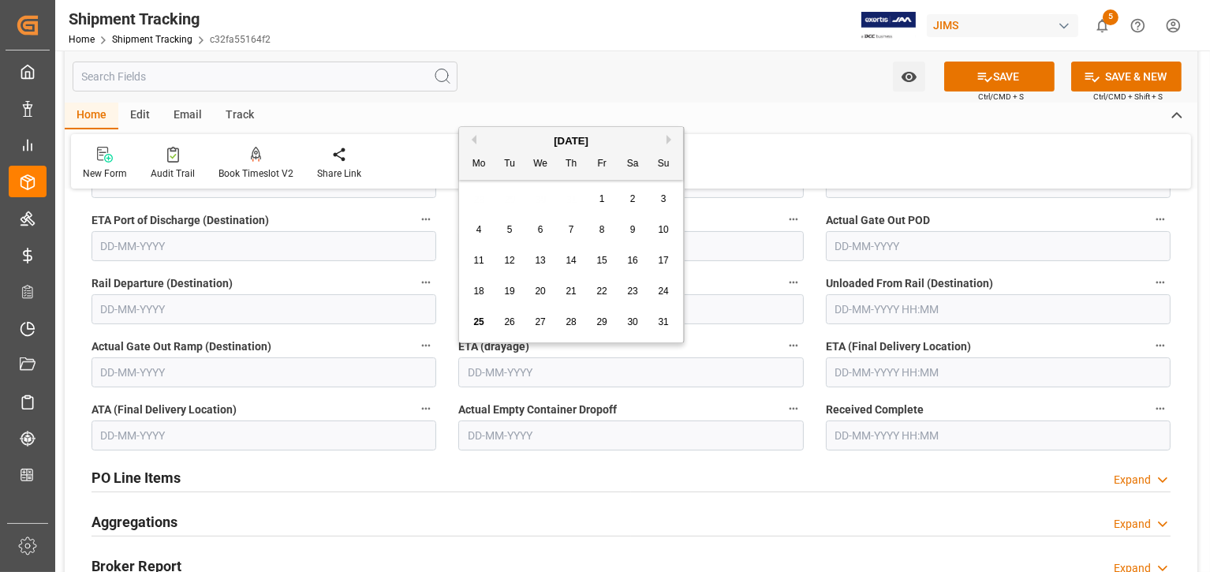
click at [867, 372] on input "text" at bounding box center [998, 372] width 345 height 30
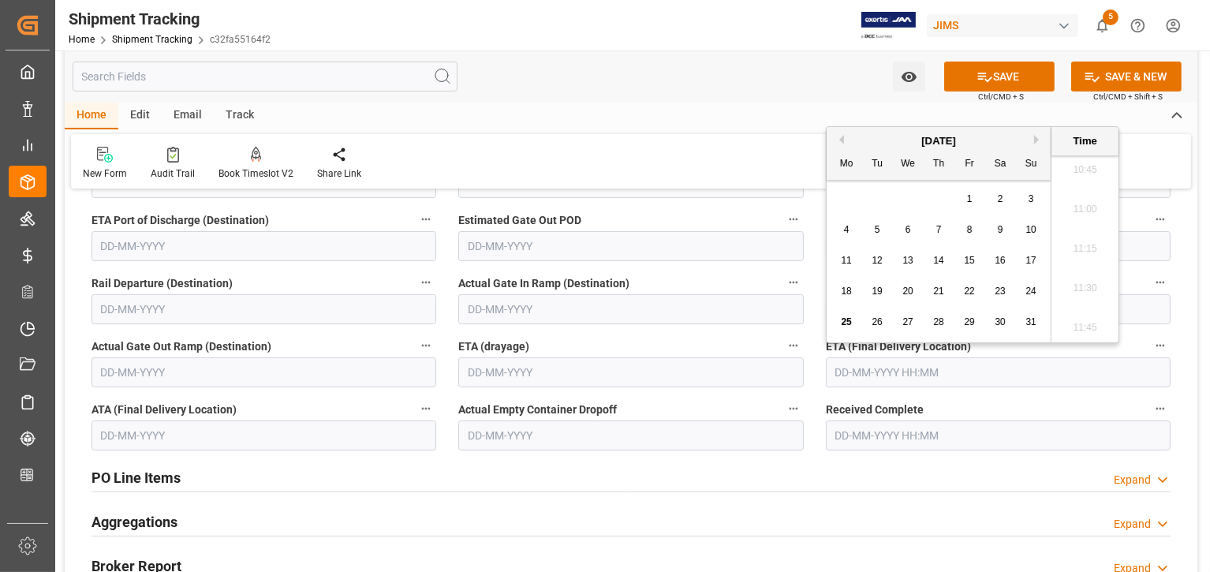
click at [844, 322] on span "25" at bounding box center [846, 321] width 10 height 11
type input "25-08-2025 00:00"
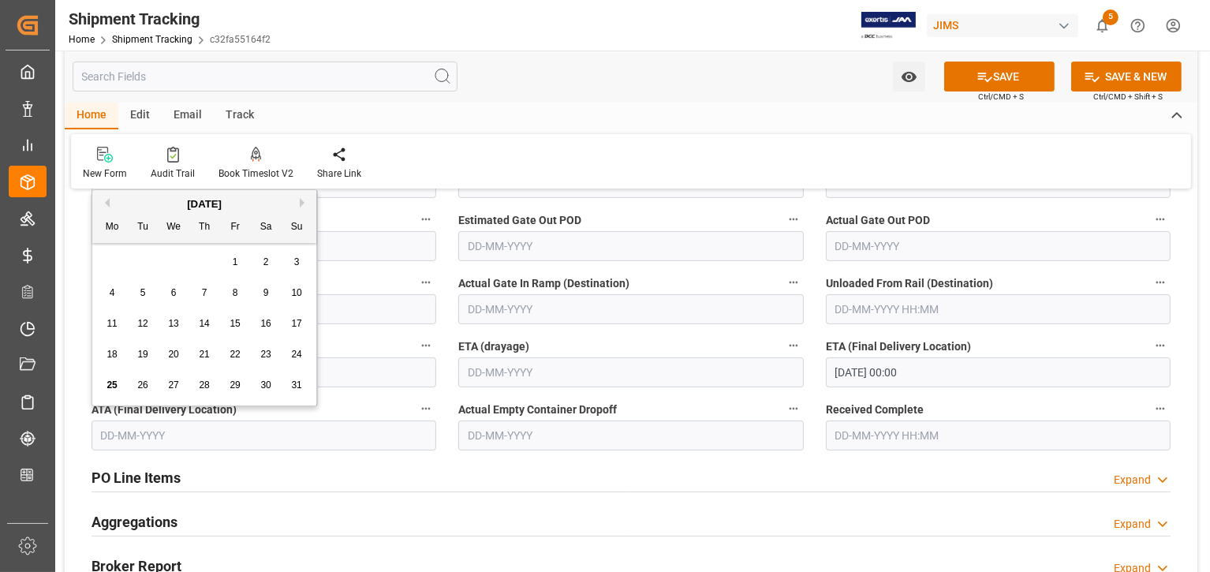
click at [185, 431] on input "text" at bounding box center [263, 435] width 345 height 30
click at [106, 384] on span "25" at bounding box center [111, 384] width 10 height 11
type input "[DATE]"
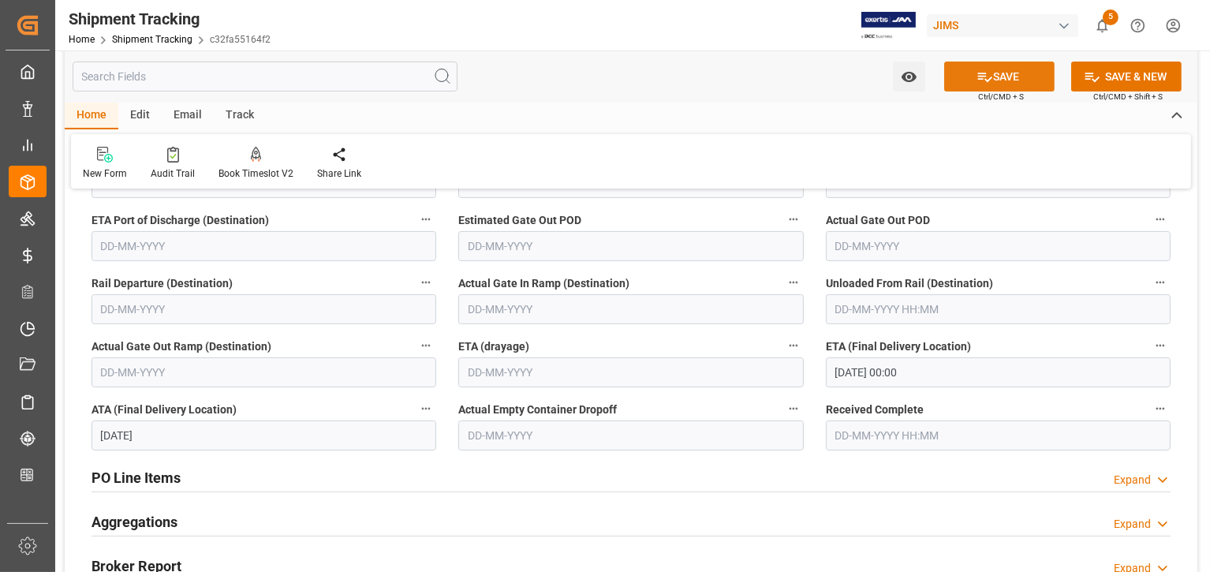
click at [998, 79] on button "SAVE" at bounding box center [999, 77] width 110 height 30
